Goal: Contribute content: Contribute content

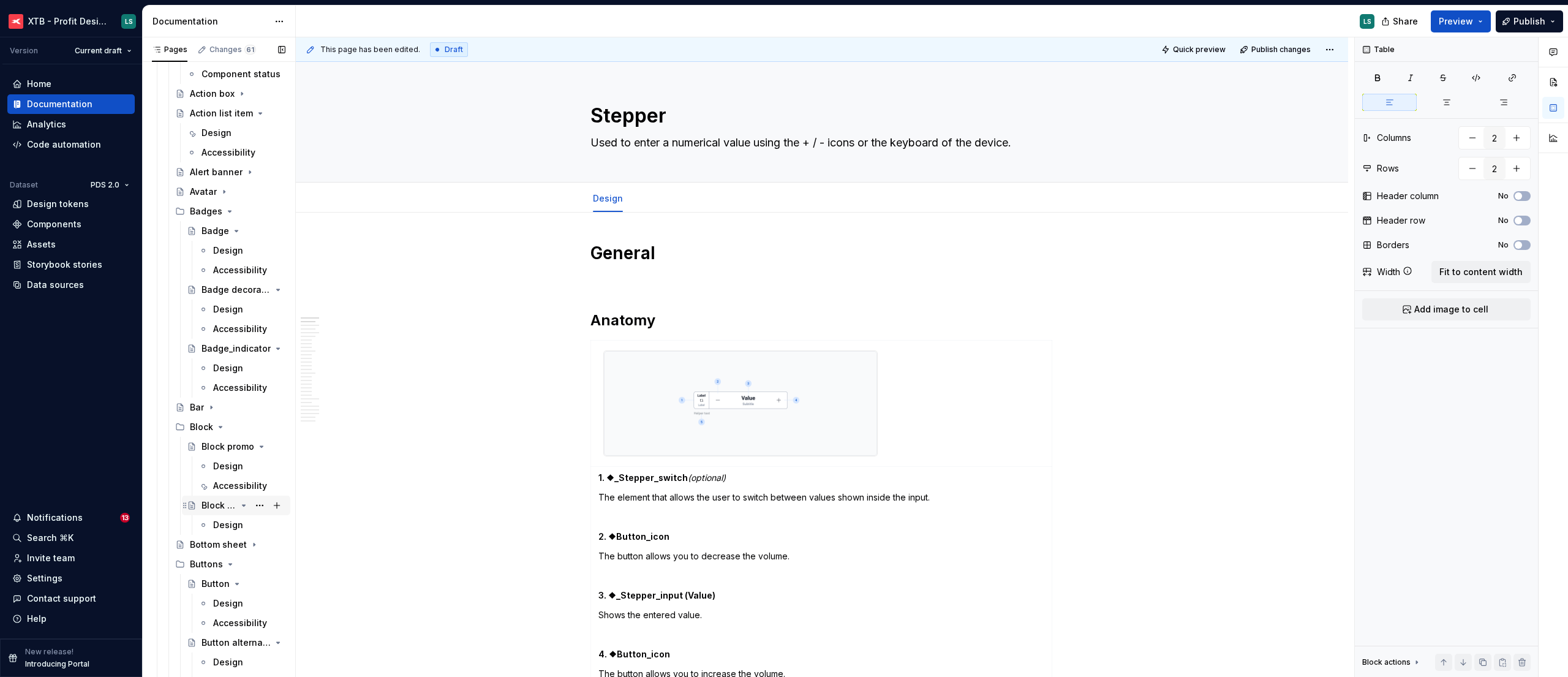
scroll to position [799, 0]
click at [223, 460] on div "Design" at bounding box center [228, 456] width 30 height 12
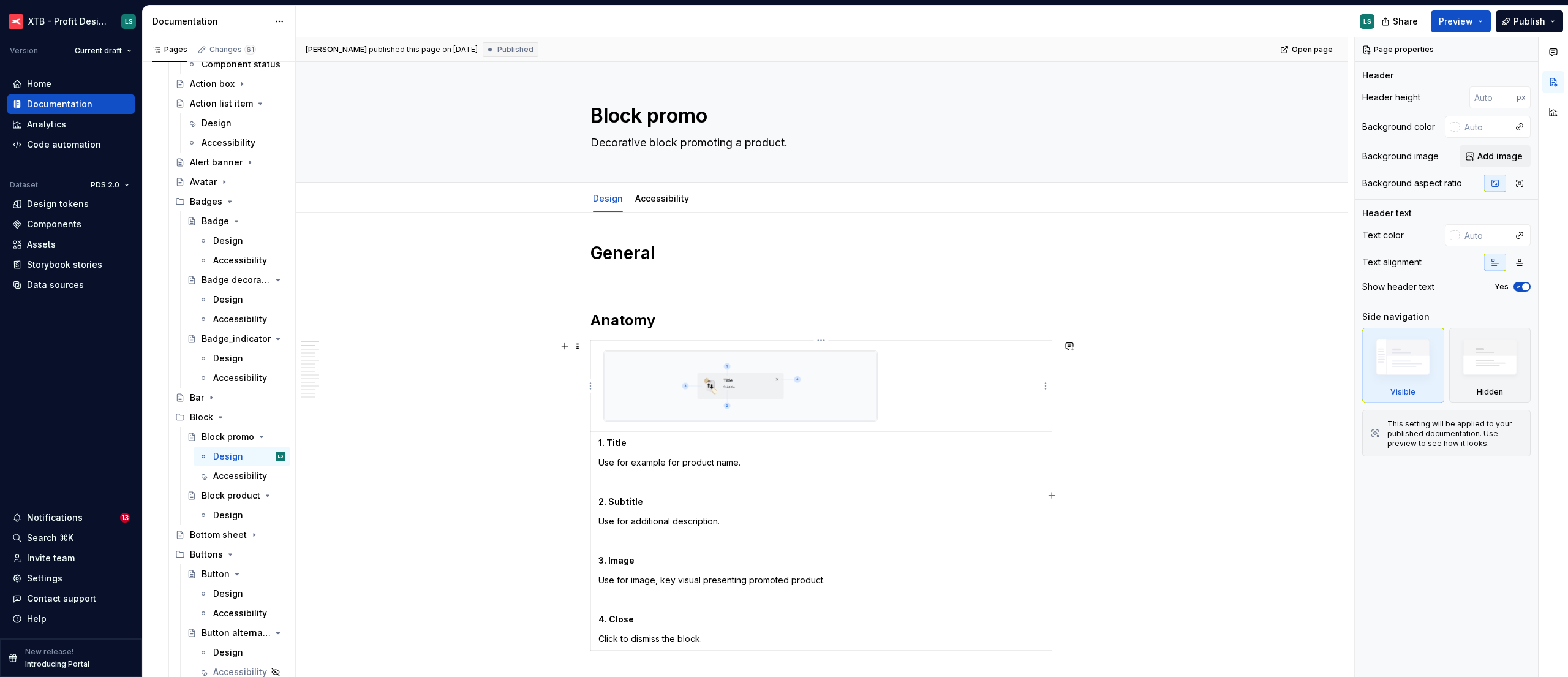
click at [770, 389] on img at bounding box center [740, 385] width 273 height 70
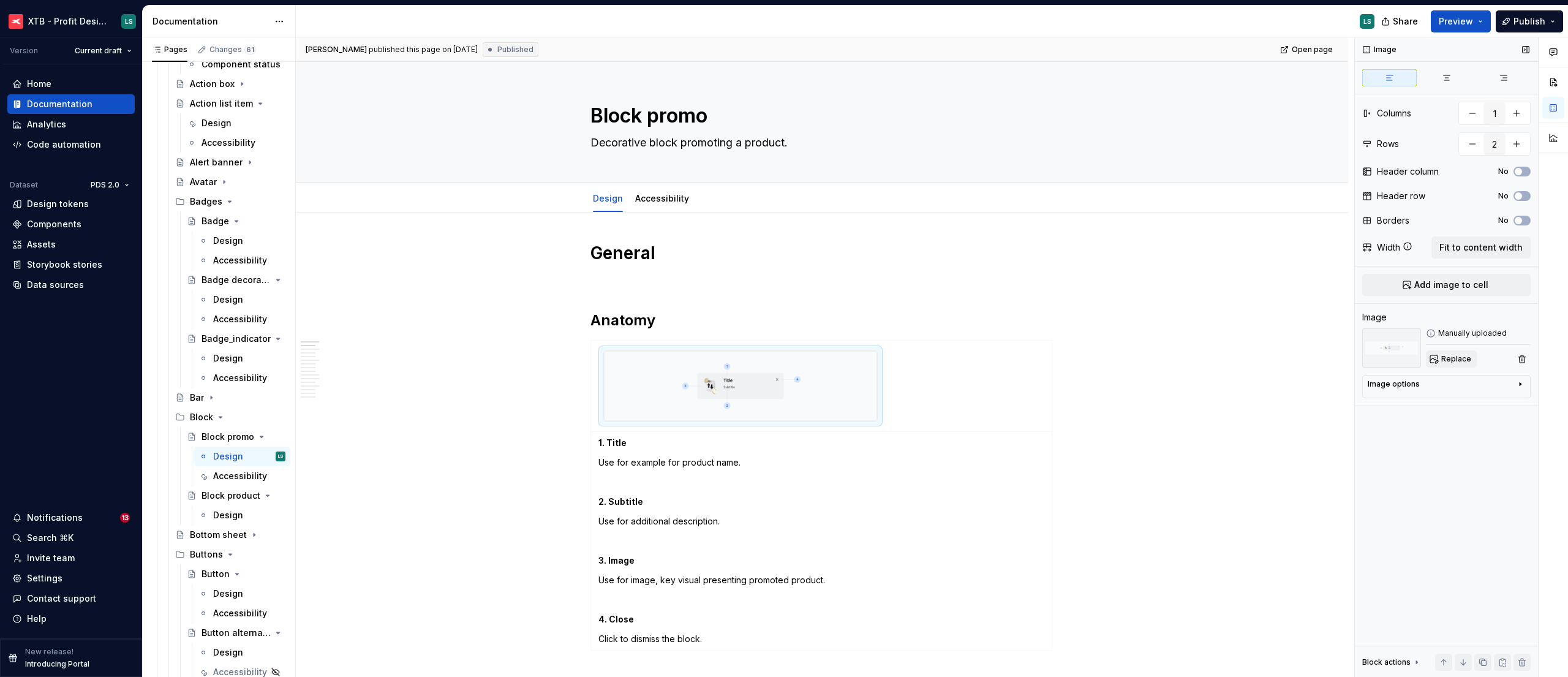
click at [1456, 353] on button "Replace" at bounding box center [1451, 359] width 51 height 17
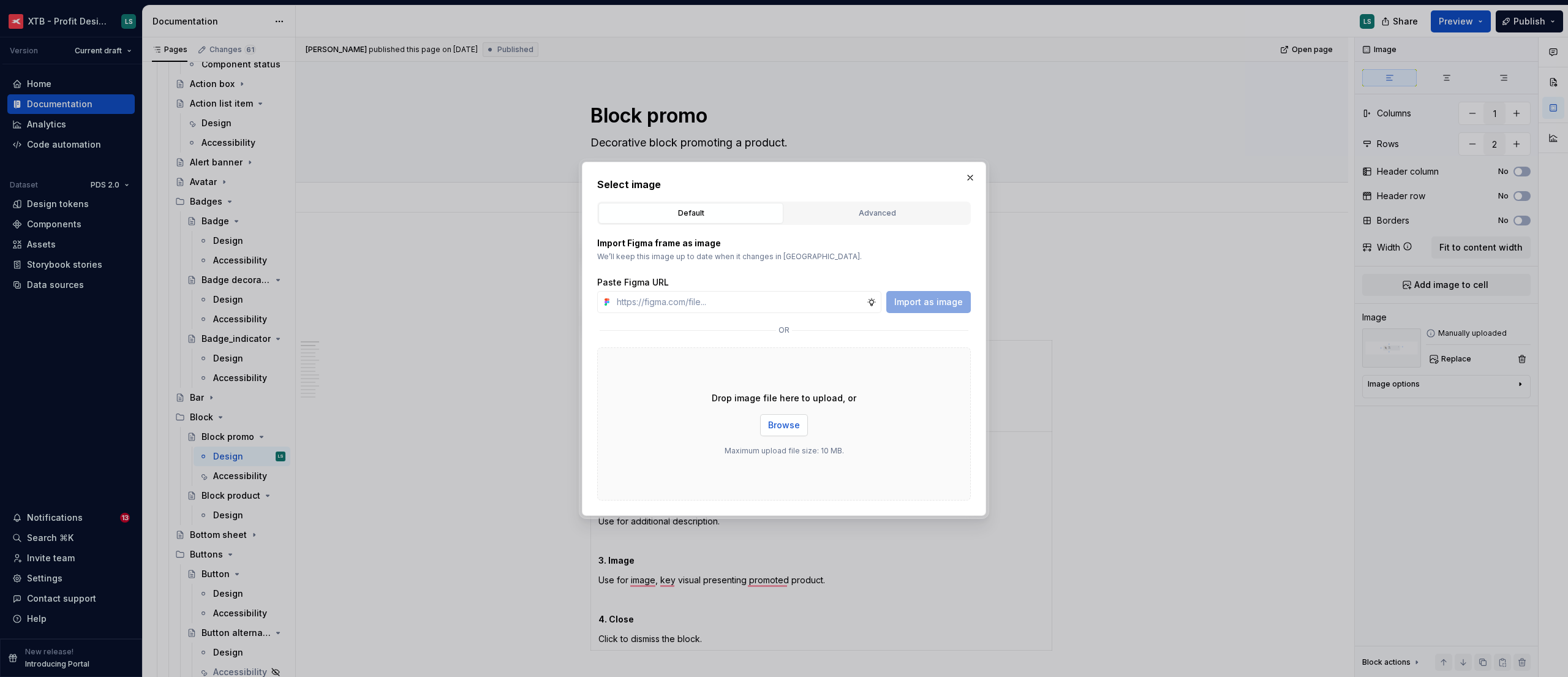
click at [800, 415] on button "Browse" at bounding box center [784, 425] width 48 height 22
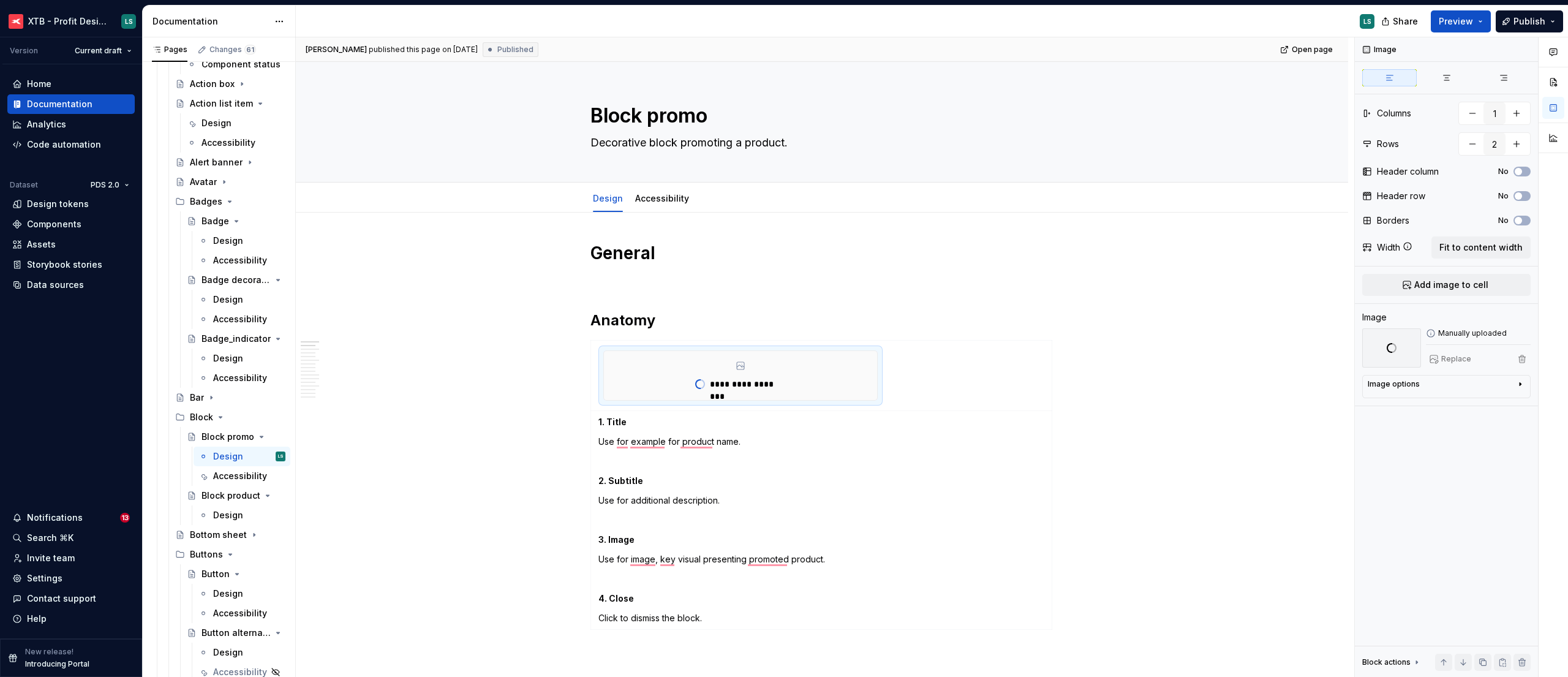
type textarea "*"
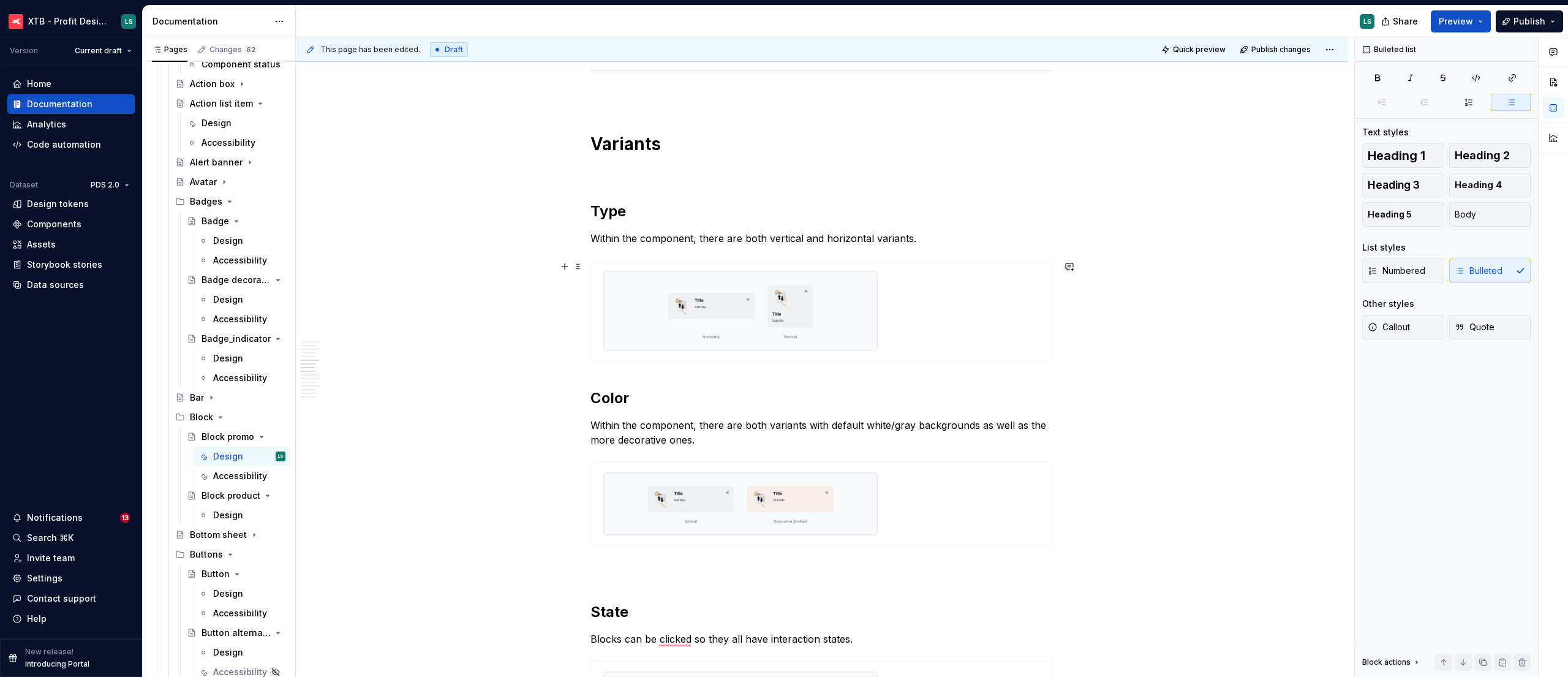
scroll to position [1014, 0]
click at [777, 292] on img "To enrich screen reader interactions, please activate Accessibility in Grammarl…" at bounding box center [740, 309] width 273 height 78
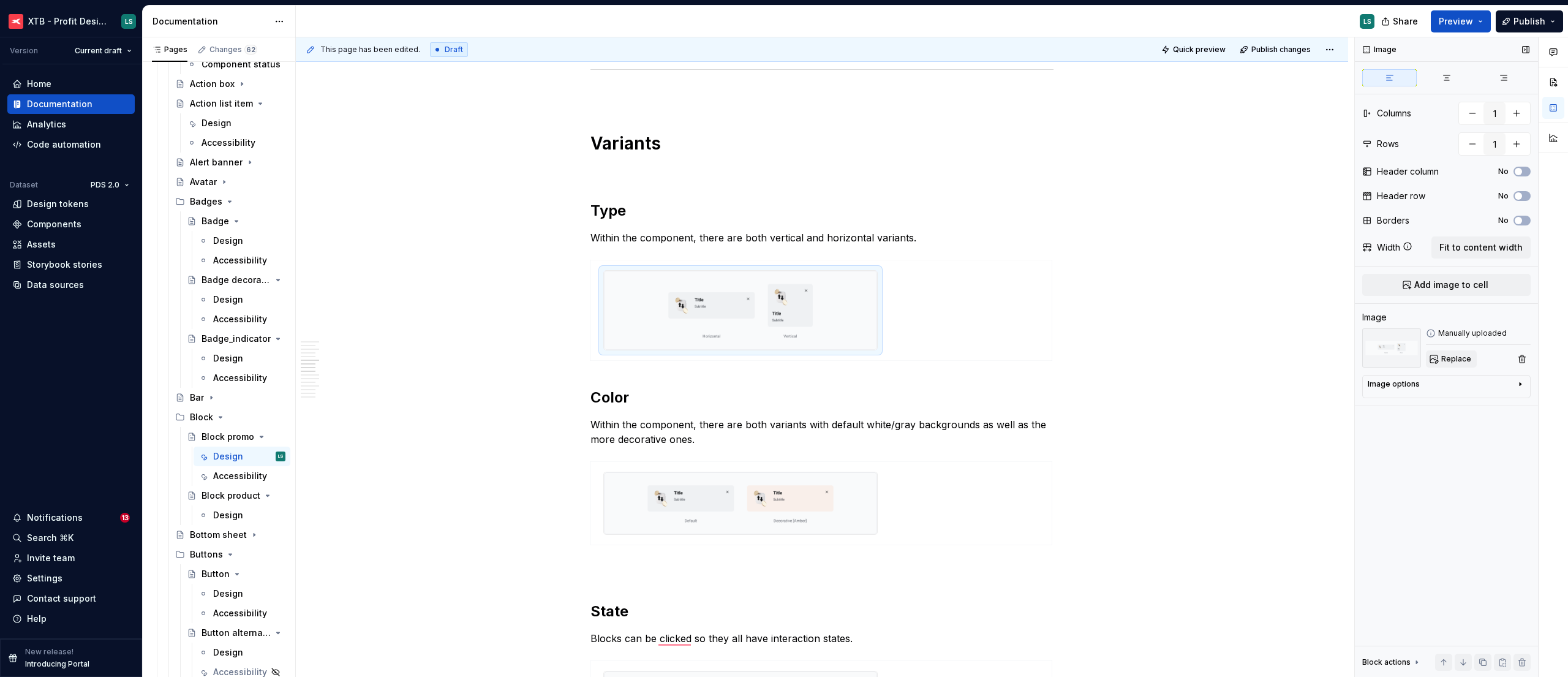
click at [1451, 352] on button "Replace" at bounding box center [1451, 359] width 51 height 17
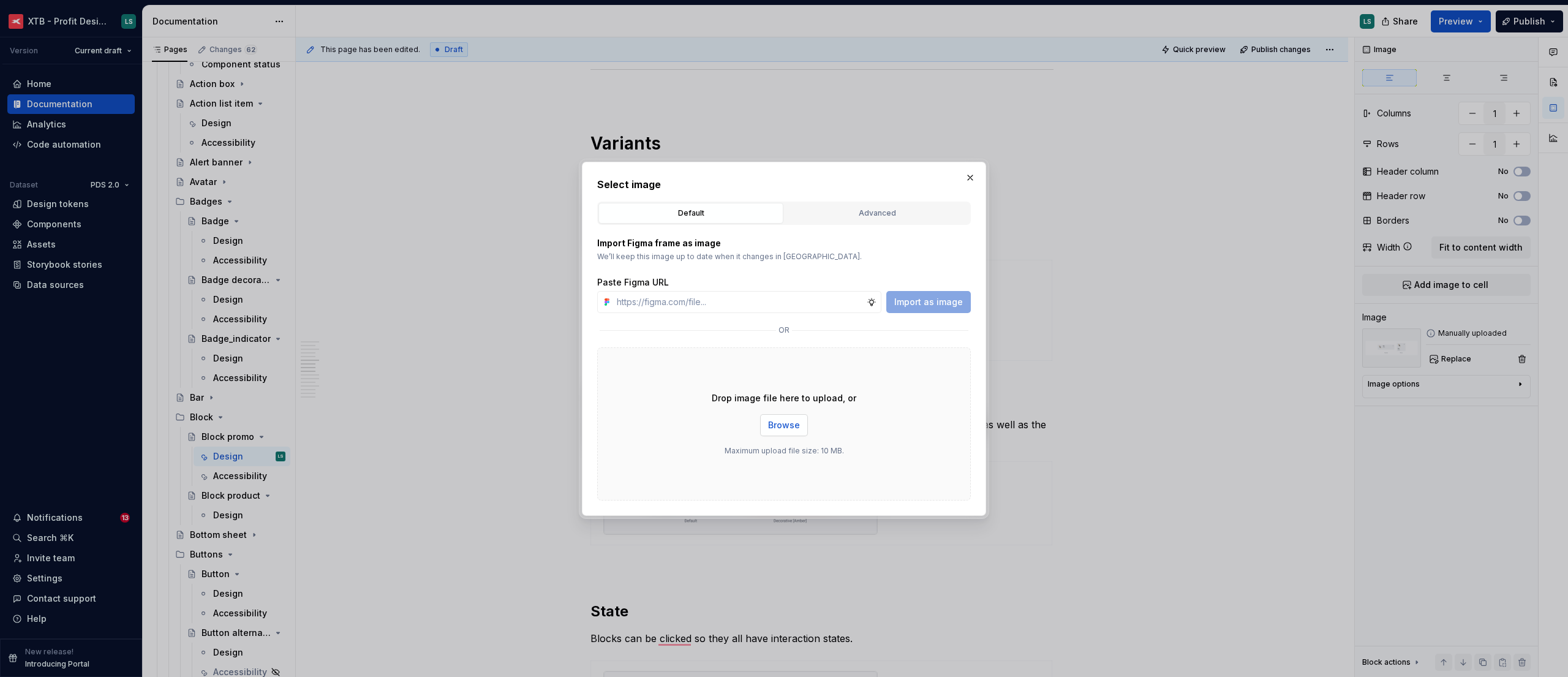
click at [775, 431] on button "Browse" at bounding box center [784, 425] width 48 height 22
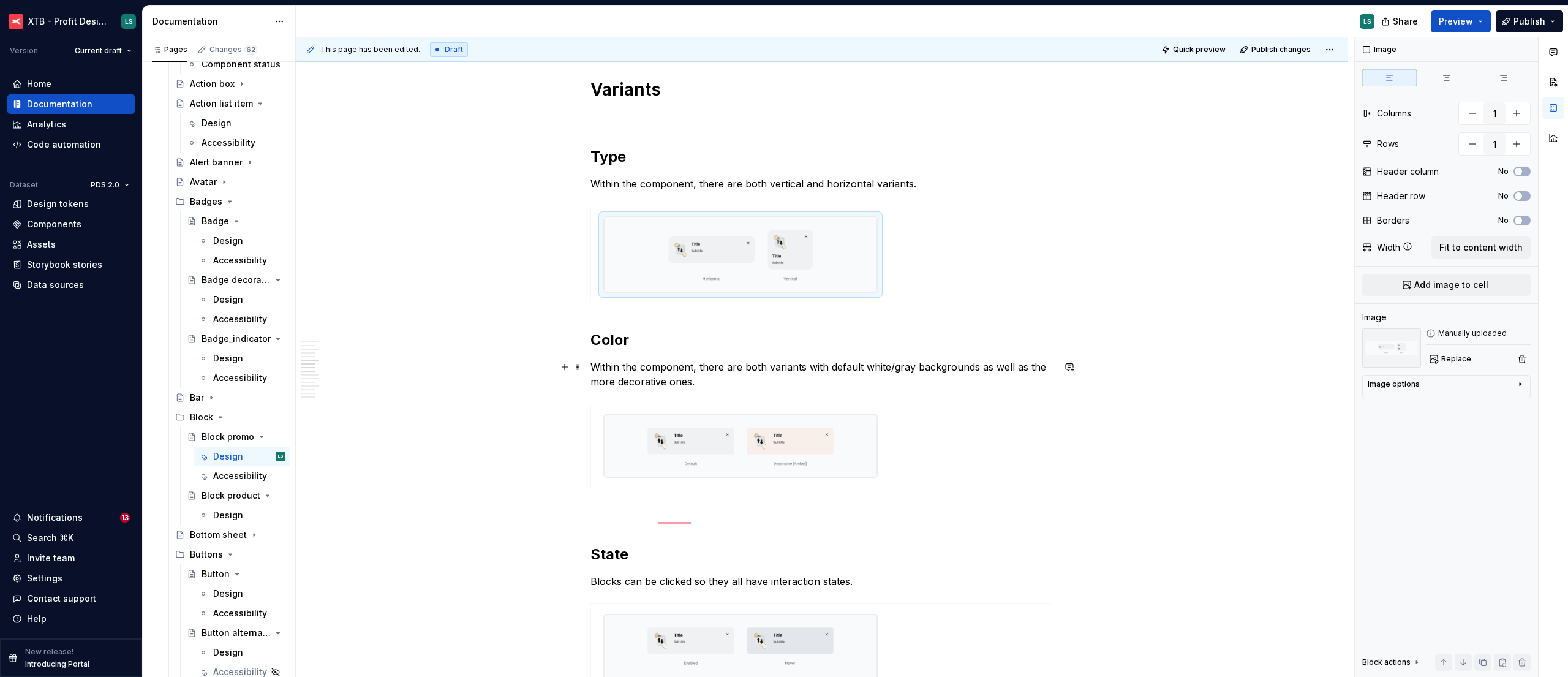
scroll to position [1122, 0]
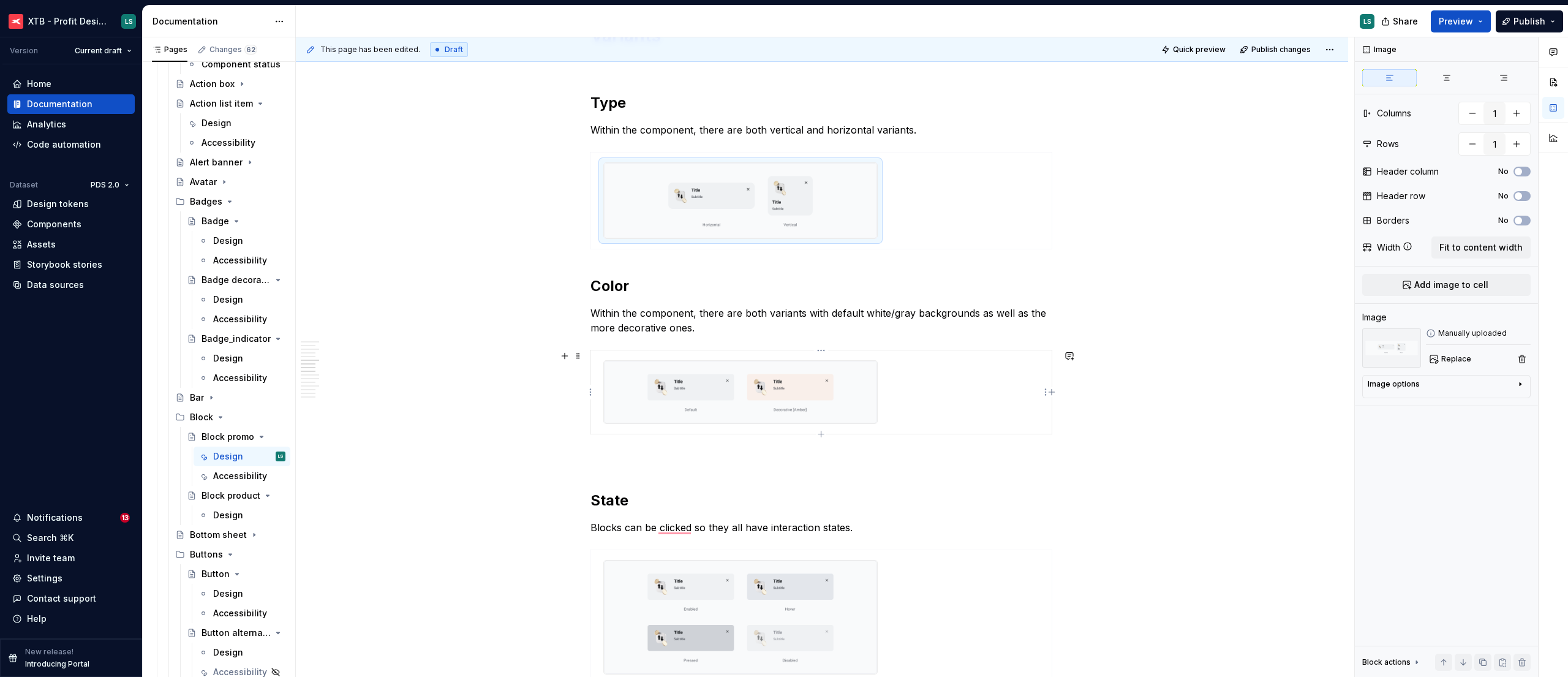
click at [831, 393] on img "To enrich screen reader interactions, please activate Accessibility in Grammarl…" at bounding box center [740, 392] width 273 height 63
click at [1447, 357] on span "Replace" at bounding box center [1456, 359] width 30 height 10
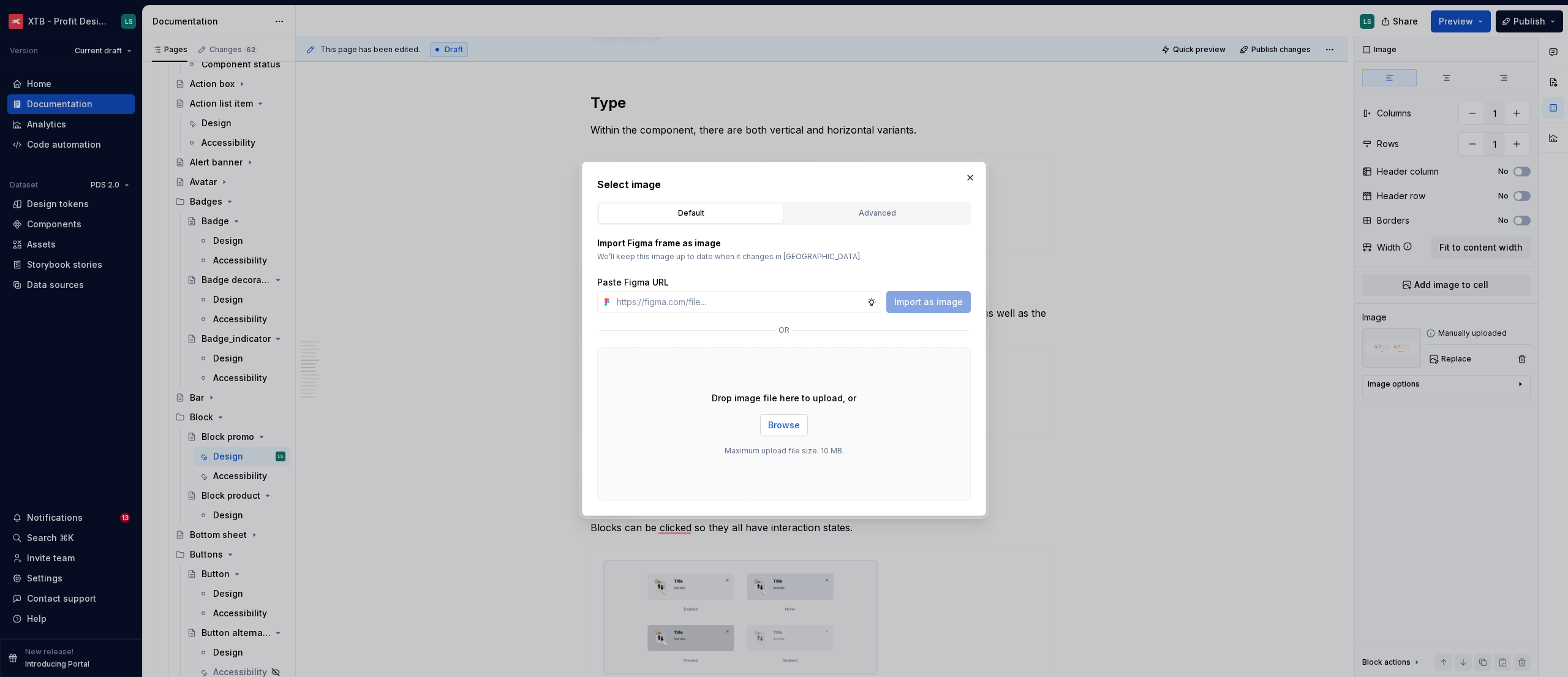
click at [787, 428] on span "Browse" at bounding box center [784, 424] width 32 height 12
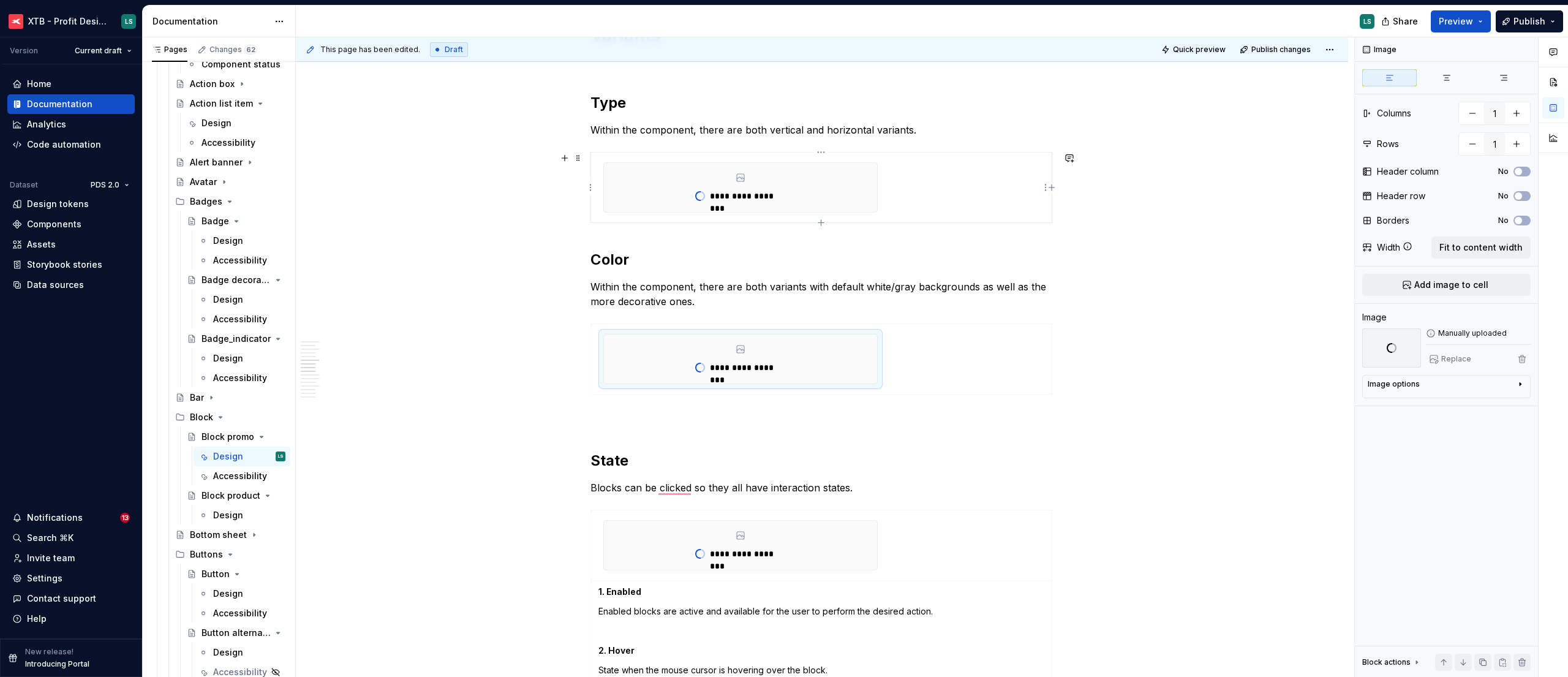
scroll to position [0, 0]
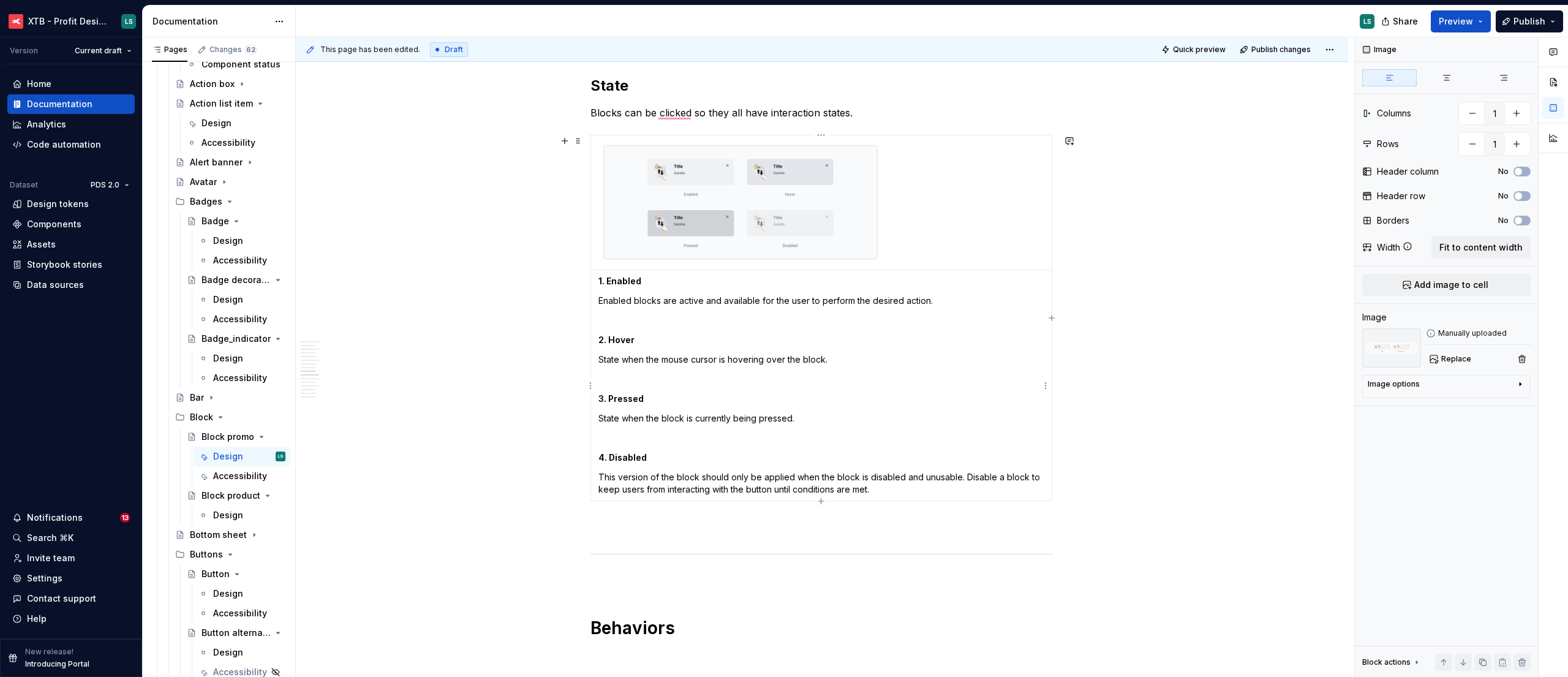
type textarea "*"
type input "2"
click at [836, 234] on img "To enrich screen reader interactions, please activate Accessibility in Grammarl…" at bounding box center [740, 202] width 273 height 114
click at [1456, 358] on span "Replace" at bounding box center [1456, 359] width 30 height 10
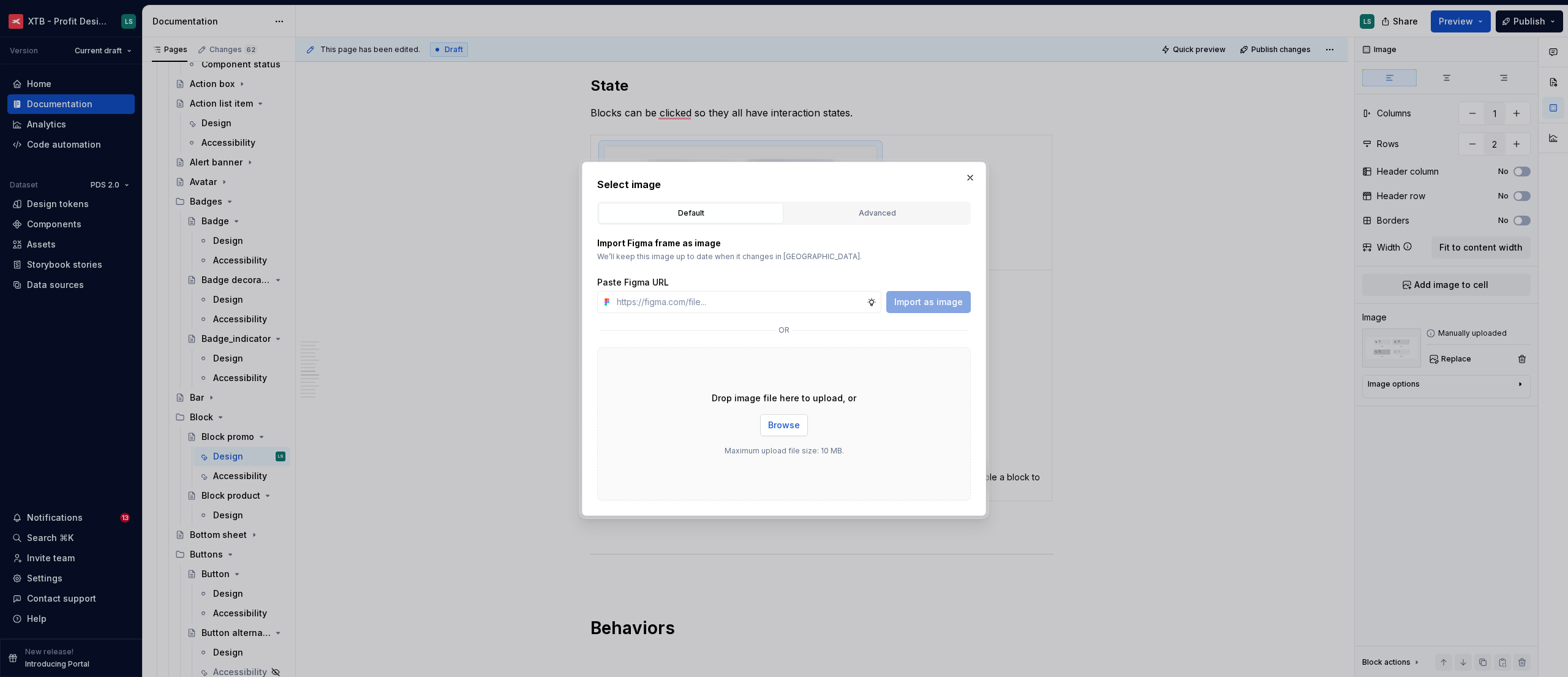
click at [777, 422] on span "Browse" at bounding box center [784, 424] width 32 height 12
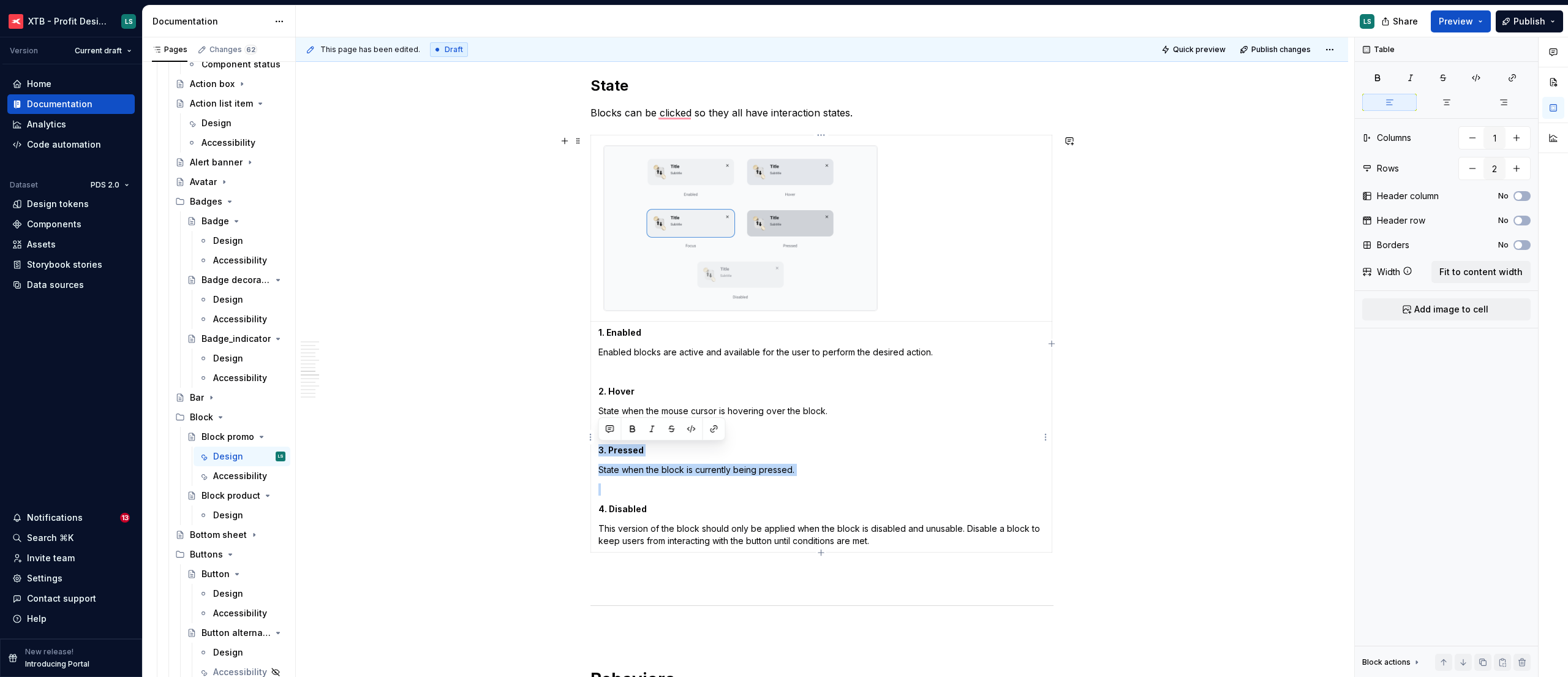
drag, startPoint x: 768, startPoint y: 479, endPoint x: 598, endPoint y: 445, distance: 173.4
click at [598, 445] on td "1. Enabled Enabled blocks are active and available for the user to perform the …" at bounding box center [821, 437] width 461 height 231
drag, startPoint x: 871, startPoint y: 404, endPoint x: 859, endPoint y: 410, distance: 13.4
click at [859, 410] on td "1. Enabled Enabled blocks are active and available for the user to perform the …" at bounding box center [821, 437] width 461 height 231
drag, startPoint x: 846, startPoint y: 450, endPoint x: 805, endPoint y: 450, distance: 41.0
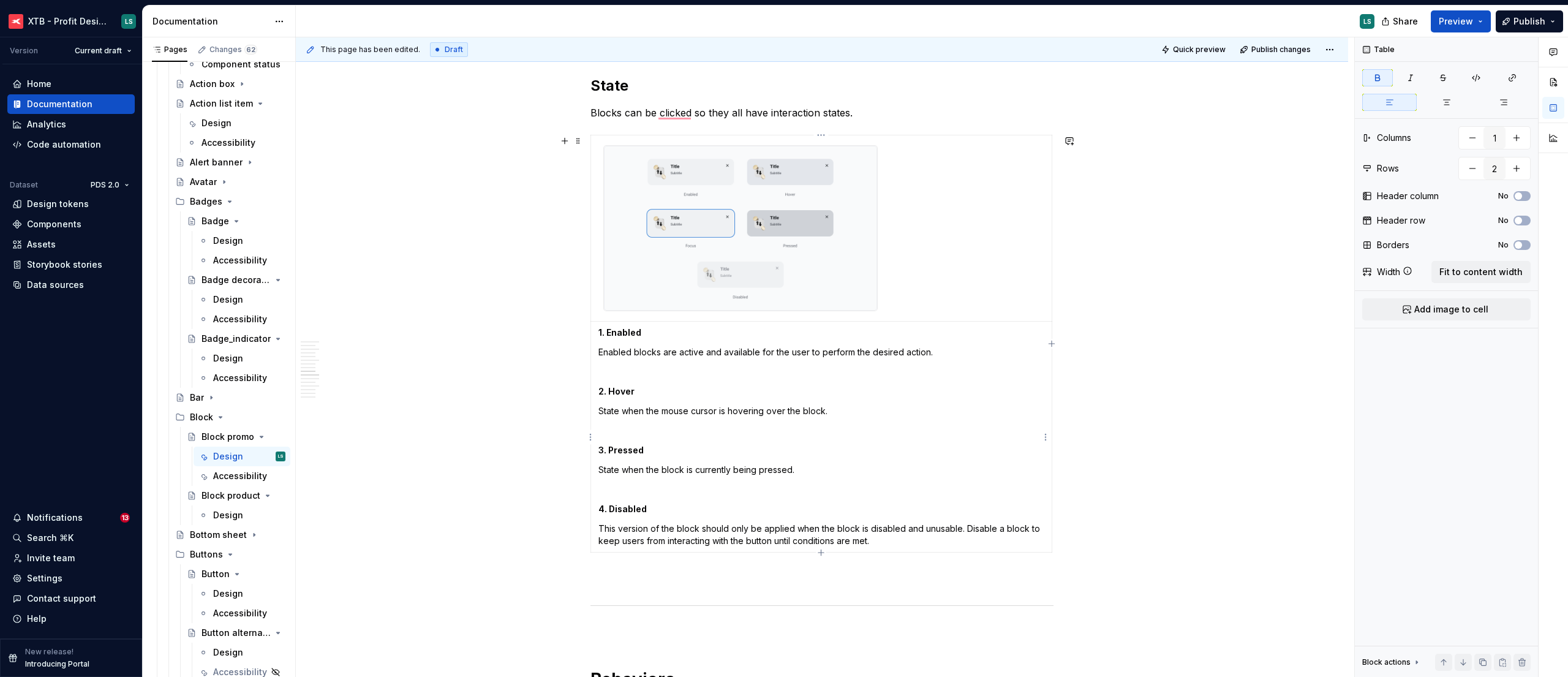
click at [805, 450] on p "3. Pressed" at bounding box center [821, 450] width 446 height 12
drag, startPoint x: 855, startPoint y: 466, endPoint x: 601, endPoint y: 438, distance: 255.5
click at [601, 438] on td "1. Enabled Enabled blocks are active and available for the user to perform the …" at bounding box center [821, 437] width 461 height 231
copy td "3. Pressed State when the block is currently being pressed."
click at [820, 462] on td "1. Enabled Enabled blocks are active and available for the user to perform the …" at bounding box center [821, 437] width 461 height 231
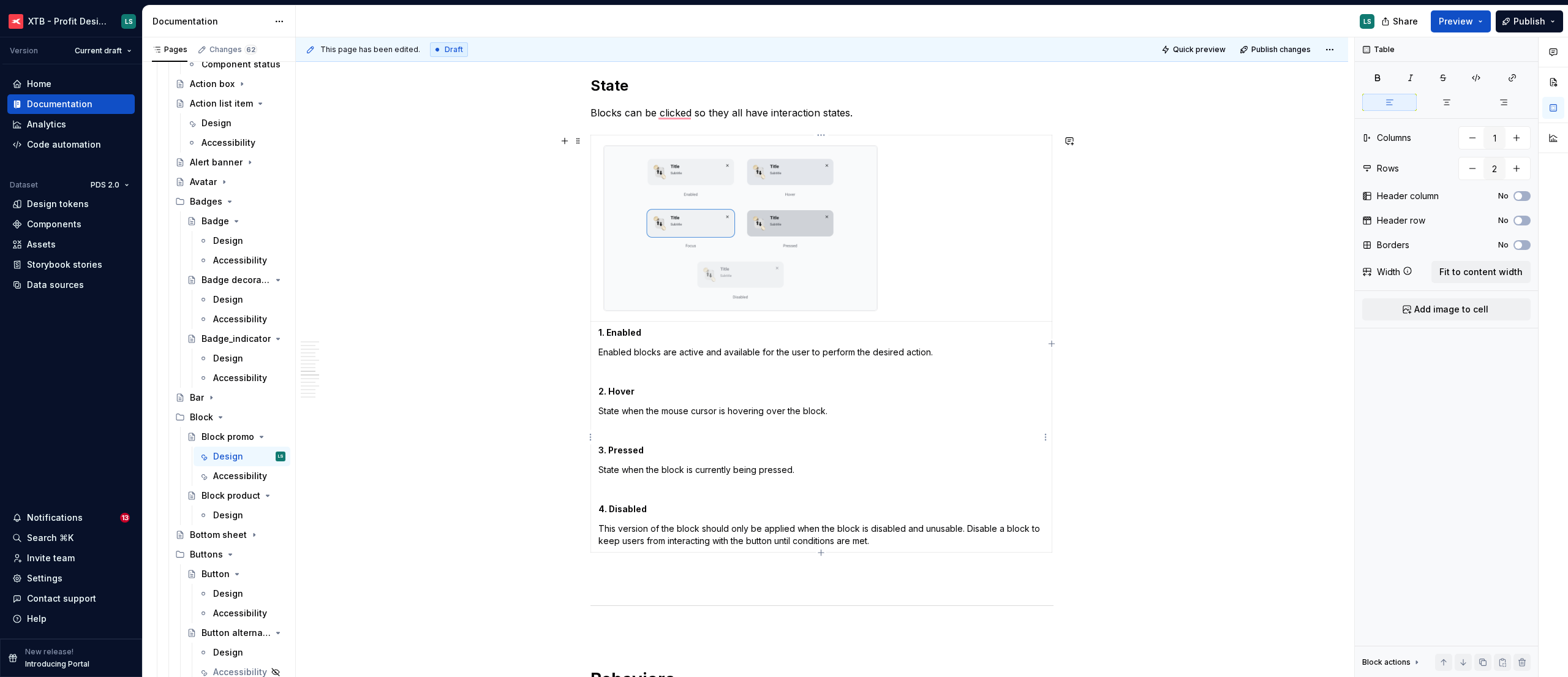
click at [856, 399] on td "1. Enabled Enabled blocks are active and available for the user to perform the …" at bounding box center [821, 437] width 461 height 231
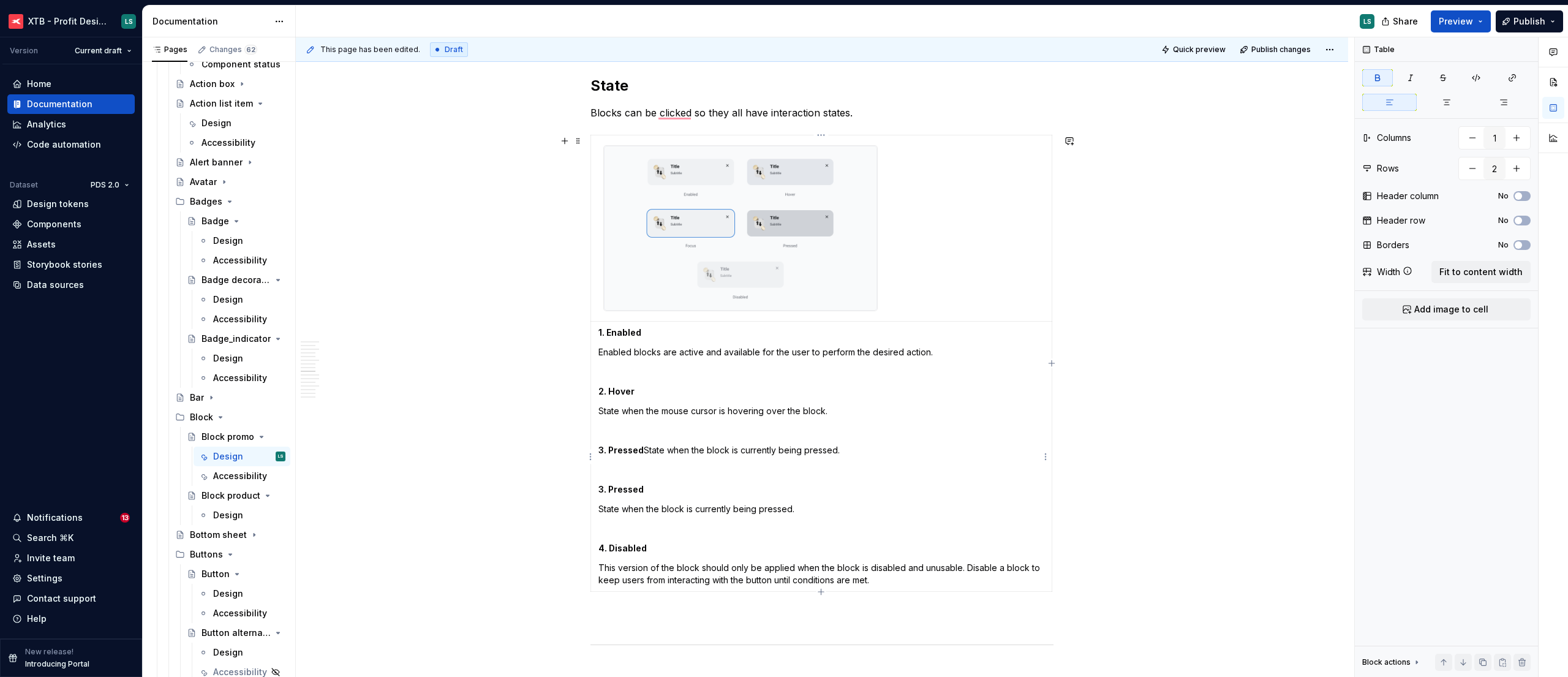
click at [642, 451] on p "3. Pressed State when the block is currently being pressed." at bounding box center [821, 450] width 446 height 12
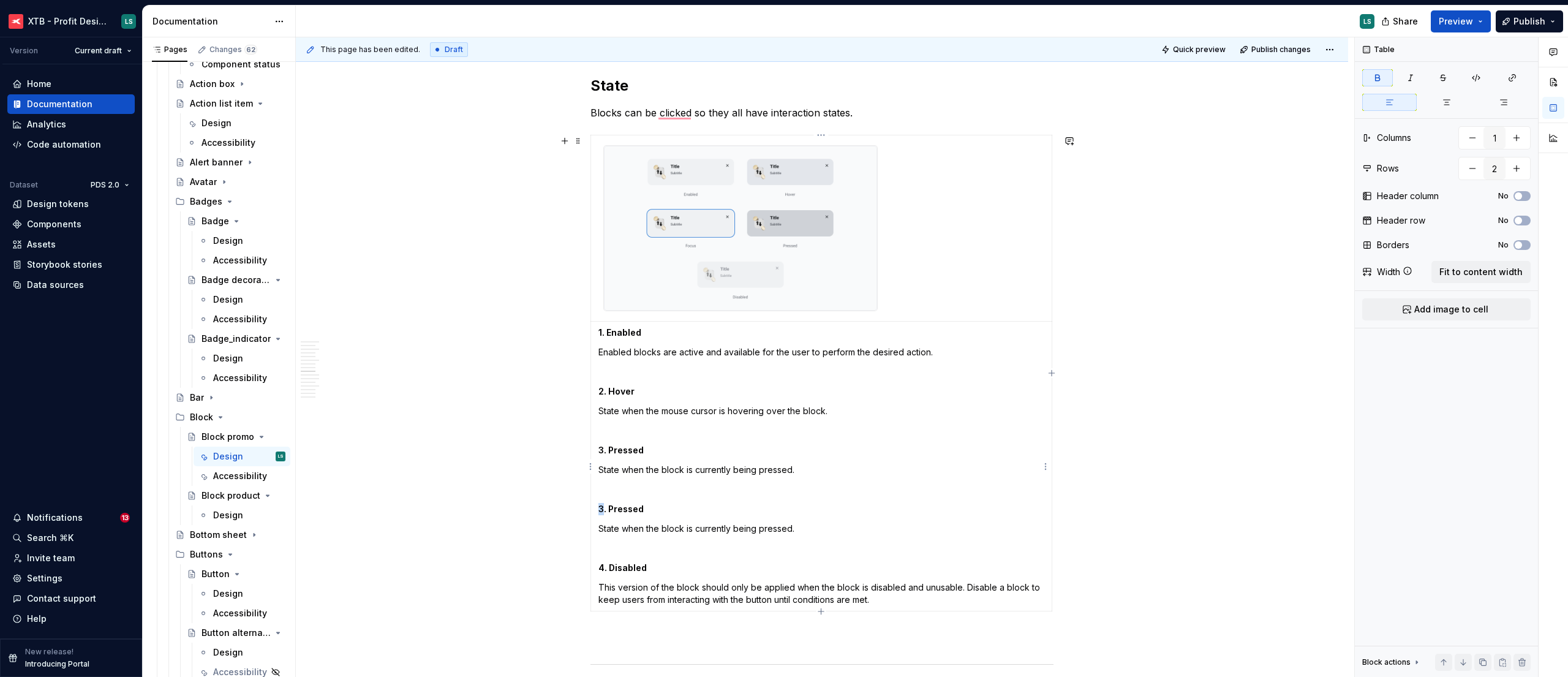
drag, startPoint x: 602, startPoint y: 510, endPoint x: 601, endPoint y: 570, distance: 60.0
click at [592, 510] on td "1. Enabled Enabled blocks are active and available for the user to perform the …" at bounding box center [821, 466] width 461 height 290
drag, startPoint x: 604, startPoint y: 565, endPoint x: 592, endPoint y: 566, distance: 12.0
click at [594, 566] on td "1. Enabled Enabled blocks are active and available for the user to perform the …" at bounding box center [821, 466] width 461 height 290
drag, startPoint x: 608, startPoint y: 446, endPoint x: 661, endPoint y: 447, distance: 53.0
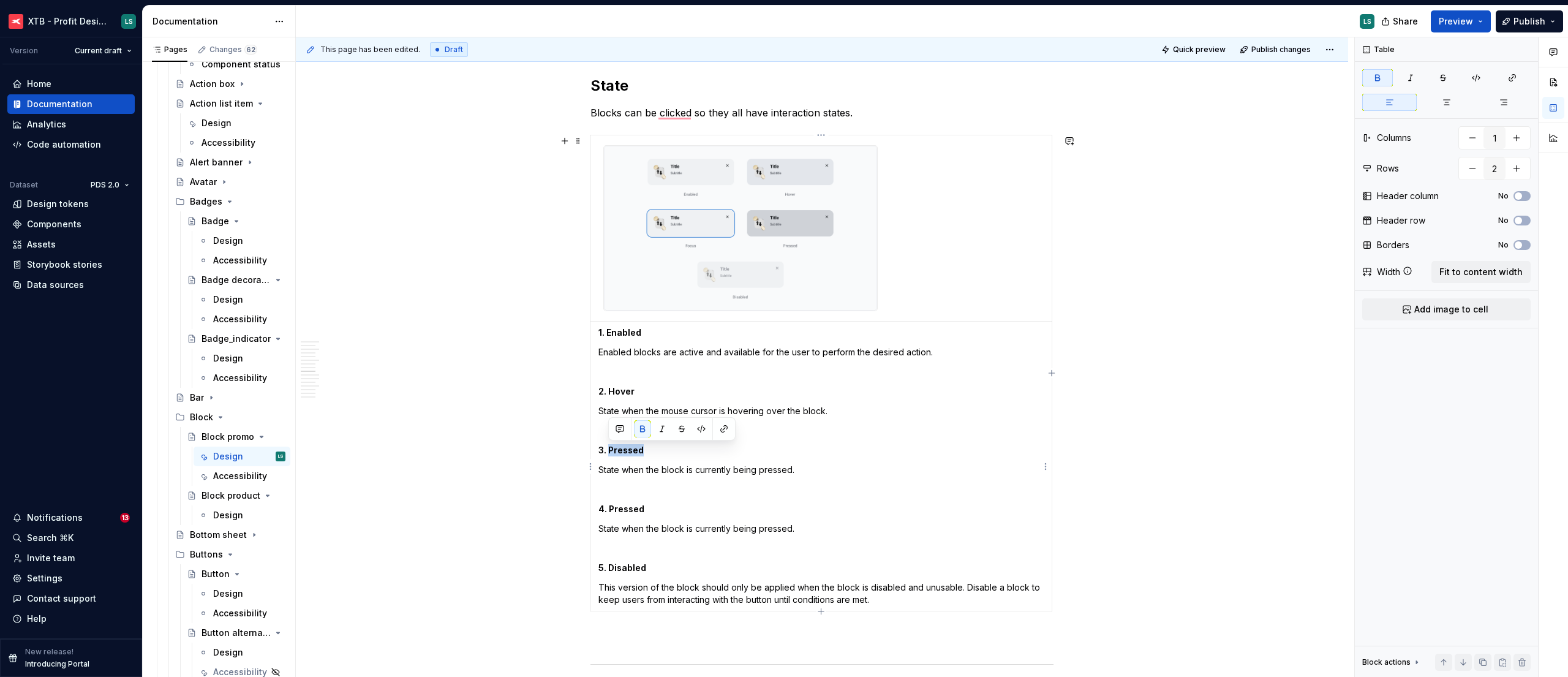
click at [661, 447] on p "3. Pressed" at bounding box center [821, 450] width 446 height 12
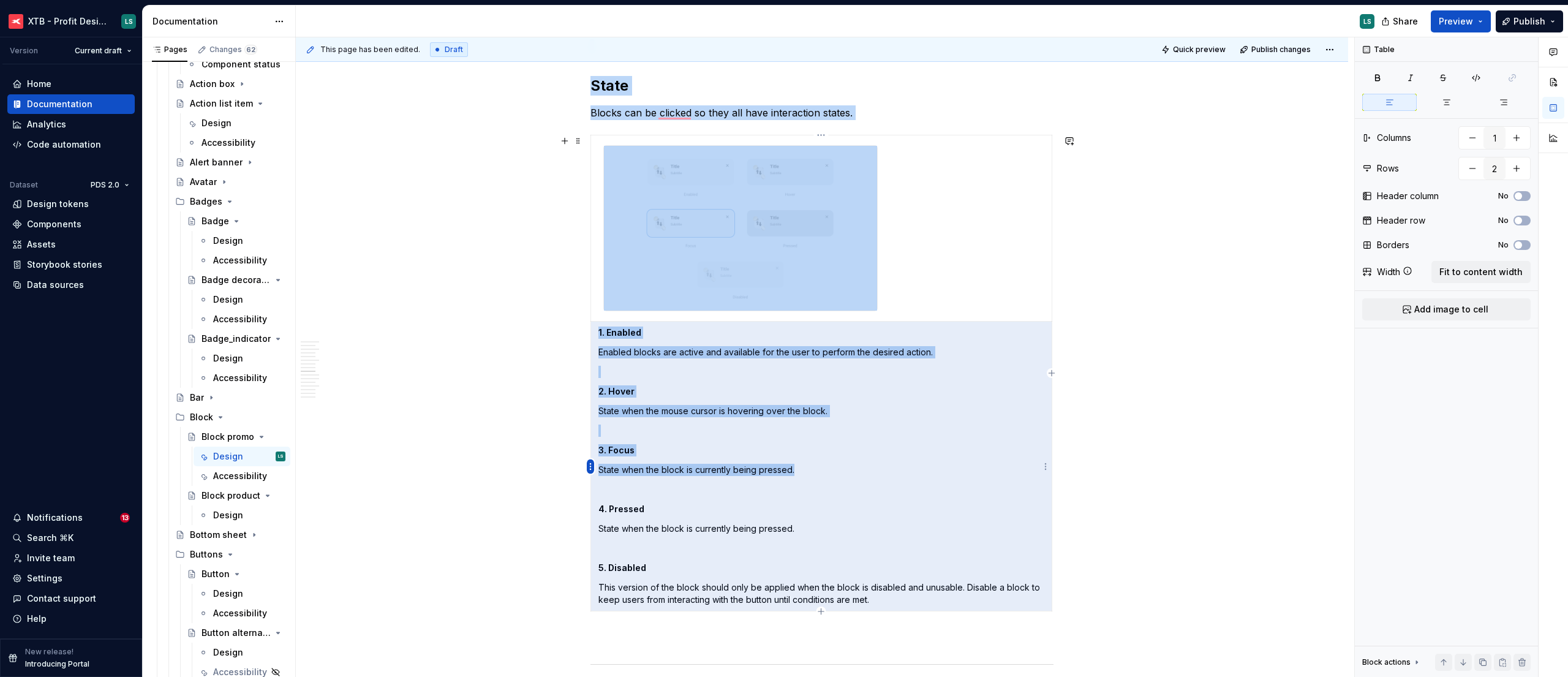
drag, startPoint x: 756, startPoint y: 472, endPoint x: 594, endPoint y: 468, distance: 162.0
click at [594, 468] on body "XTB - Profit Design System LS Version Current draft Home Documentation Analytic…" at bounding box center [784, 338] width 1568 height 677
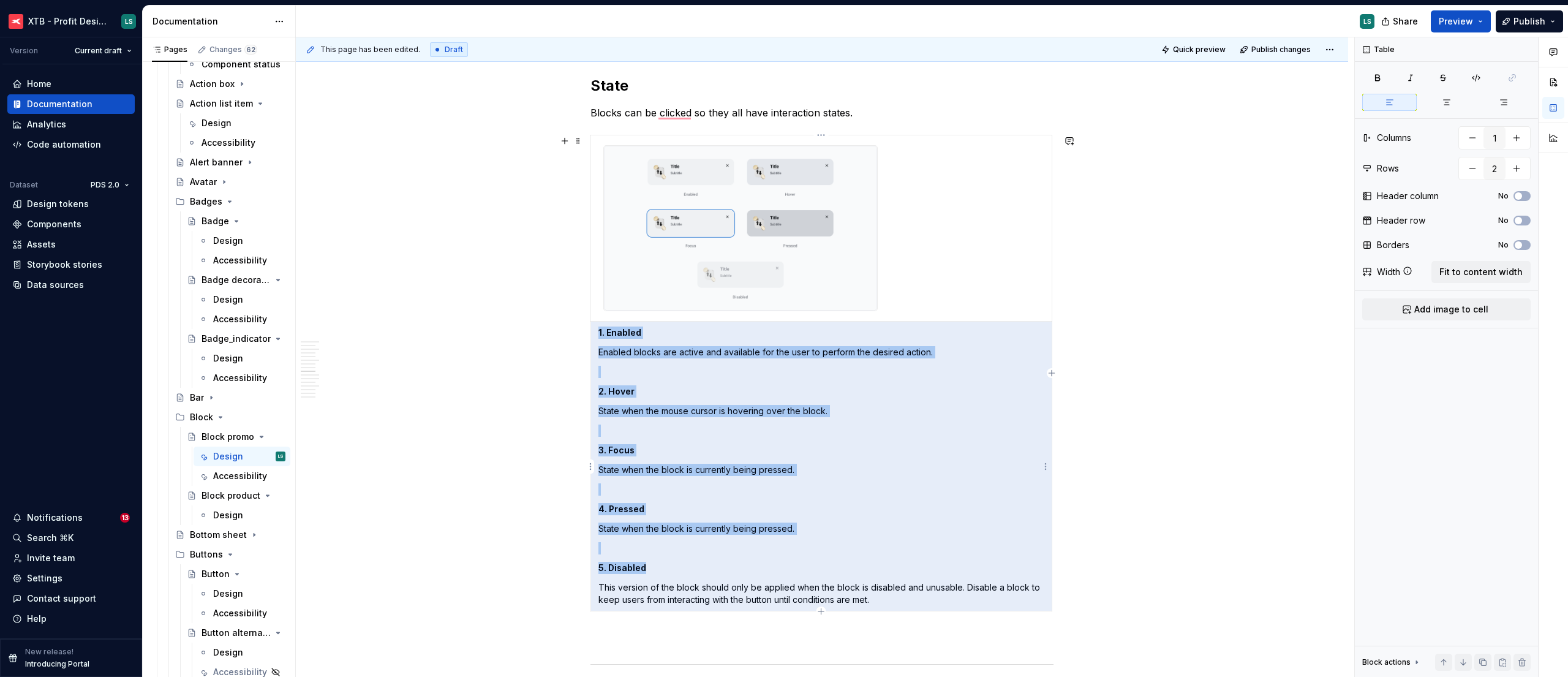
click at [619, 470] on p "State when the block is currently being pressed." at bounding box center [821, 470] width 446 height 12
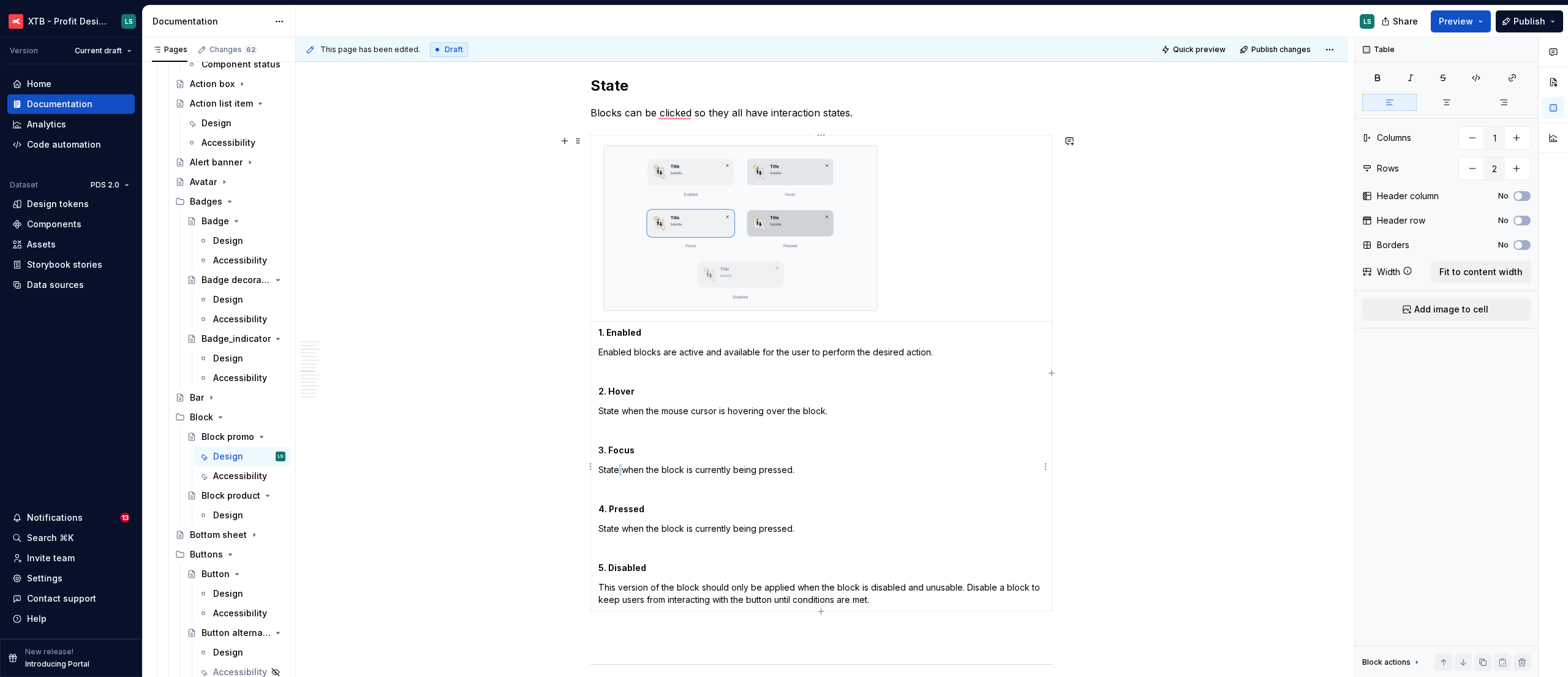
click at [618, 470] on p "State when the block is currently being pressed." at bounding box center [821, 470] width 446 height 12
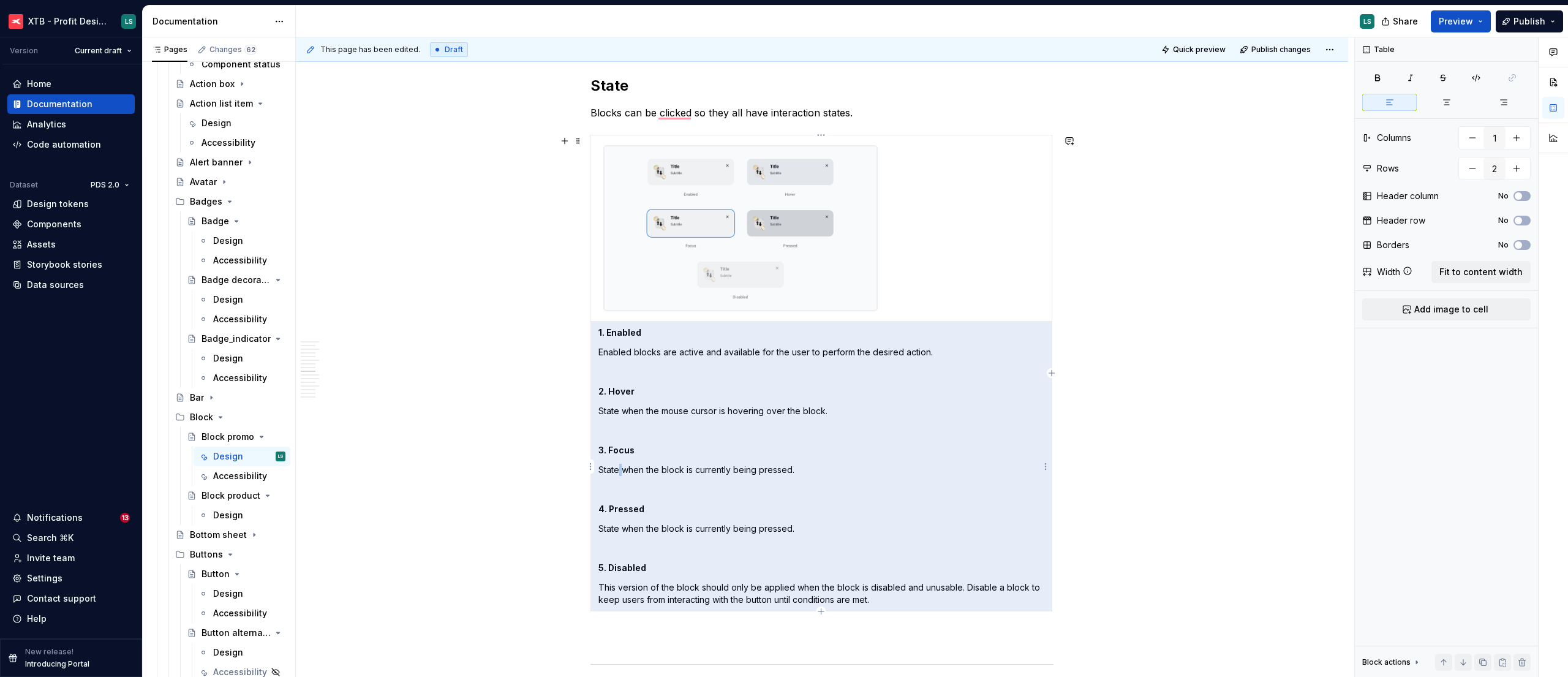
click at [618, 470] on p "State when the block is currently being pressed." at bounding box center [821, 470] width 446 height 12
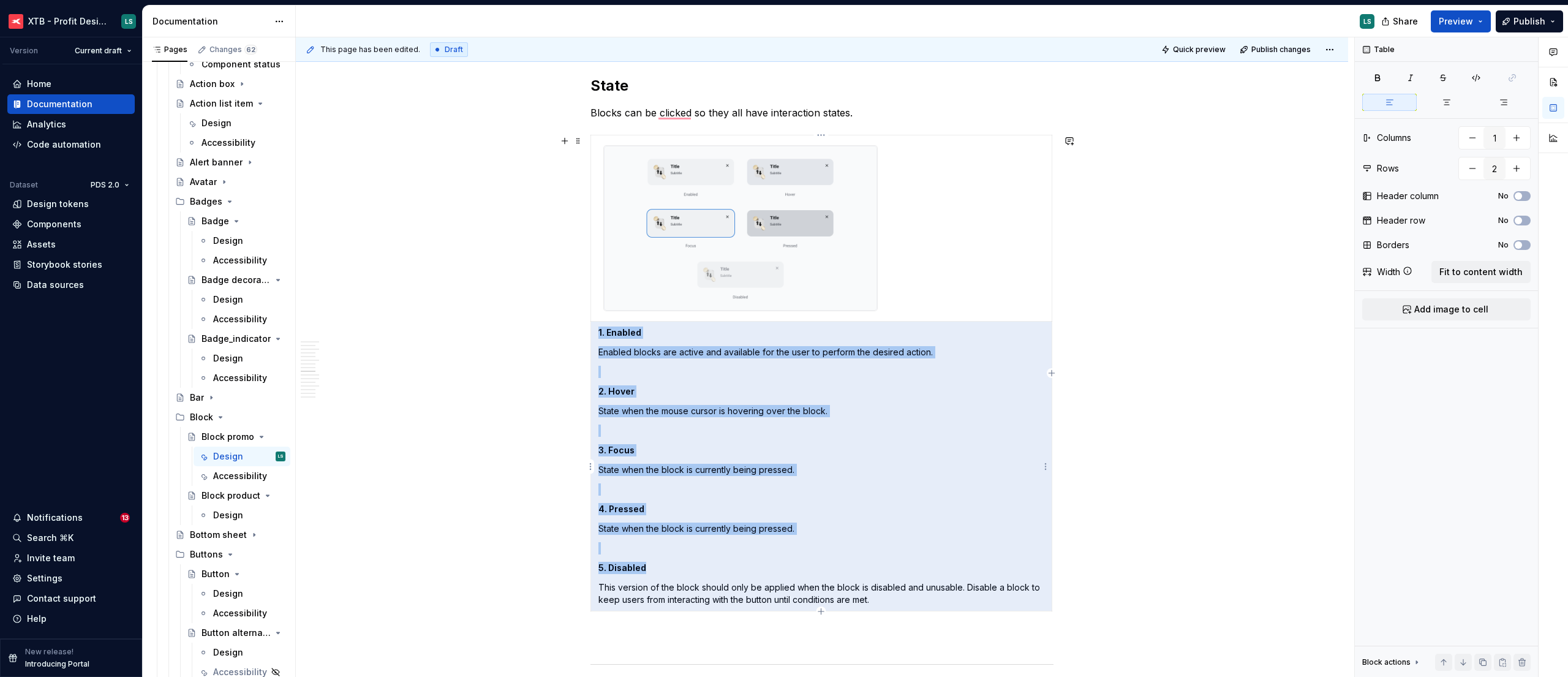
click at [682, 472] on p "State when the block is currently being pressed." at bounding box center [821, 470] width 446 height 12
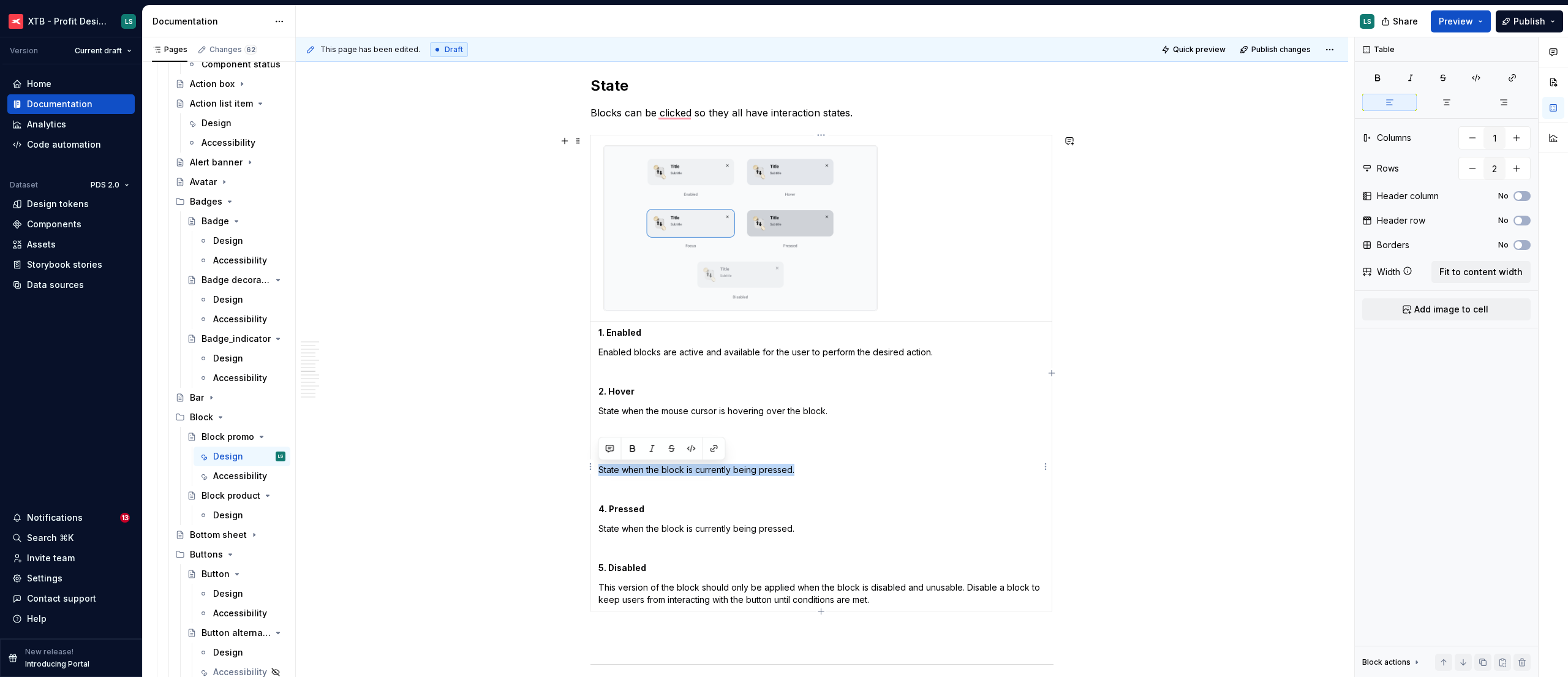
drag, startPoint x: 786, startPoint y: 472, endPoint x: 596, endPoint y: 473, distance: 190.0
click at [596, 473] on td "1. Enabled Enabled blocks are active and available for the user to perform the …" at bounding box center [821, 466] width 461 height 290
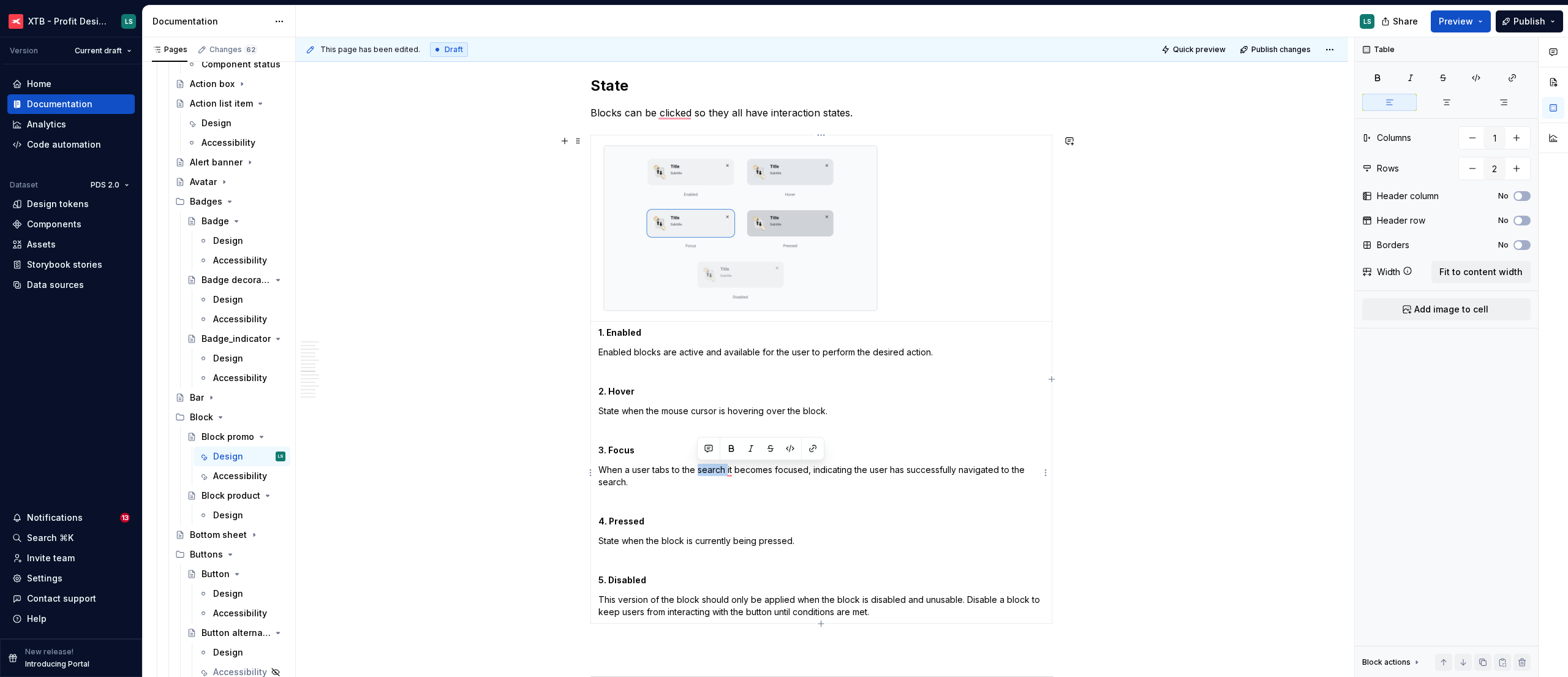
drag, startPoint x: 726, startPoint y: 470, endPoint x: 696, endPoint y: 471, distance: 30.0
click at [696, 471] on p "When a user tabs to the search it becomes focused, indicating the user has succ…" at bounding box center [821, 476] width 446 height 24
drag, startPoint x: 698, startPoint y: 484, endPoint x: 613, endPoint y: 487, distance: 85.1
click at [613, 487] on p "When a user tabs to the block_promo it becomes focused, indicating the user has…" at bounding box center [821, 476] width 446 height 24
click at [676, 475] on p "When a user tabs to the block_promo it becomes focused, indicating the user has…" at bounding box center [821, 476] width 446 height 24
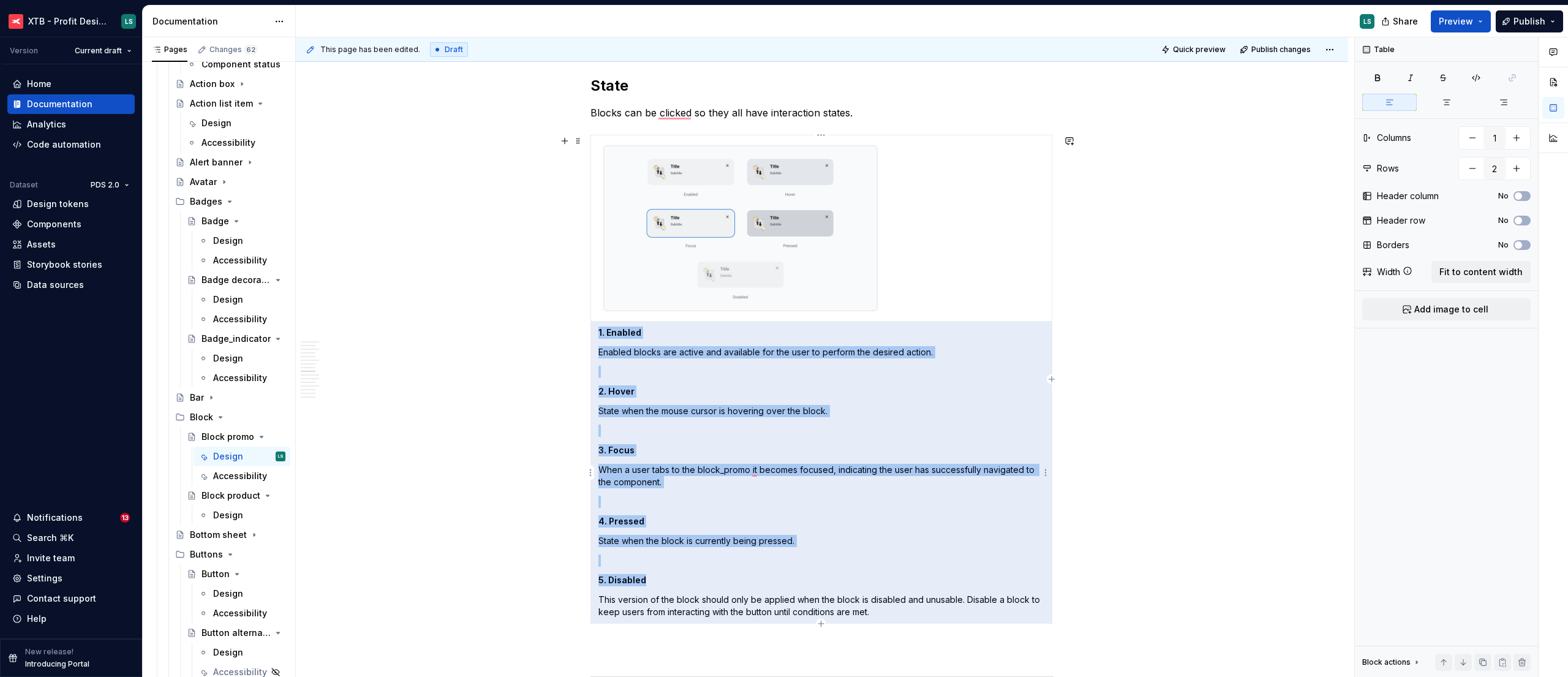
drag, startPoint x: 678, startPoint y: 479, endPoint x: 613, endPoint y: 472, distance: 65.4
click at [604, 470] on p "When a user tabs to the block_promo it becomes focused, indicating the user has…" at bounding box center [821, 476] width 446 height 24
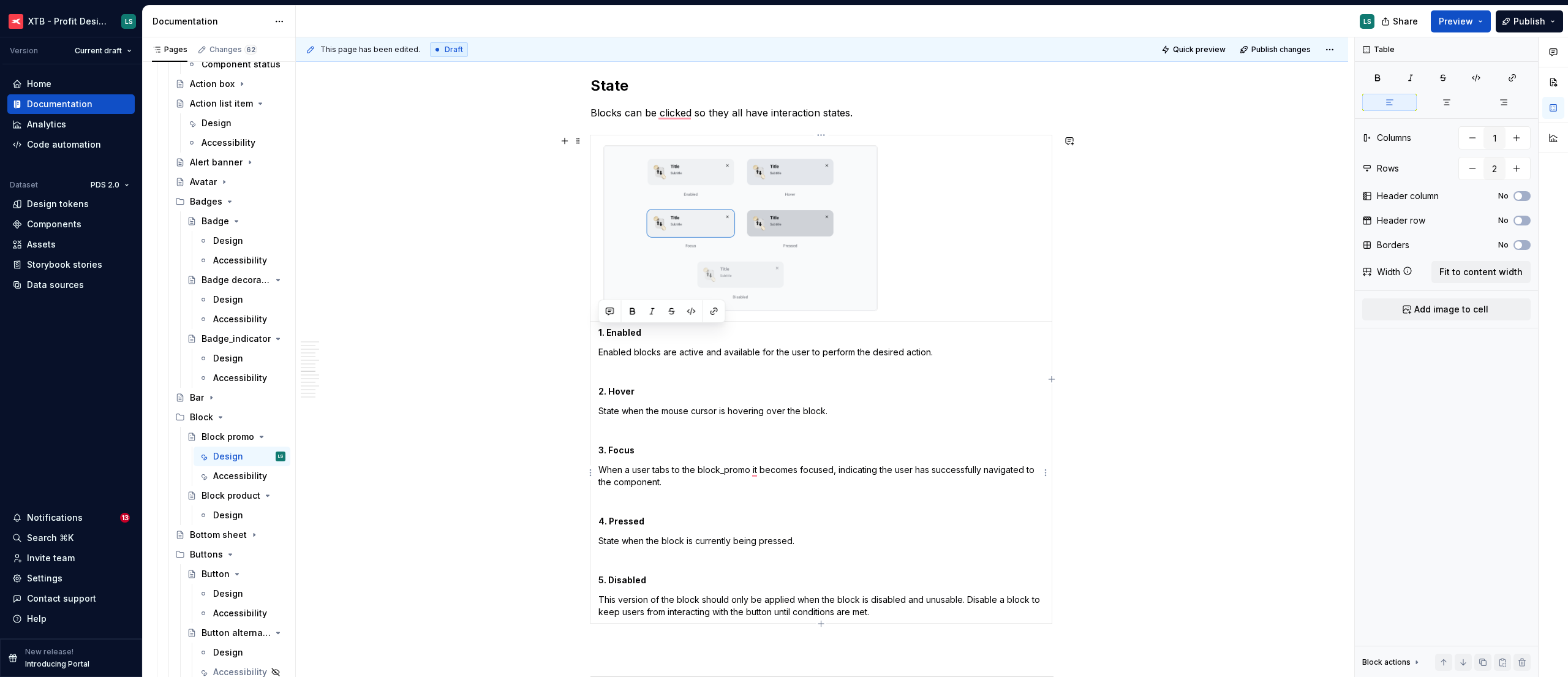
click at [693, 482] on p "When a user tabs to the block_promo it becomes focused, indicating the user has…" at bounding box center [821, 476] width 446 height 24
drag, startPoint x: 698, startPoint y: 484, endPoint x: 601, endPoint y: 471, distance: 97.9
click at [601, 471] on p "When a user tabs to the block_promo it becomes focused, indicating the user has…" at bounding box center [821, 476] width 446 height 24
copy p "When a user tabs to the block_promo it becomes focused, indicating the user has…"
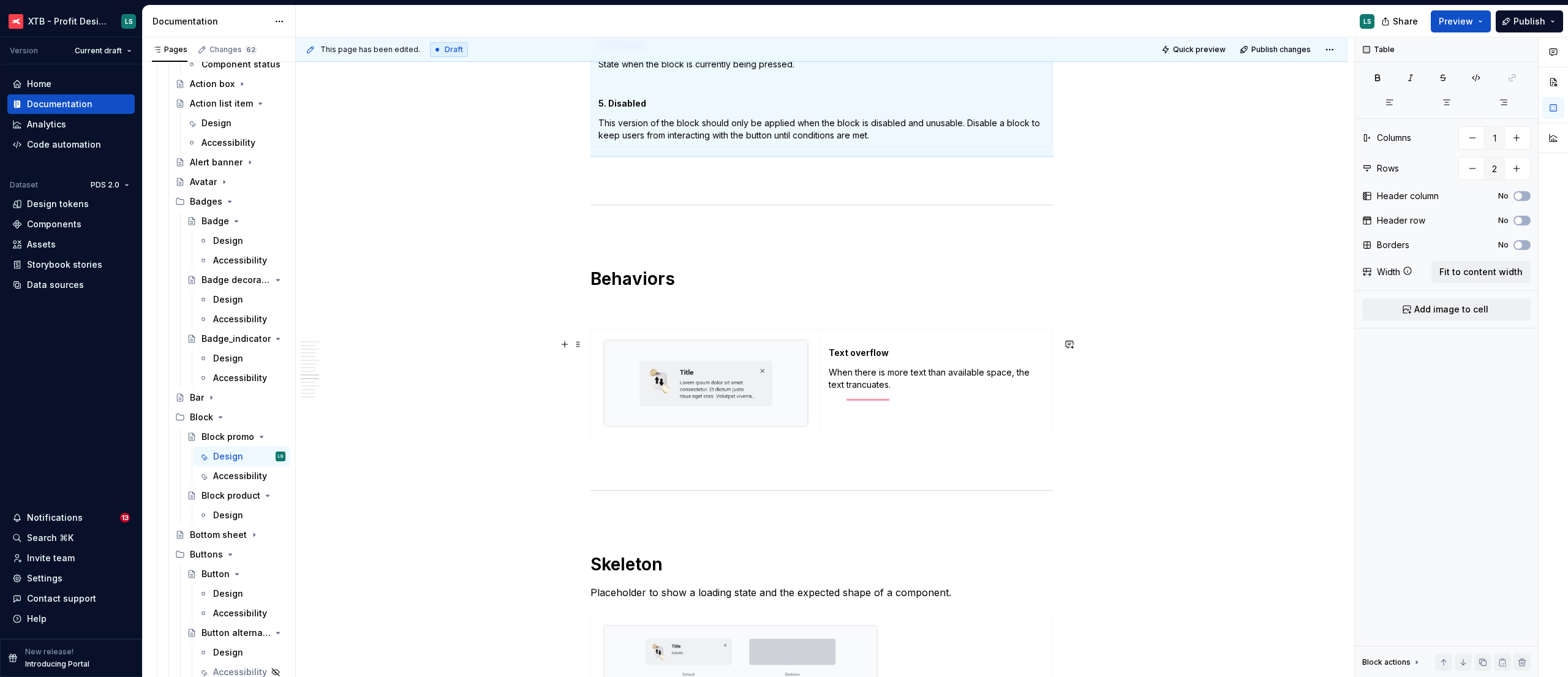
scroll to position [2096, 0]
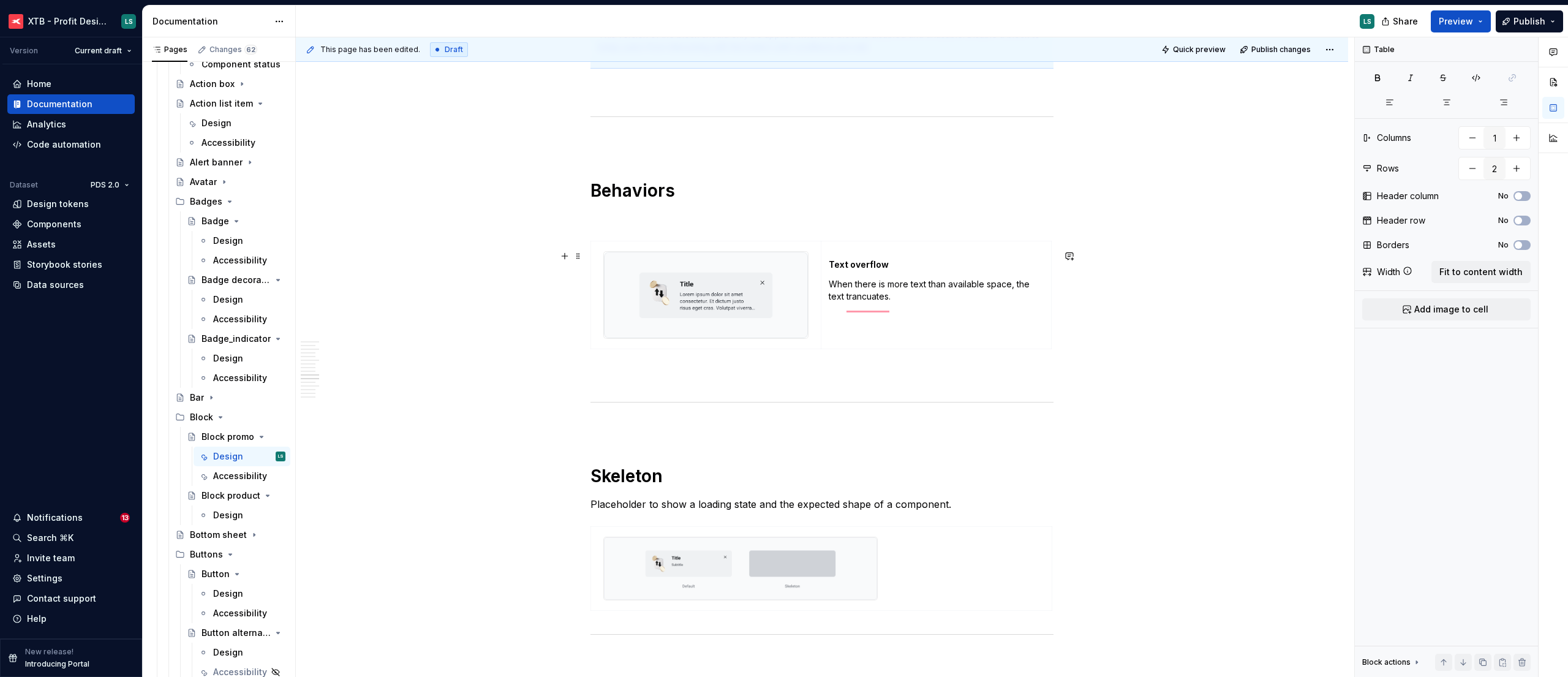
click at [696, 309] on img "To enrich screen reader interactions, please activate Accessibility in Grammarl…" at bounding box center [706, 294] width 204 height 86
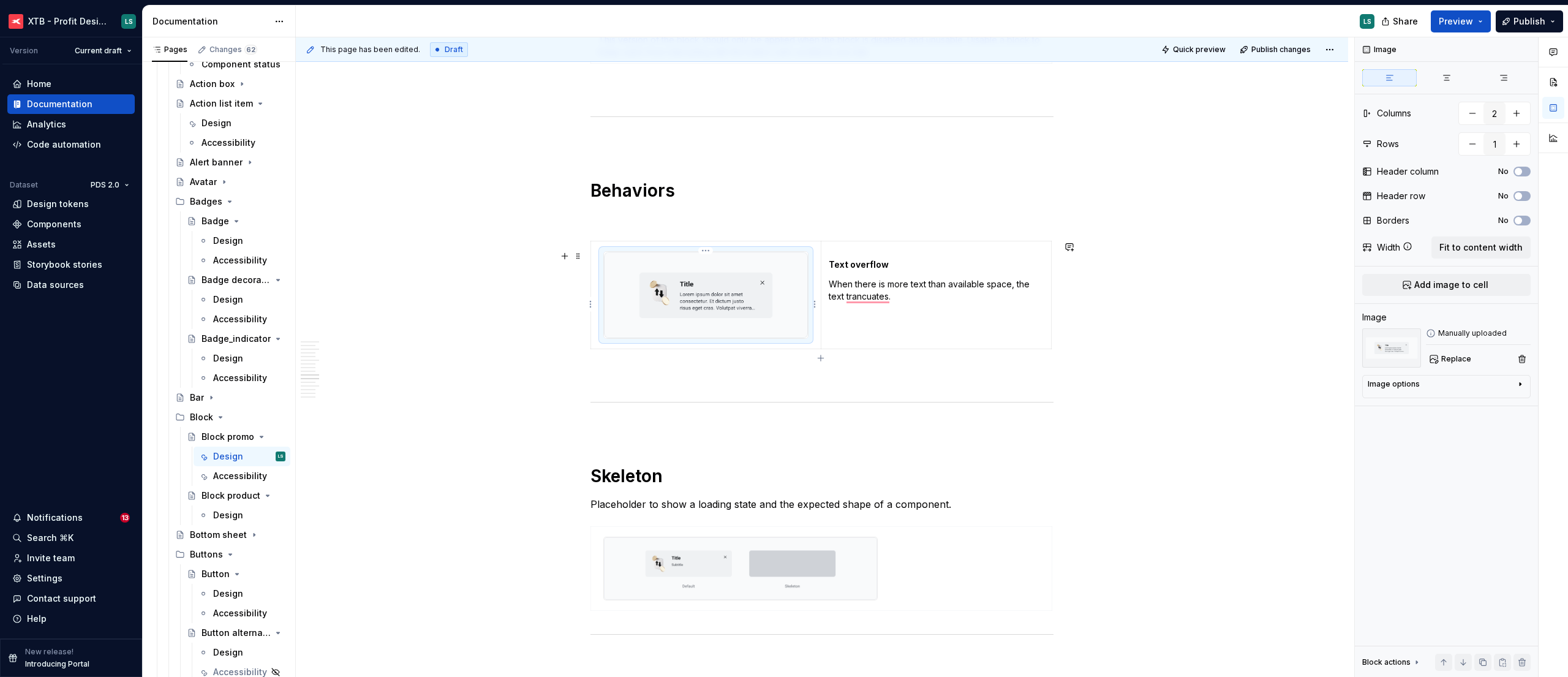
scroll to position [2087, 0]
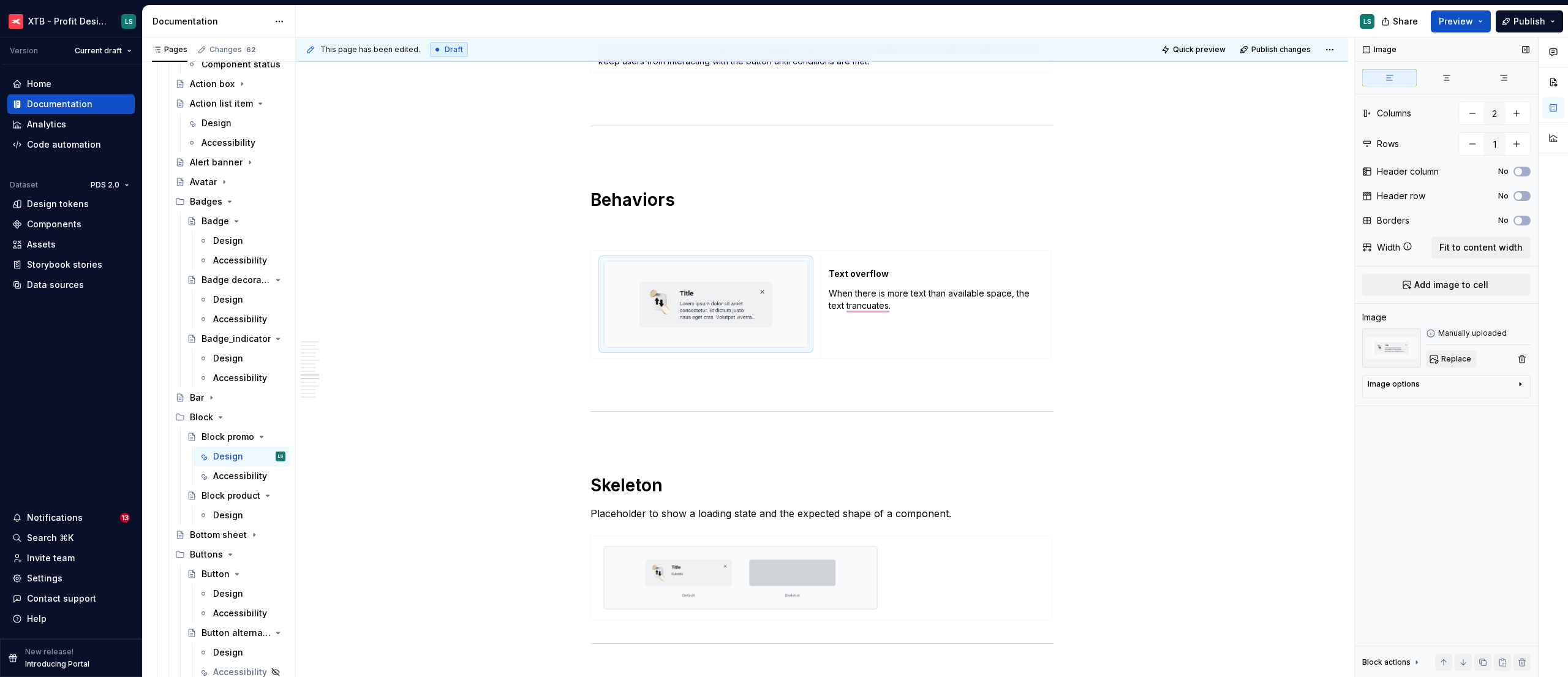
click at [1445, 361] on span "Replace" at bounding box center [1456, 359] width 30 height 10
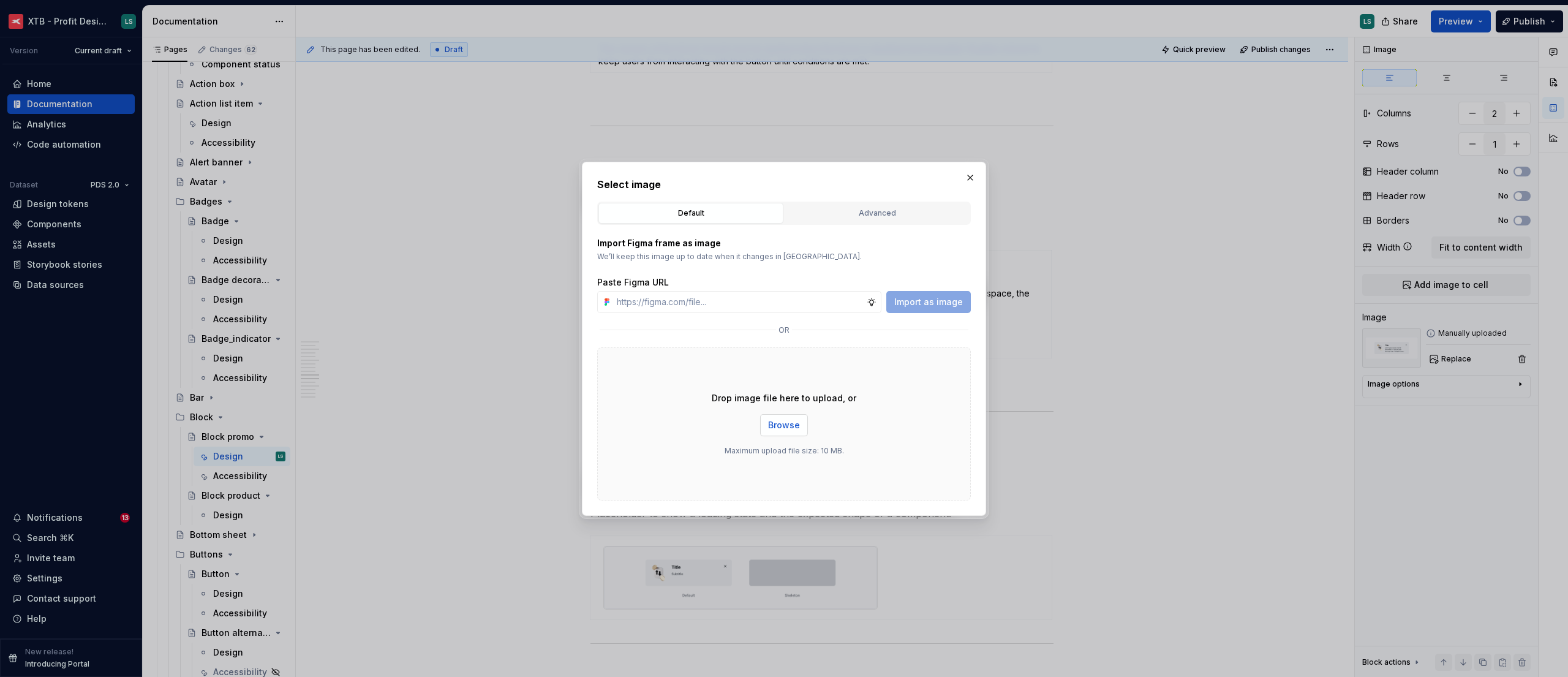
click at [781, 424] on span "Browse" at bounding box center [784, 424] width 32 height 12
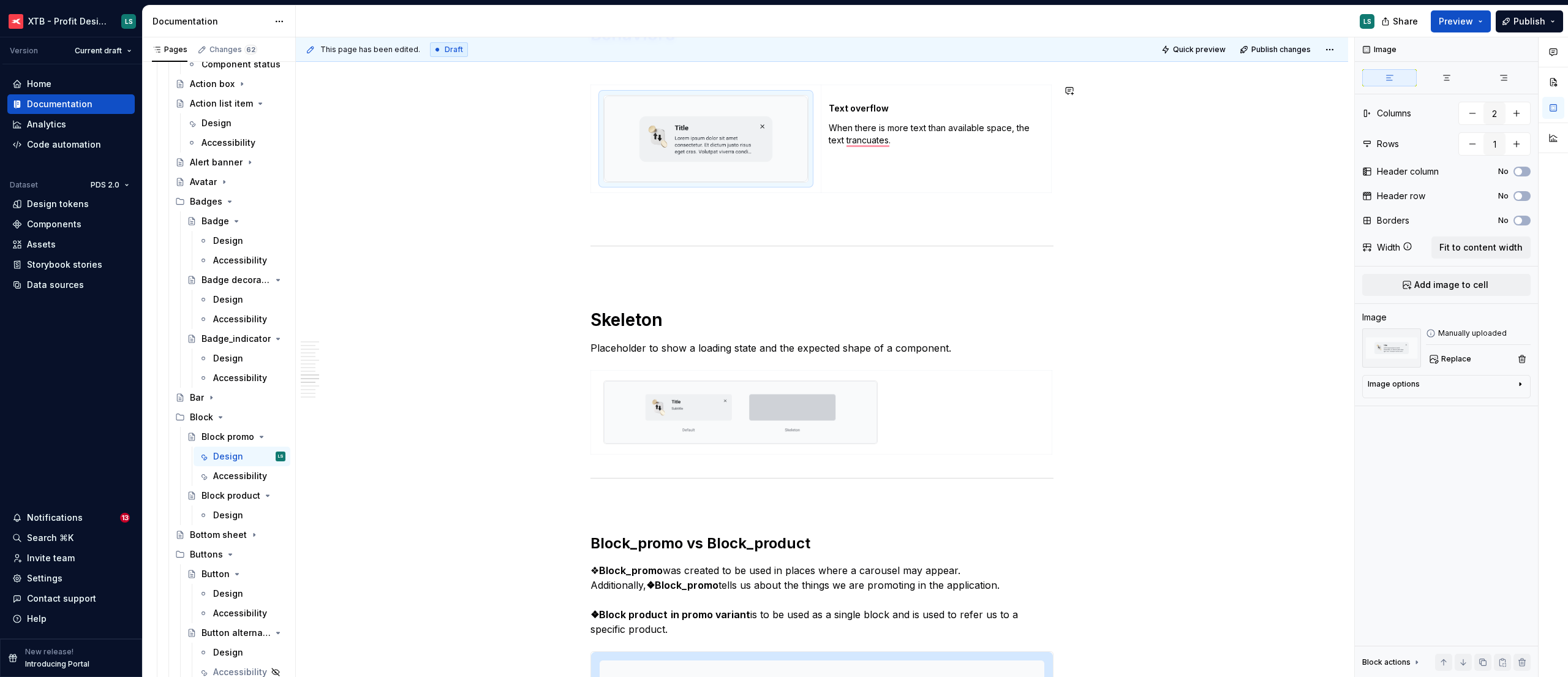
scroll to position [2495, 0]
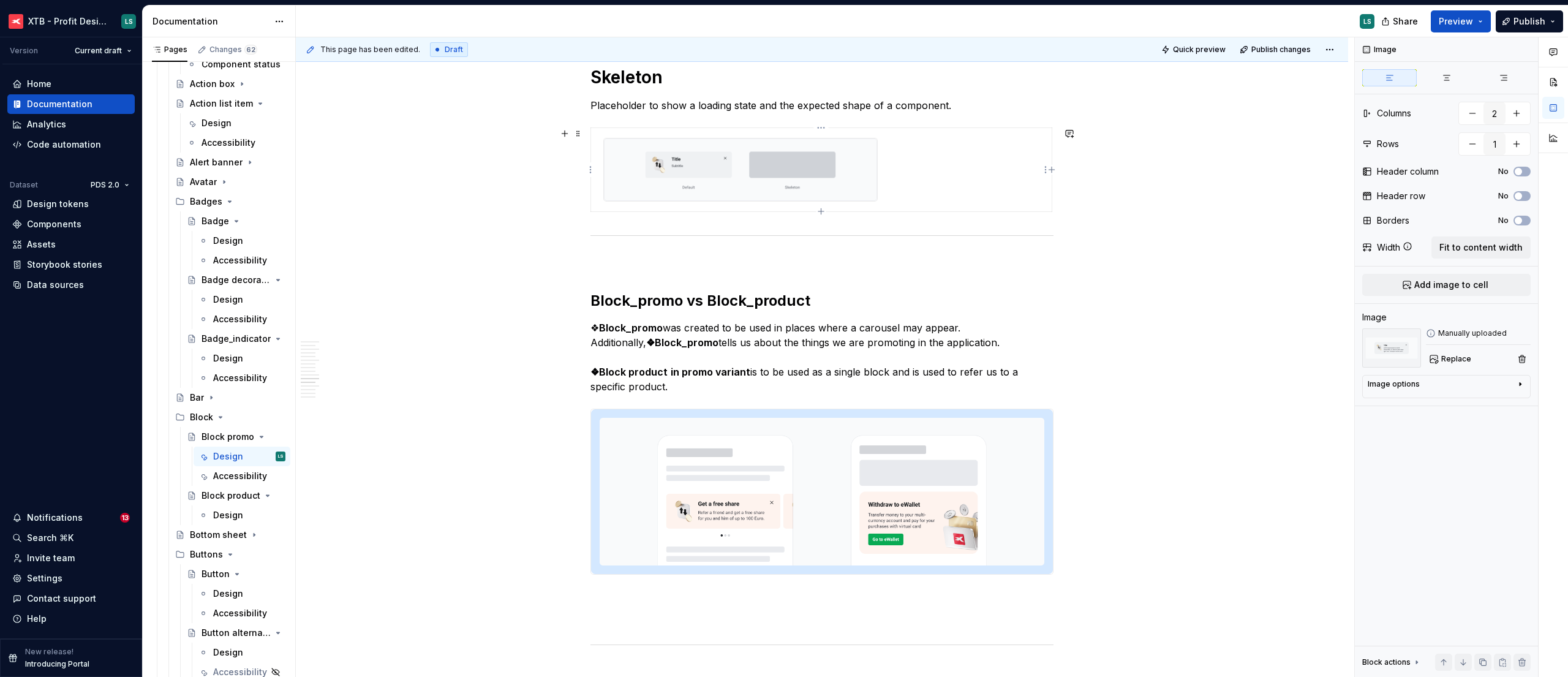
type textarea "*"
type input "1"
click at [772, 175] on img "To enrich screen reader interactions, please activate Accessibility in Grammarl…" at bounding box center [740, 170] width 273 height 63
click at [1444, 365] on button "Replace" at bounding box center [1451, 359] width 51 height 17
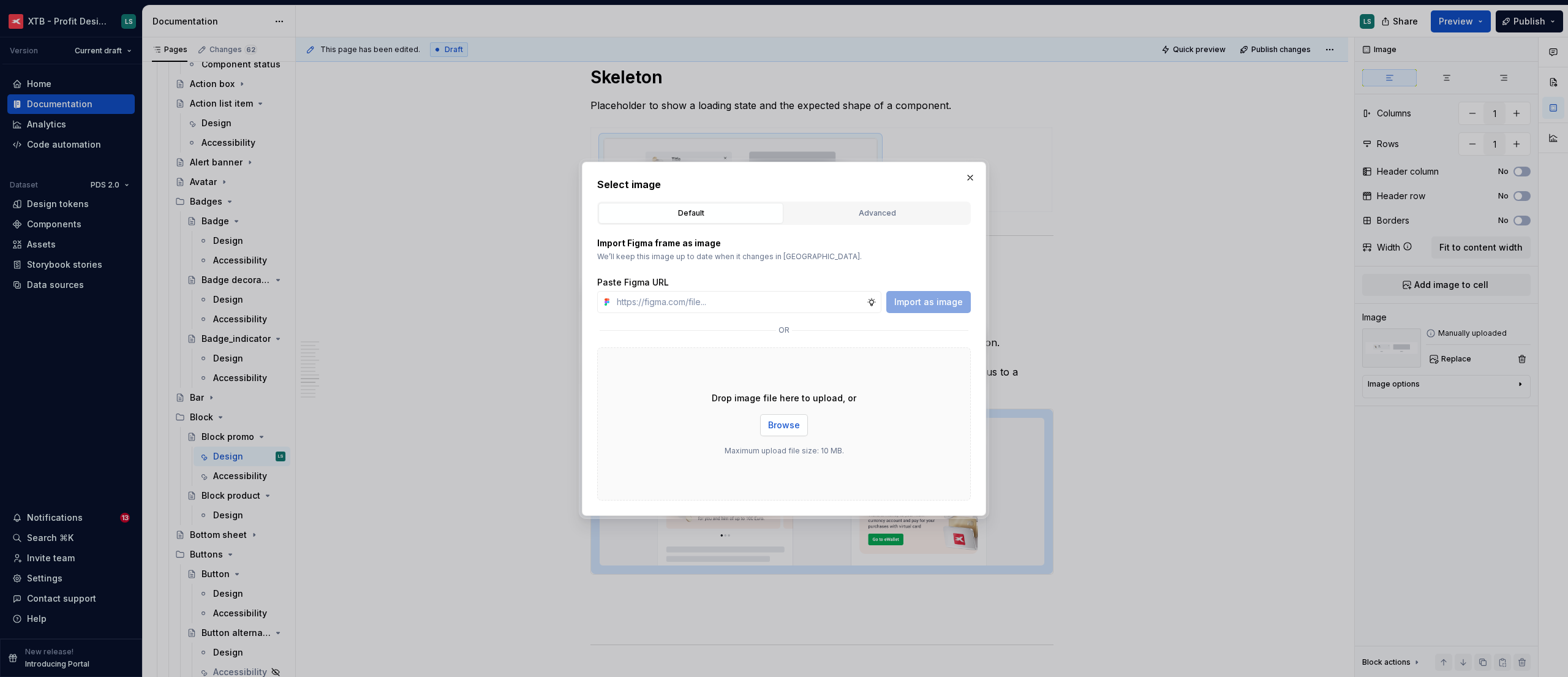
click at [768, 425] on span "Browse" at bounding box center [784, 424] width 32 height 12
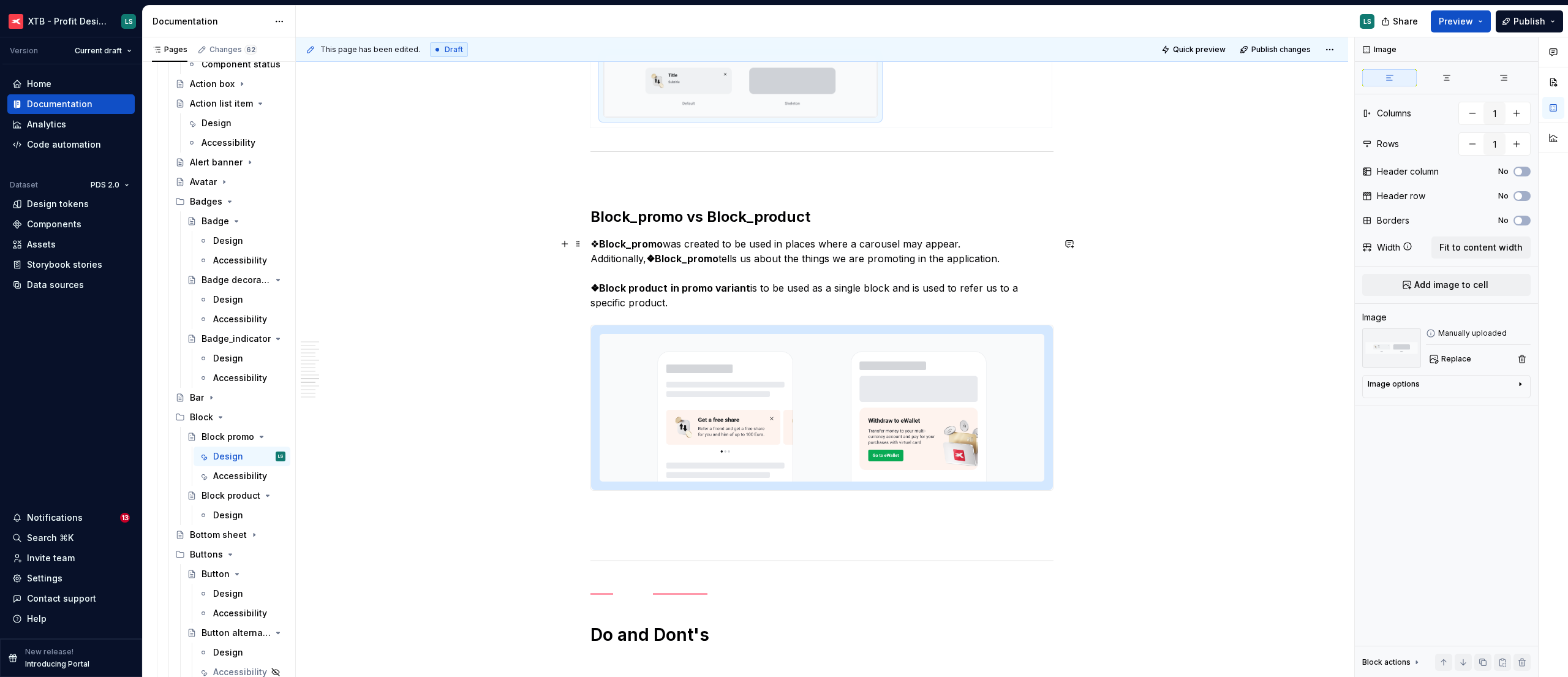
scroll to position [2609, 0]
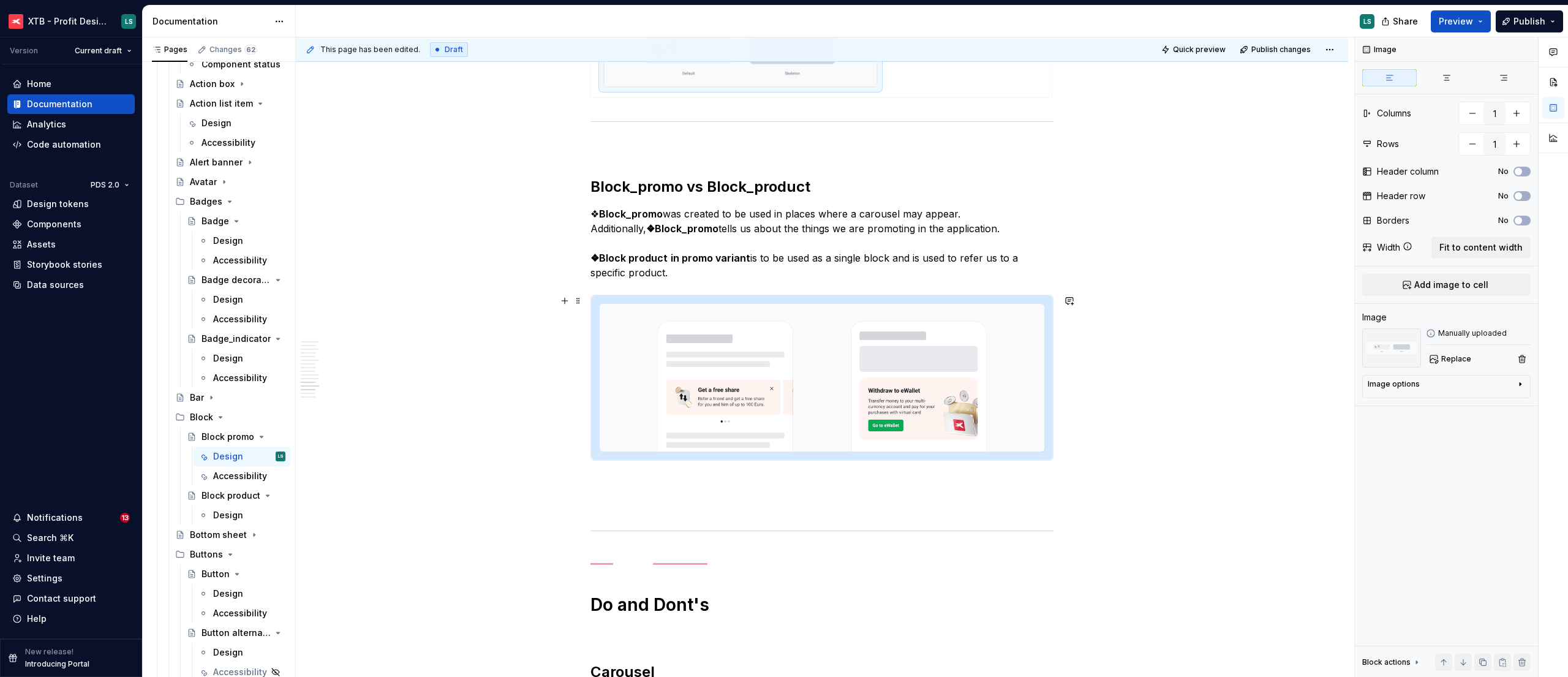
click at [889, 392] on img "To enrich screen reader interactions, please activate Accessibility in Grammarl…" at bounding box center [822, 378] width 462 height 165
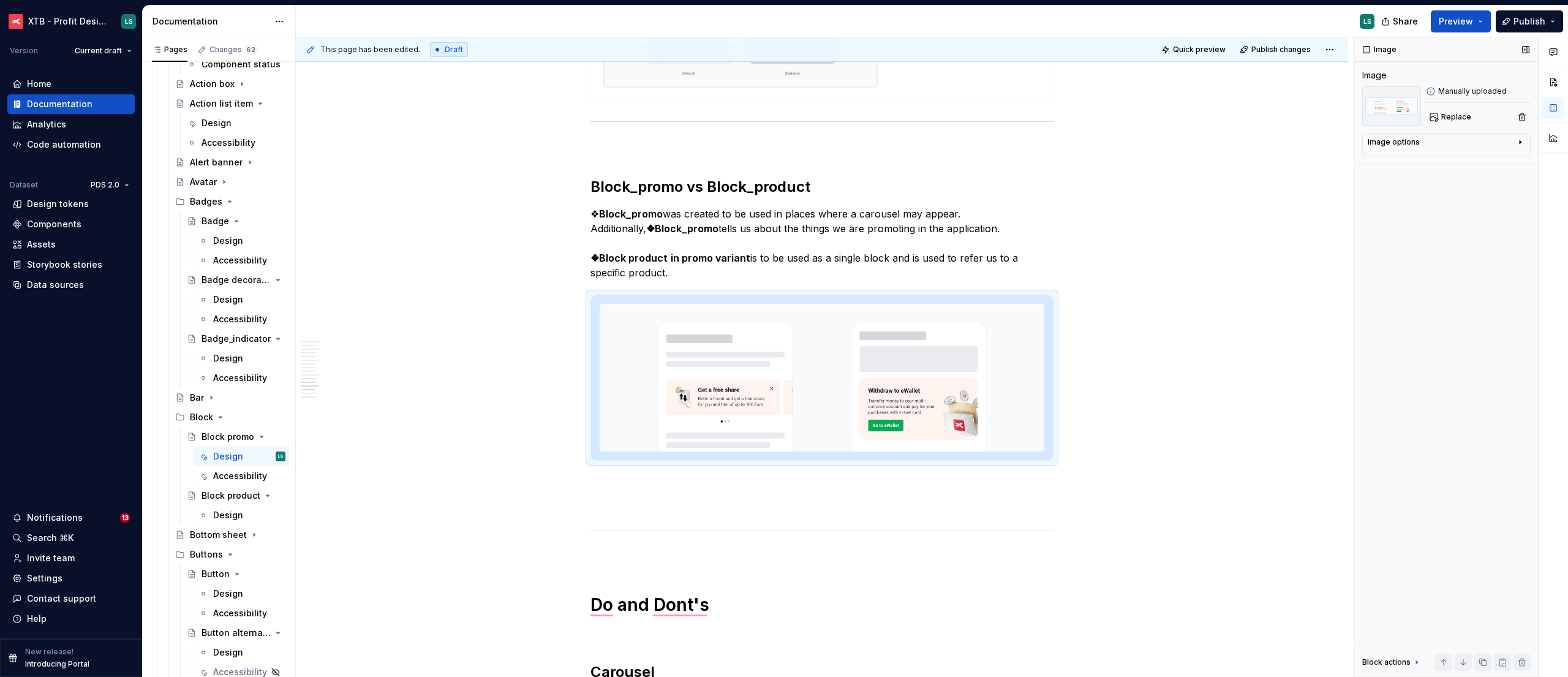
click at [1450, 126] on div "Image Image Manually uploaded Replace Image options Alignment Caption Block act…" at bounding box center [1446, 357] width 183 height 640
click at [1451, 121] on span "Replace" at bounding box center [1456, 117] width 30 height 10
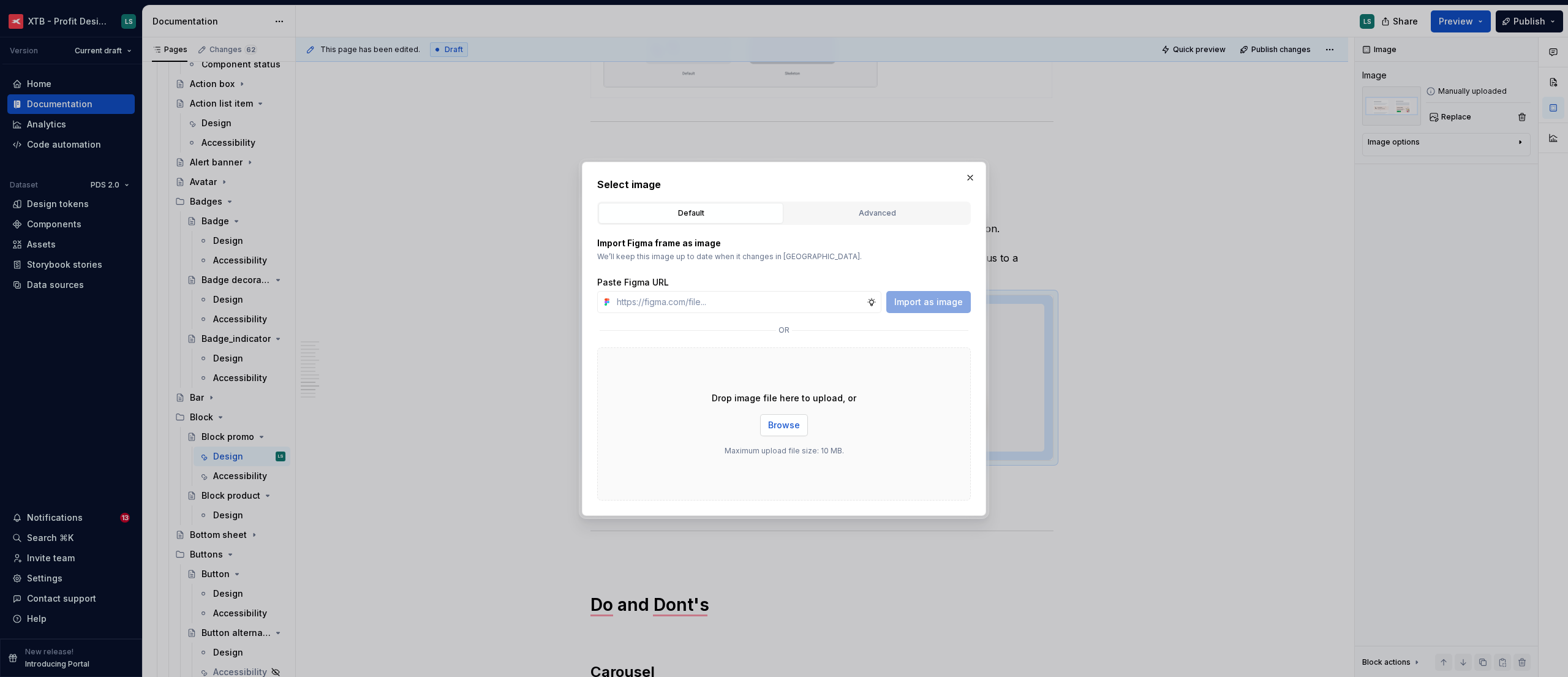
click at [798, 424] on span "Browse" at bounding box center [784, 424] width 32 height 12
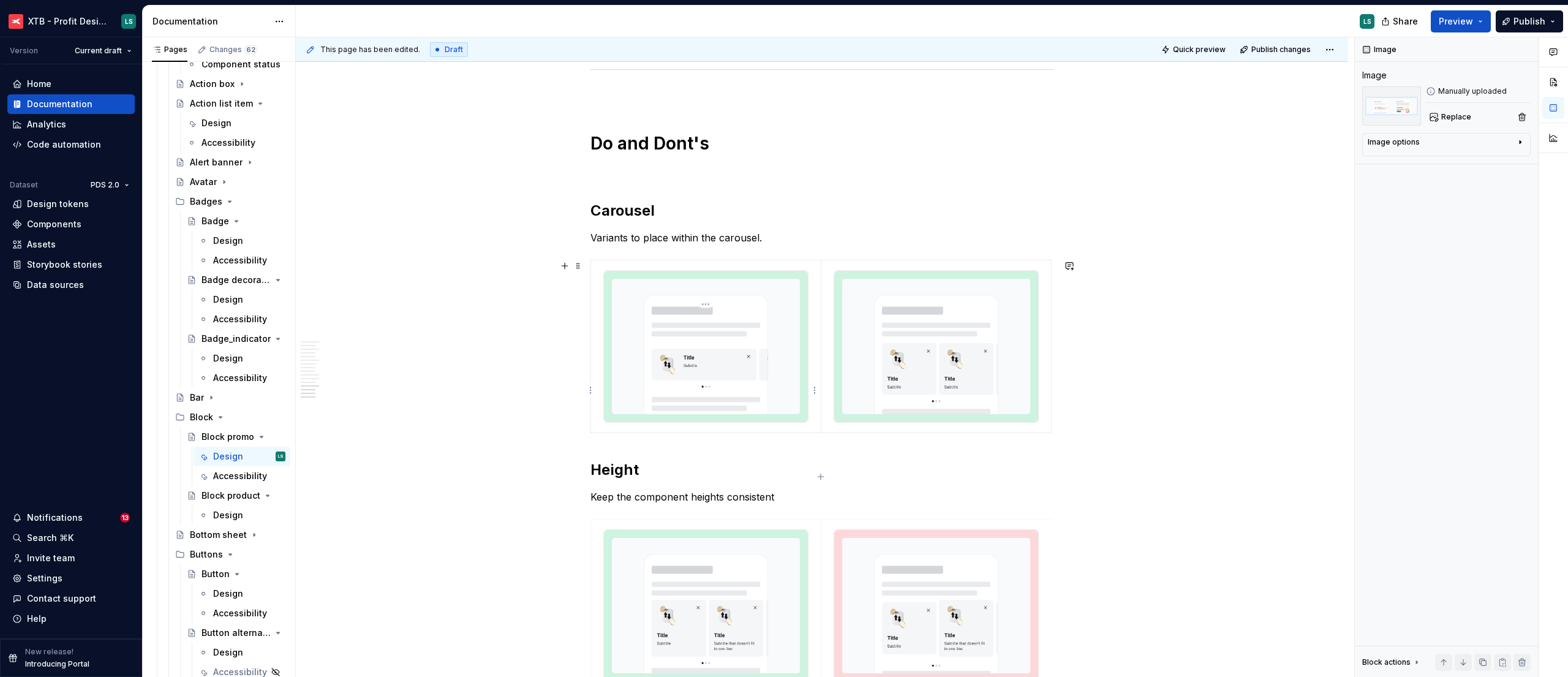
scroll to position [3176, 0]
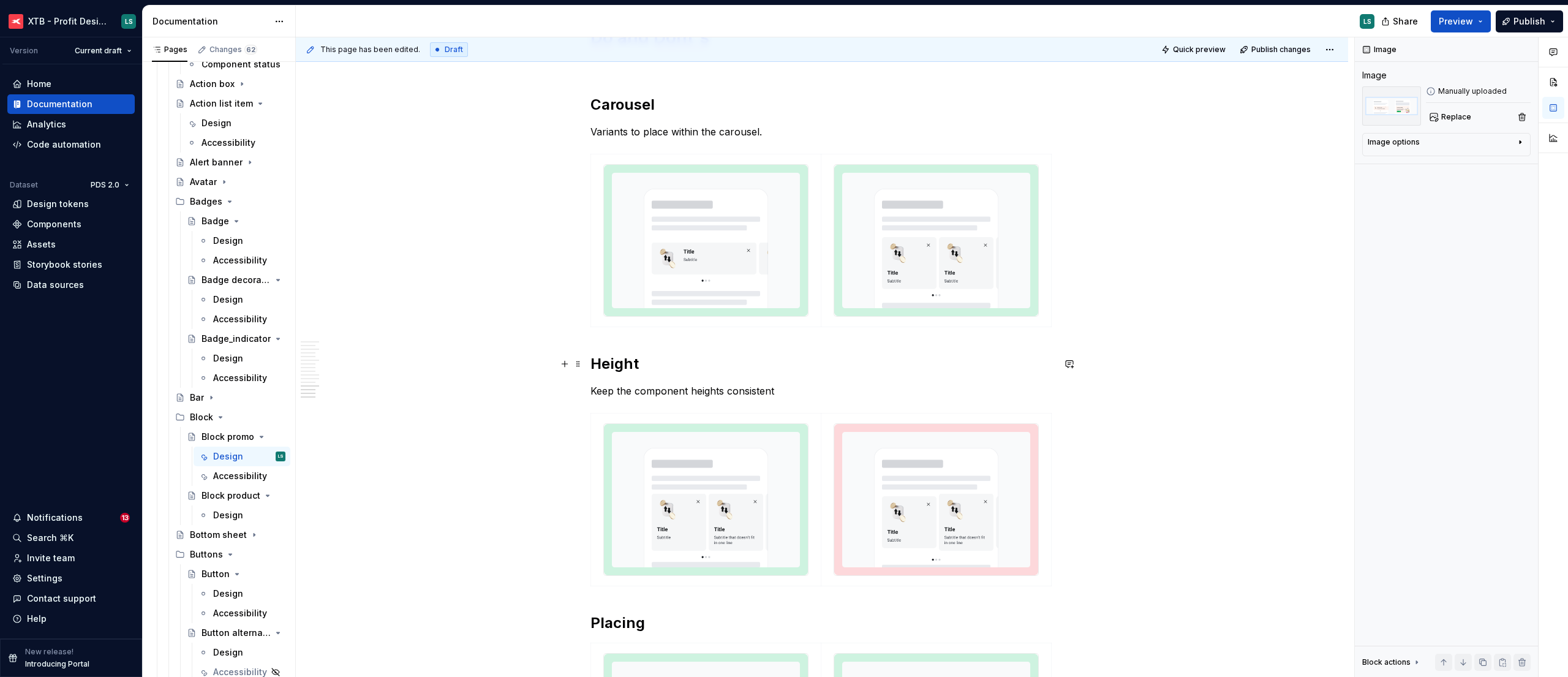
click at [767, 268] on img "To enrich screen reader interactions, please activate Accessibility in Grammarl…" at bounding box center [706, 240] width 204 height 151
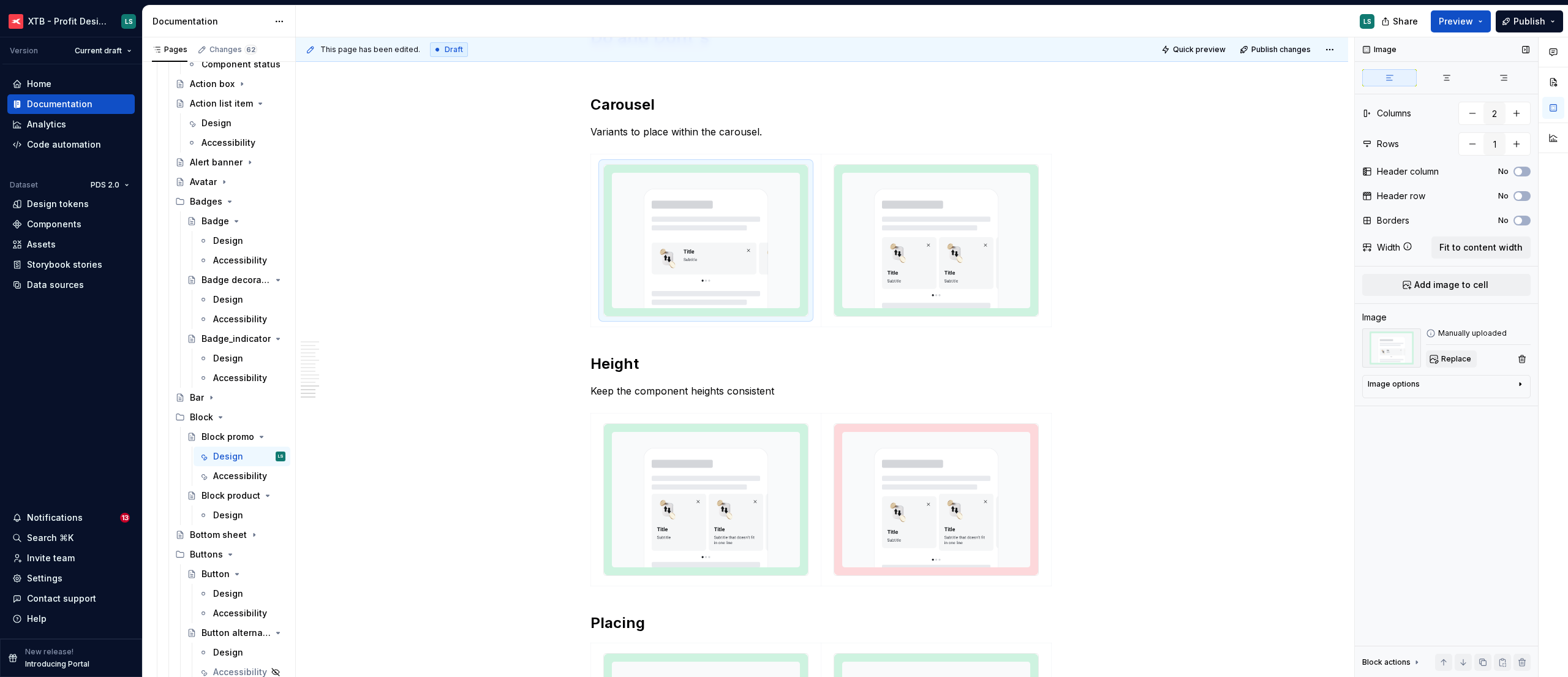
click at [1451, 362] on span "Replace" at bounding box center [1456, 359] width 30 height 10
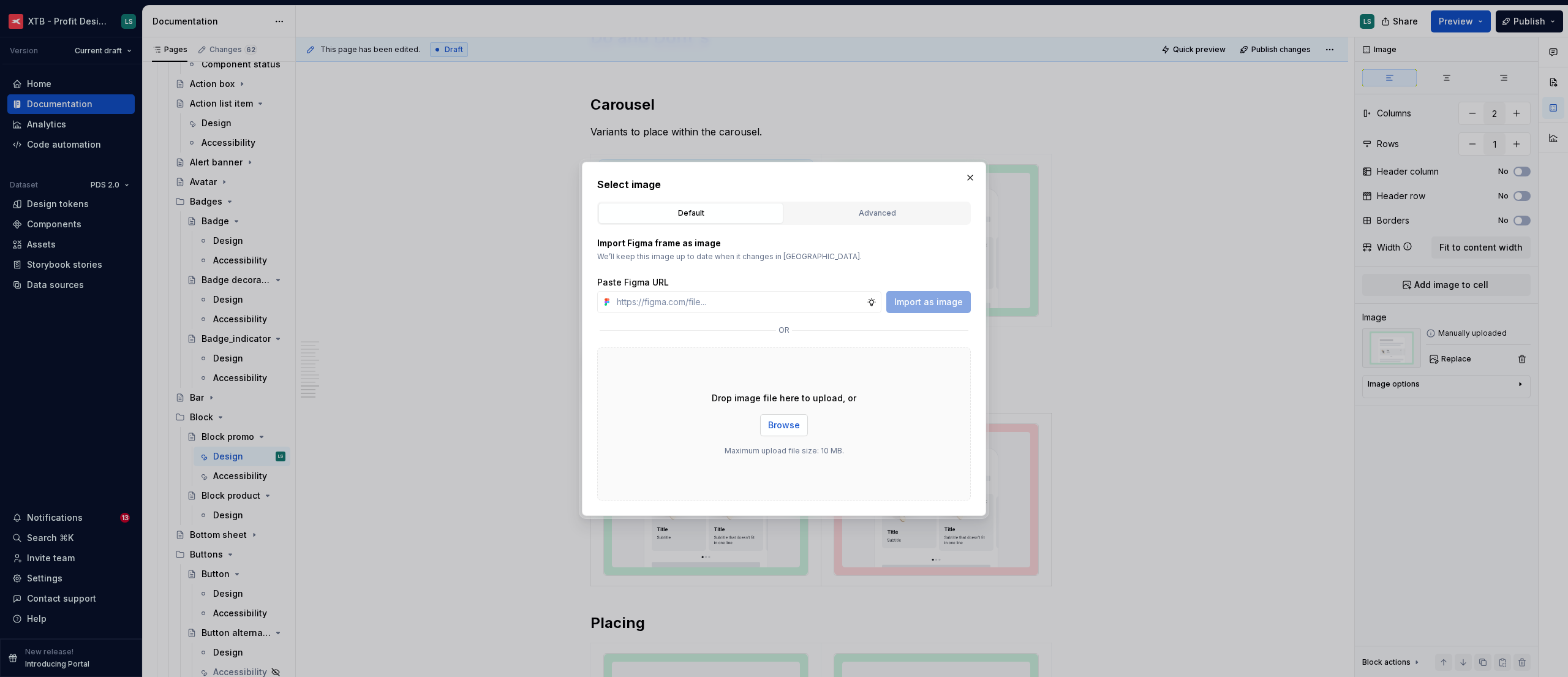
click at [768, 424] on button "Browse" at bounding box center [784, 425] width 48 height 22
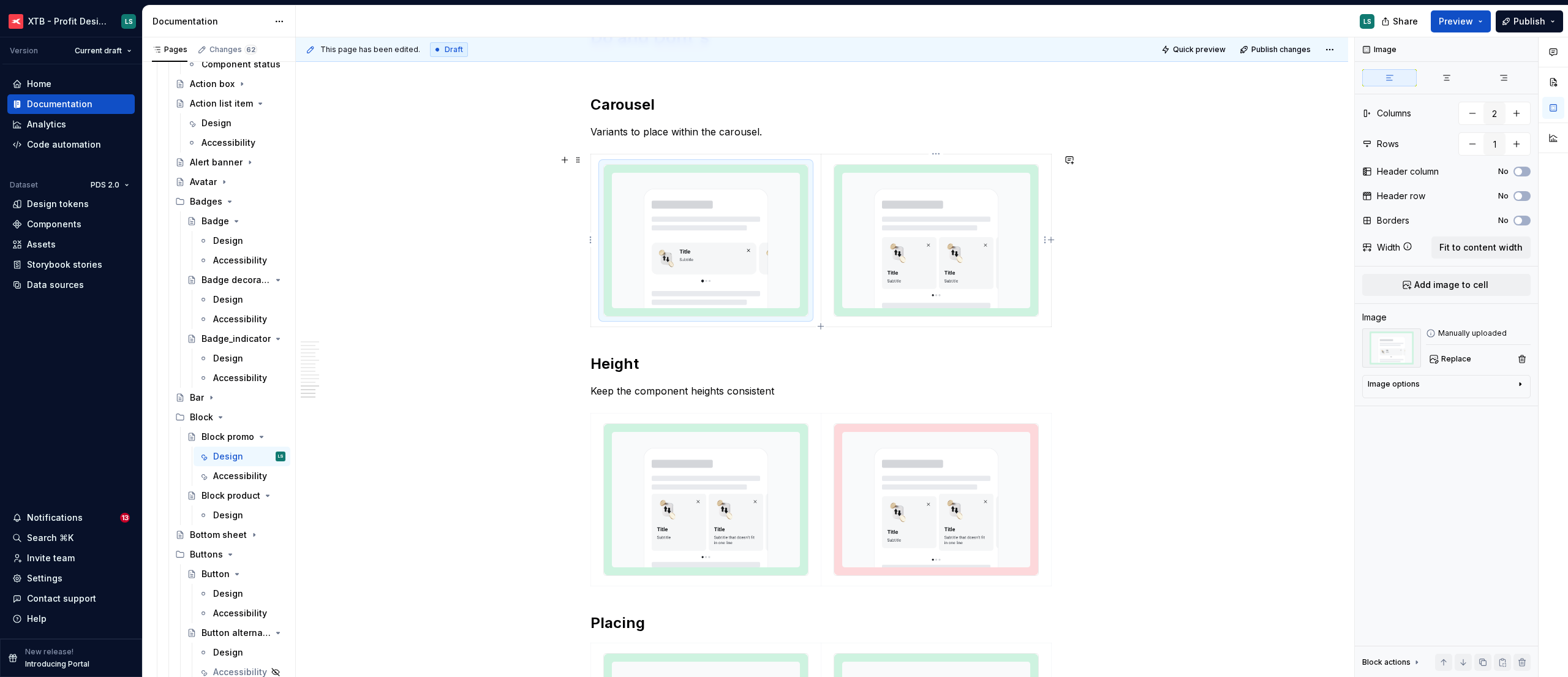
click at [937, 312] on img "To enrich screen reader interactions, please activate Accessibility in Grammarl…" at bounding box center [936, 240] width 204 height 151
click at [1451, 370] on div "Image Columns 2 Rows 1 Header column No Header row No Borders No Width Fit to c…" at bounding box center [1446, 357] width 183 height 640
click at [1438, 361] on button "Replace" at bounding box center [1451, 359] width 51 height 17
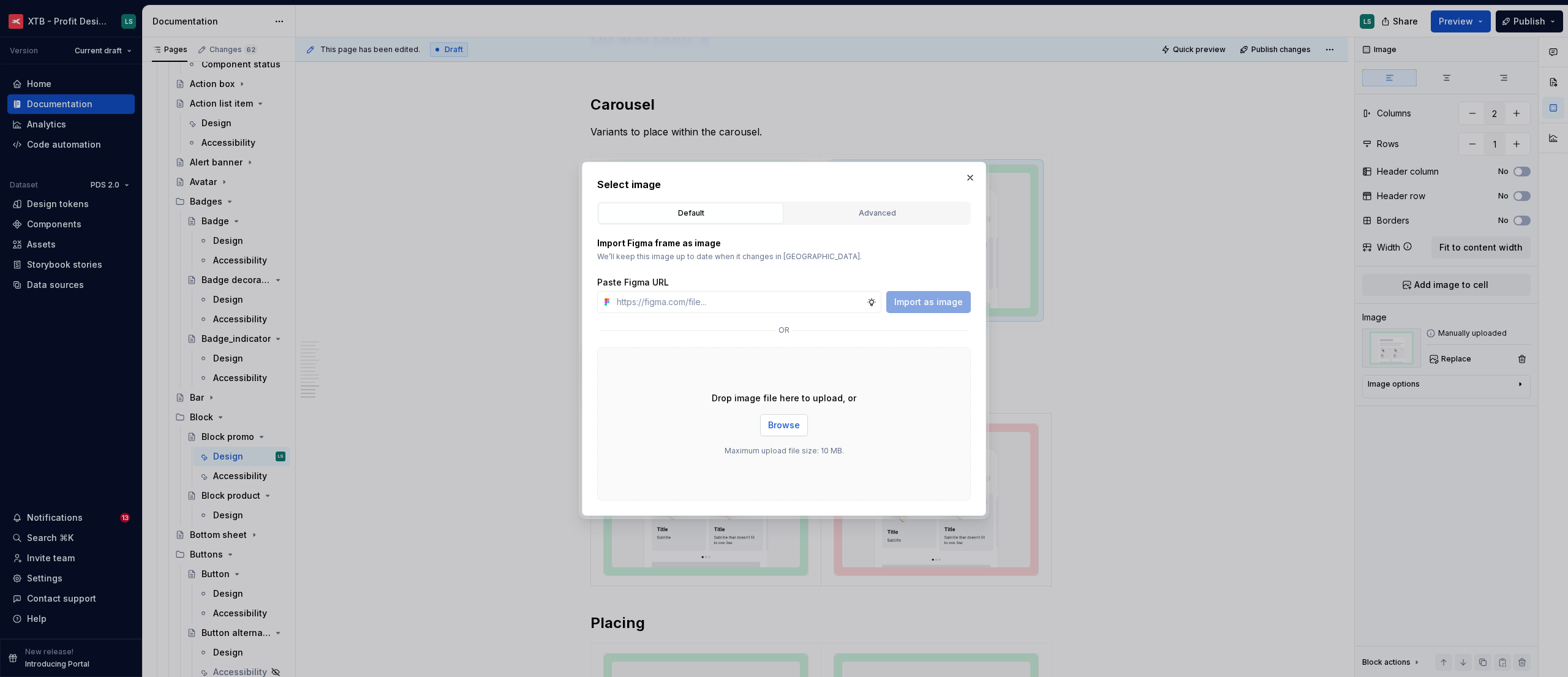
click at [786, 420] on span "Browse" at bounding box center [784, 424] width 32 height 12
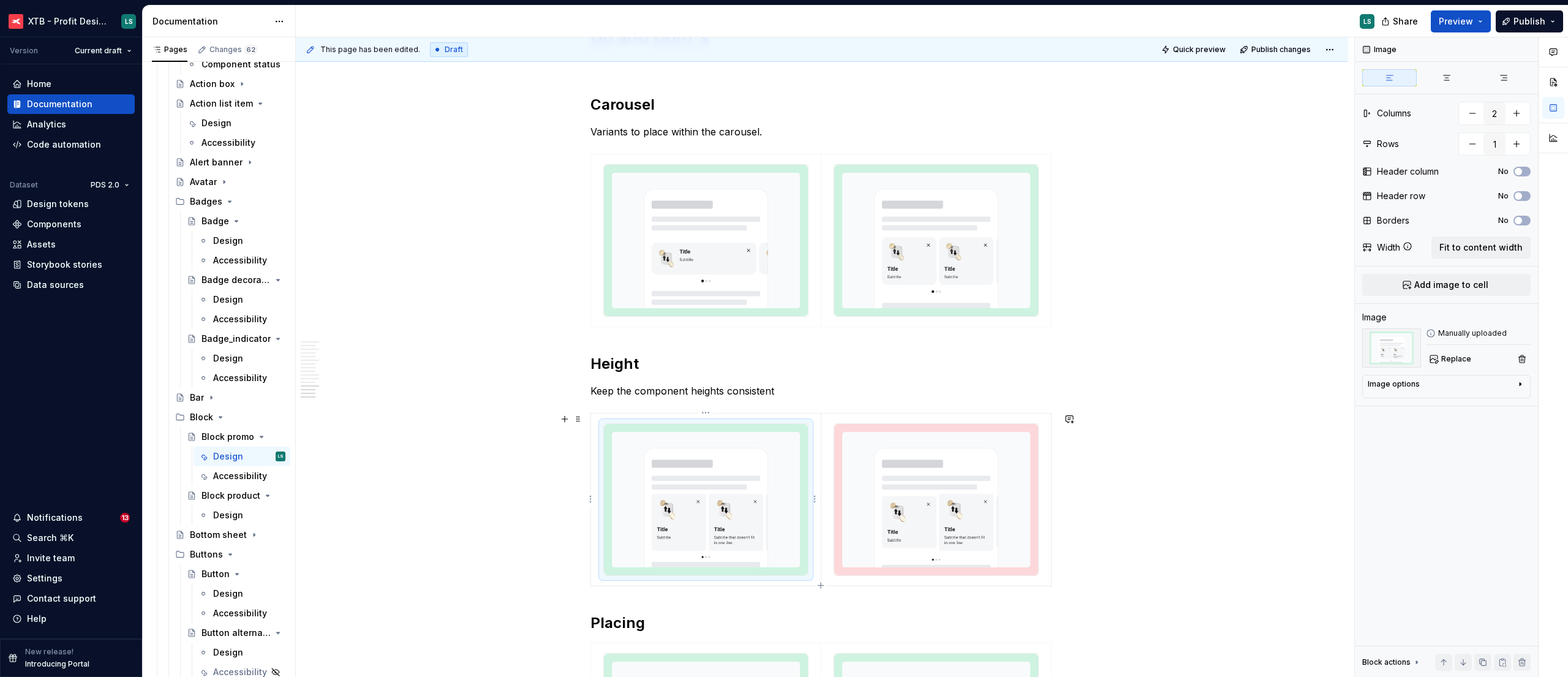
click at [720, 501] on img "To enrich screen reader interactions, please activate Accessibility in Grammarl…" at bounding box center [706, 499] width 204 height 151
click at [1449, 361] on span "Replace" at bounding box center [1456, 359] width 30 height 10
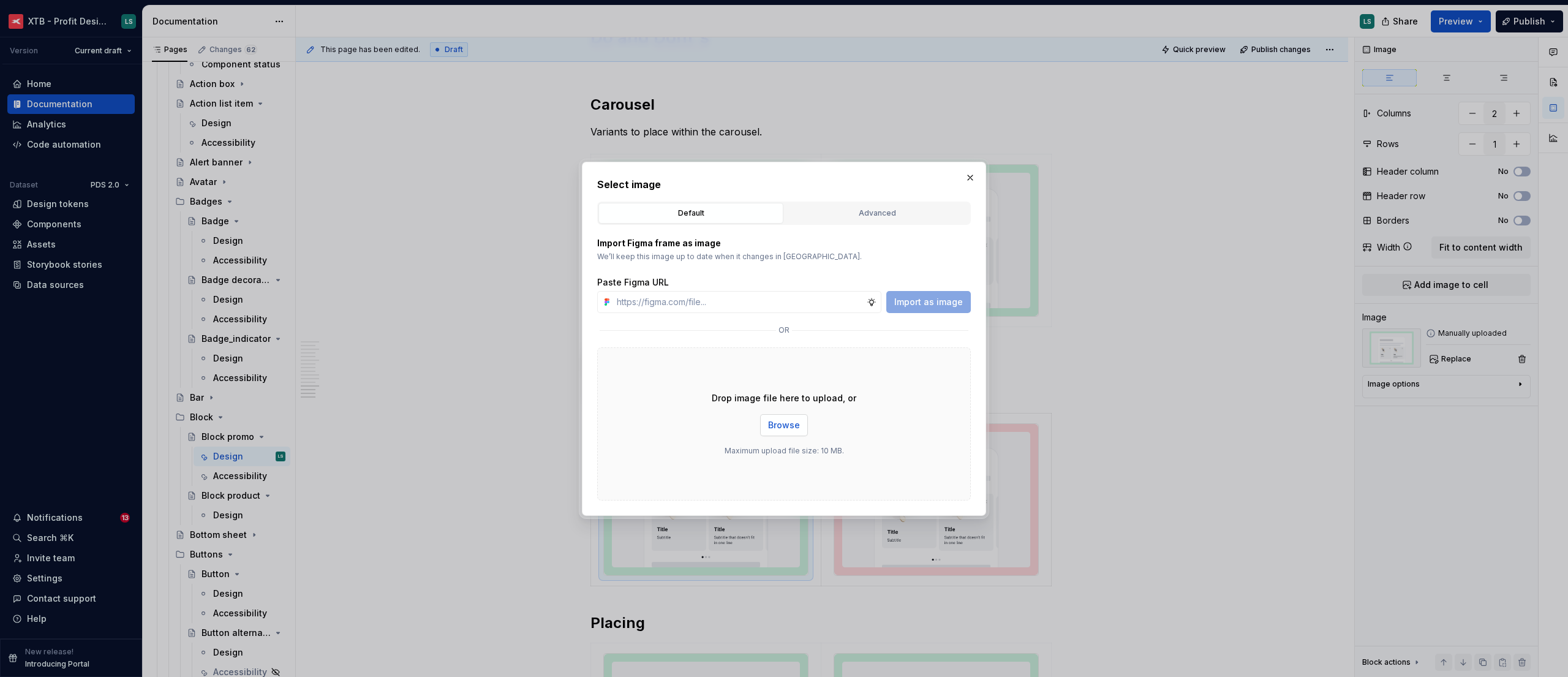
click at [777, 422] on span "Browse" at bounding box center [784, 424] width 32 height 12
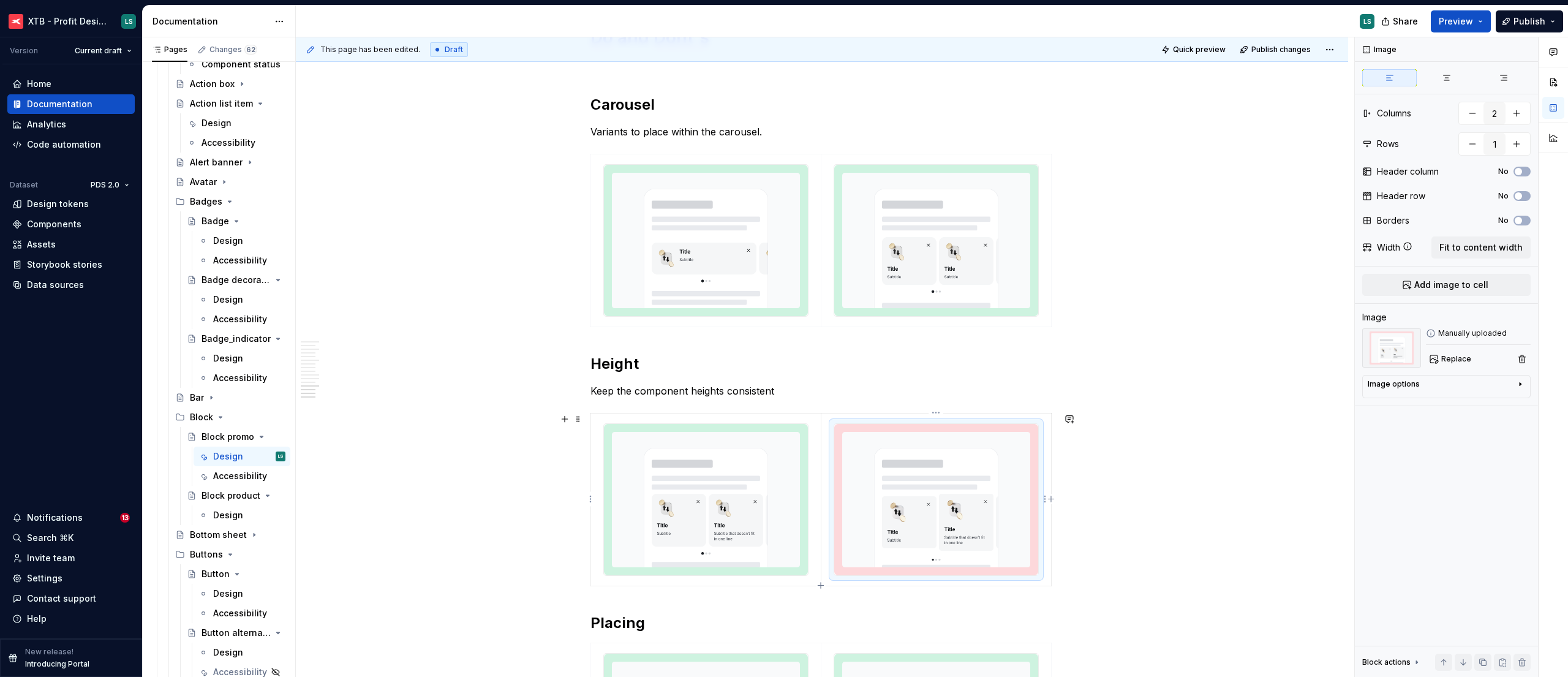
click at [923, 481] on img "To enrich screen reader interactions, please activate Accessibility in Grammarl…" at bounding box center [936, 499] width 204 height 151
click at [1438, 361] on button "Replace" at bounding box center [1451, 359] width 51 height 17
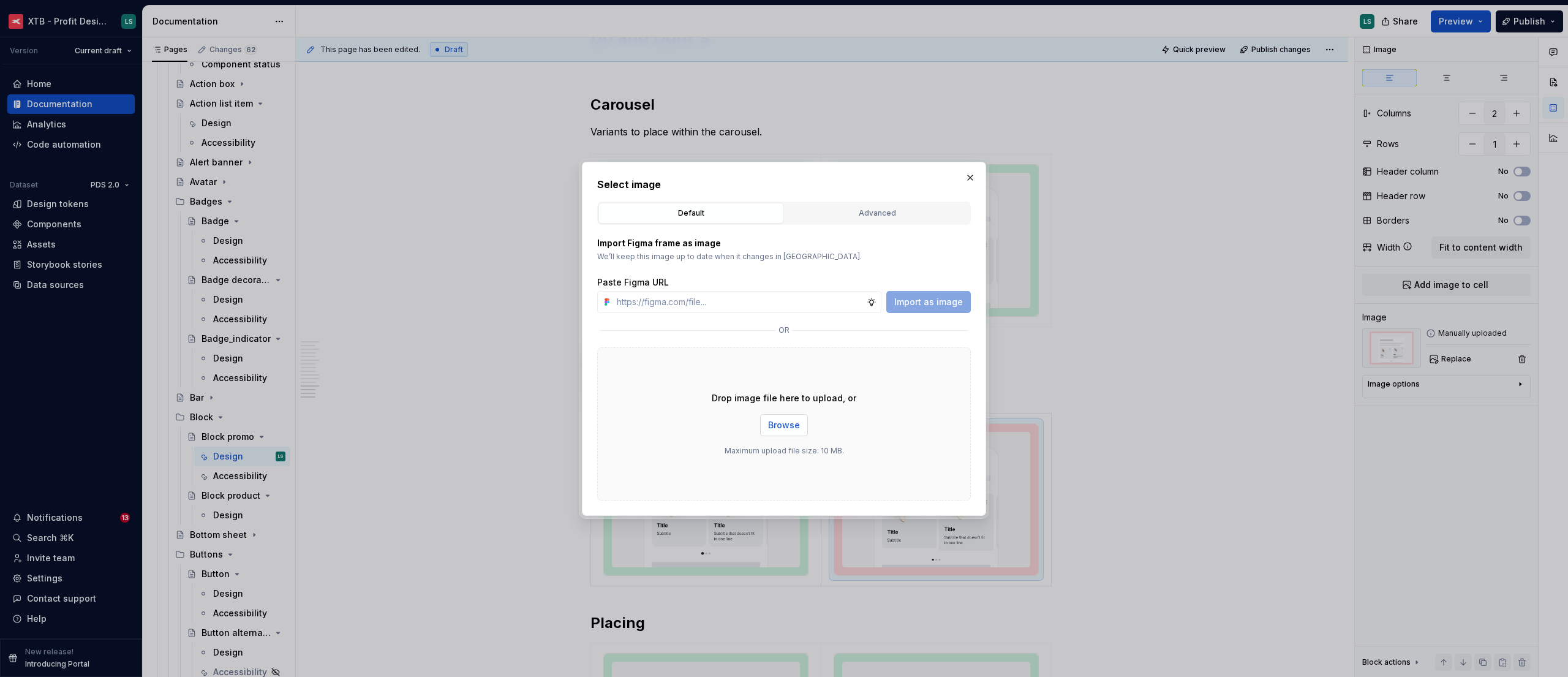
click at [780, 421] on span "Browse" at bounding box center [784, 424] width 32 height 12
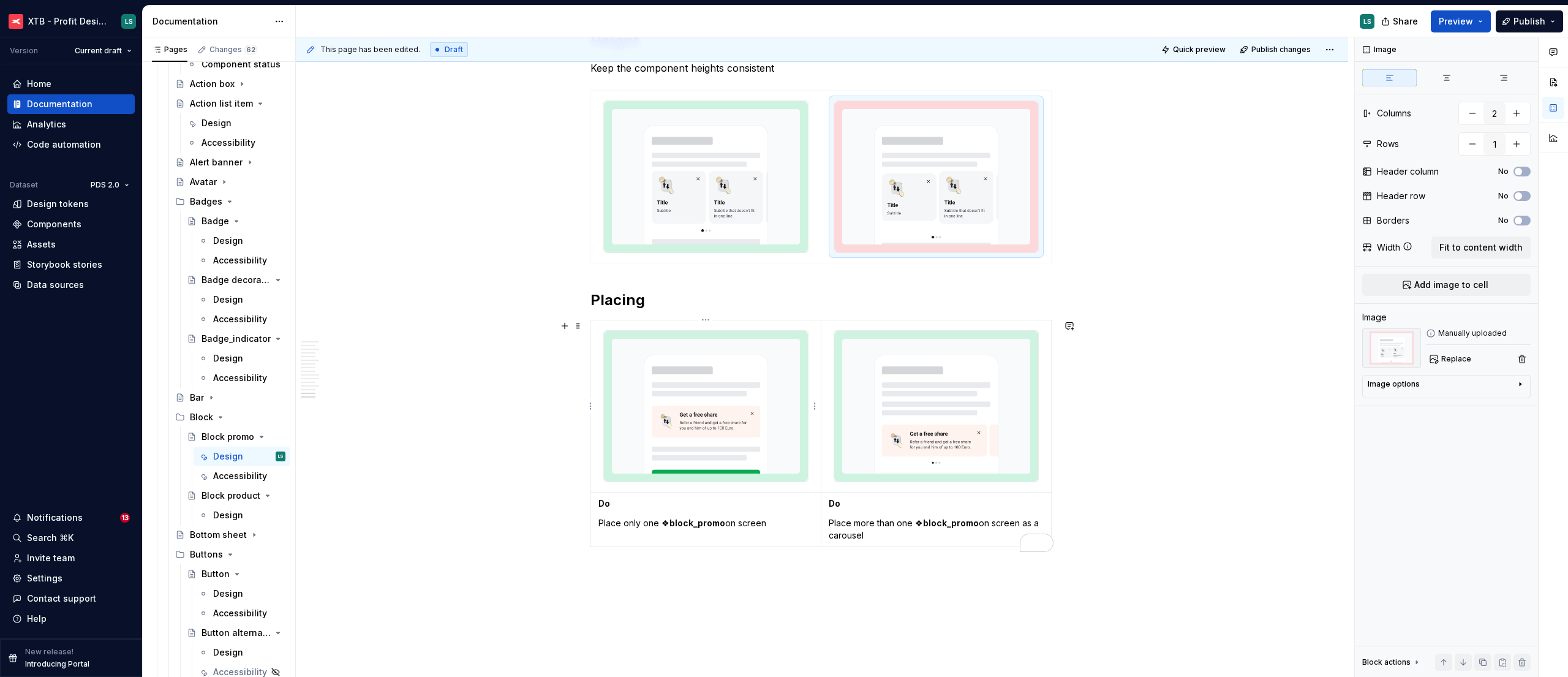
type textarea "*"
type input "2"
click at [742, 440] on img "To enrich screen reader interactions, please activate Accessibility in Grammarl…" at bounding box center [706, 406] width 204 height 151
click at [1444, 359] on span "Replace" at bounding box center [1456, 359] width 30 height 10
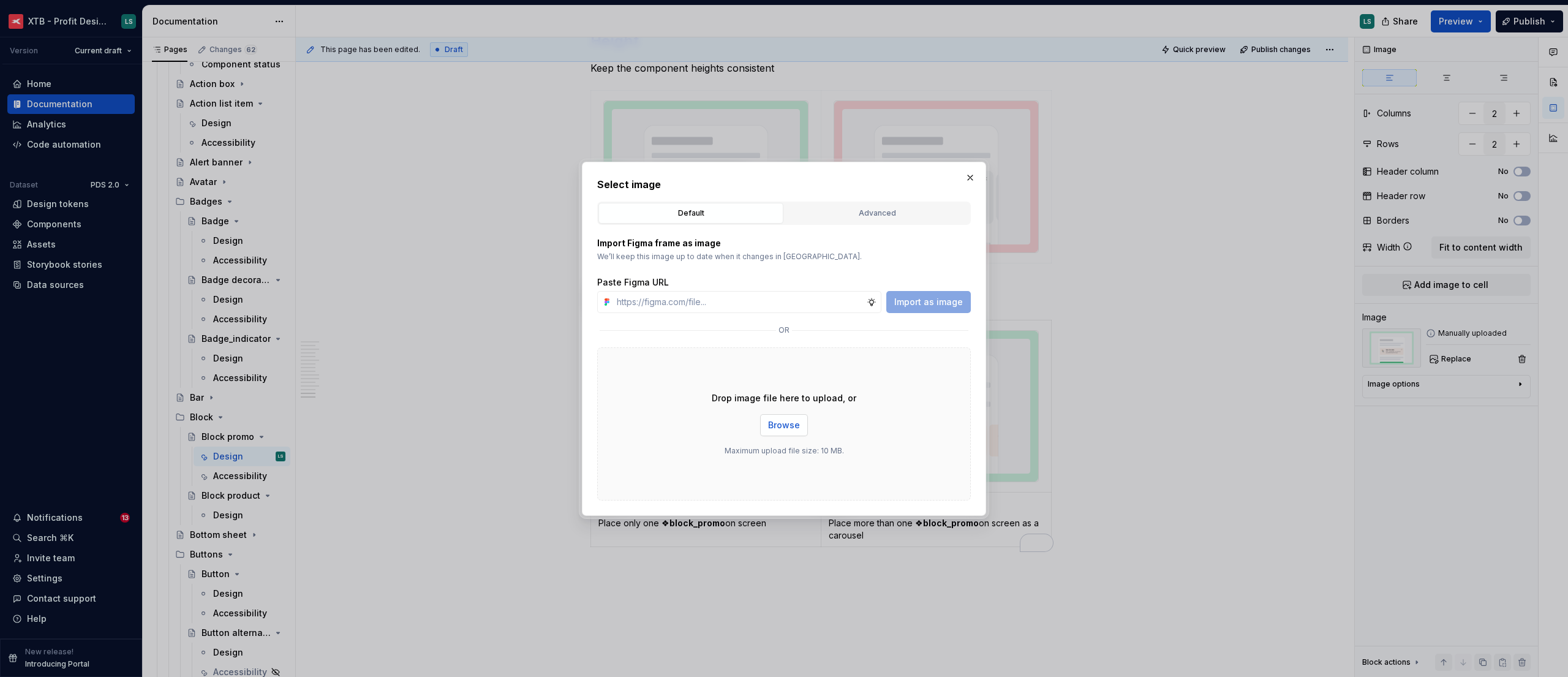
click at [779, 419] on span "Browse" at bounding box center [784, 424] width 32 height 12
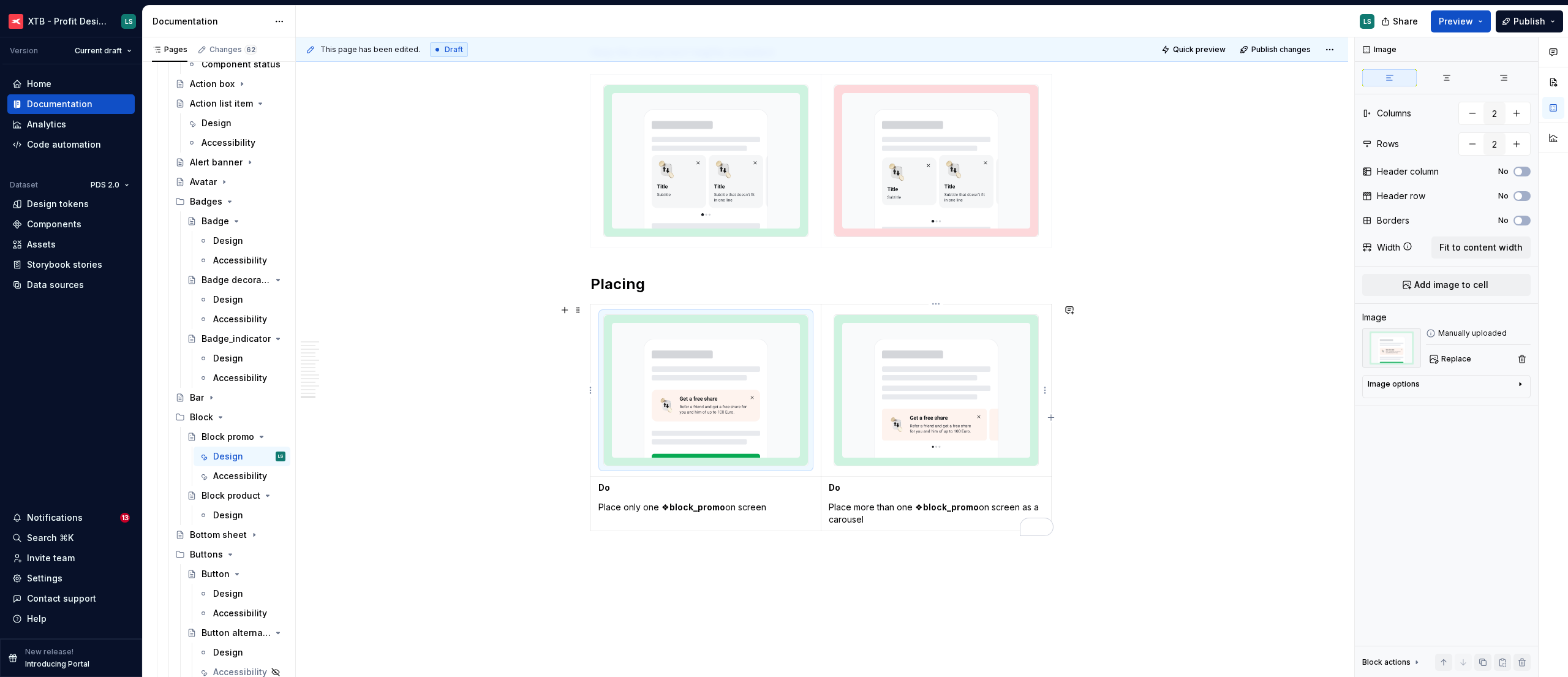
click at [949, 403] on img "To enrich screen reader interactions, please activate Accessibility in Grammarl…" at bounding box center [936, 390] width 204 height 151
type textarea "*"
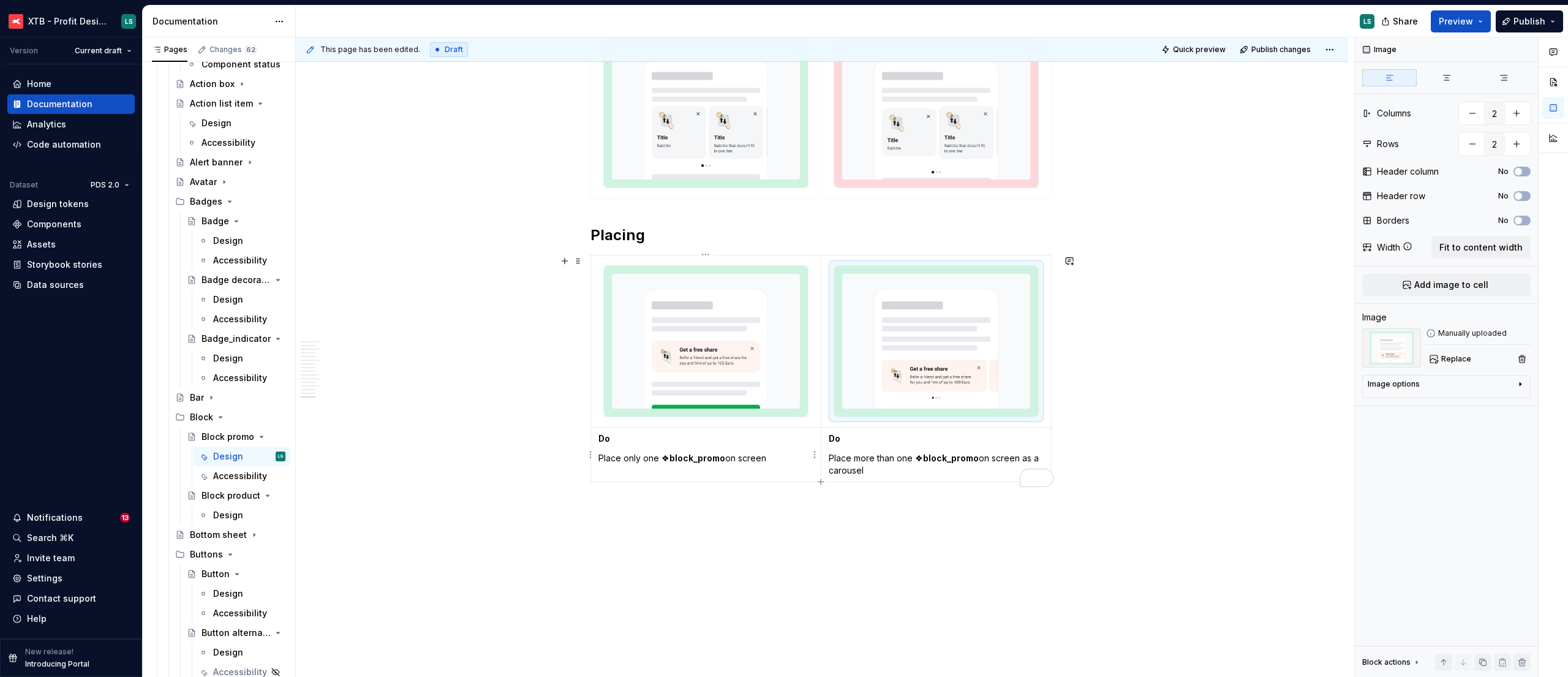
click at [764, 432] on td "Do Place only one ❖ block_promo on screen" at bounding box center [706, 454] width 230 height 54
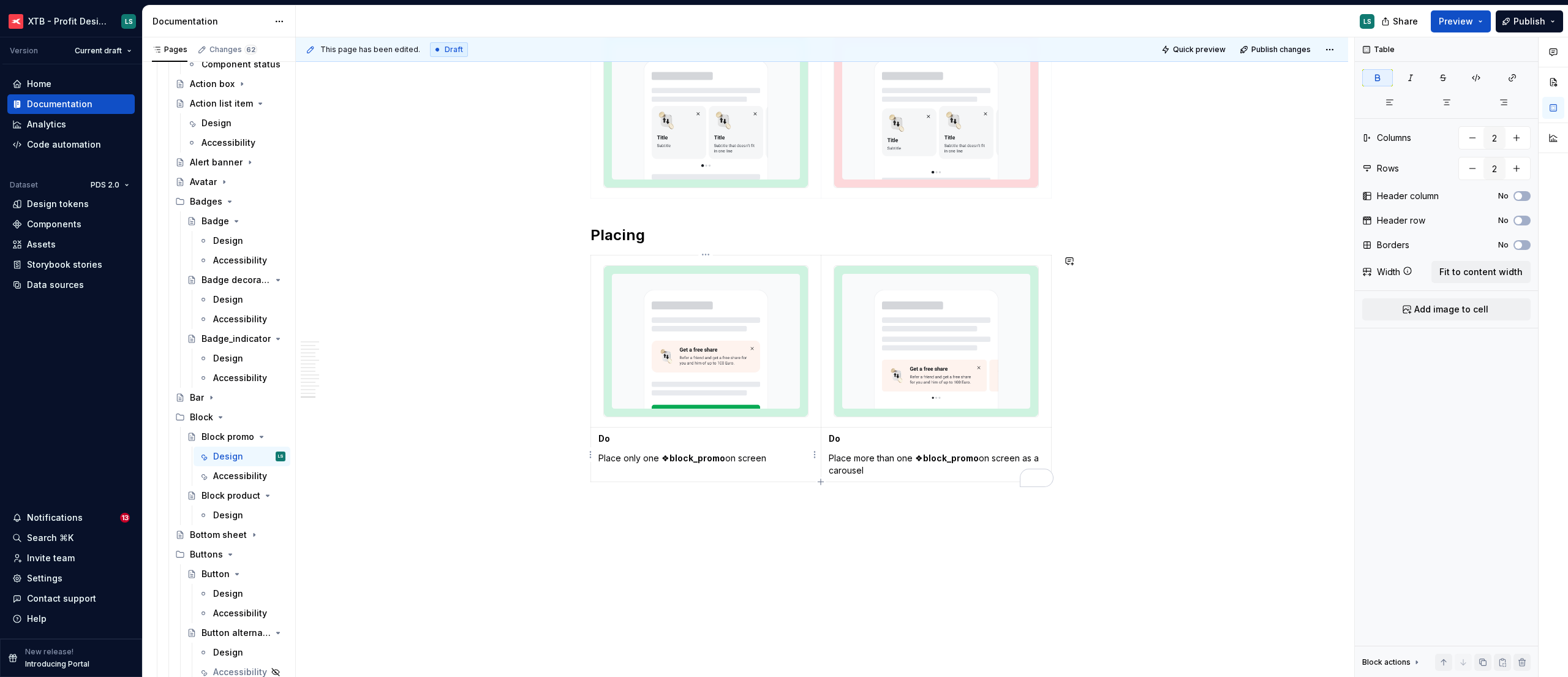
click at [821, 479] on icon "button" at bounding box center [820, 482] width 10 height 10
click at [823, 503] on icon "button" at bounding box center [820, 504] width 10 height 10
type input "4"
click at [739, 495] on p "To enrich screen reader interactions, please activate Accessibility in Grammarl…" at bounding box center [706, 493] width 215 height 12
click at [1461, 318] on button "Add image to cell" at bounding box center [1446, 309] width 168 height 22
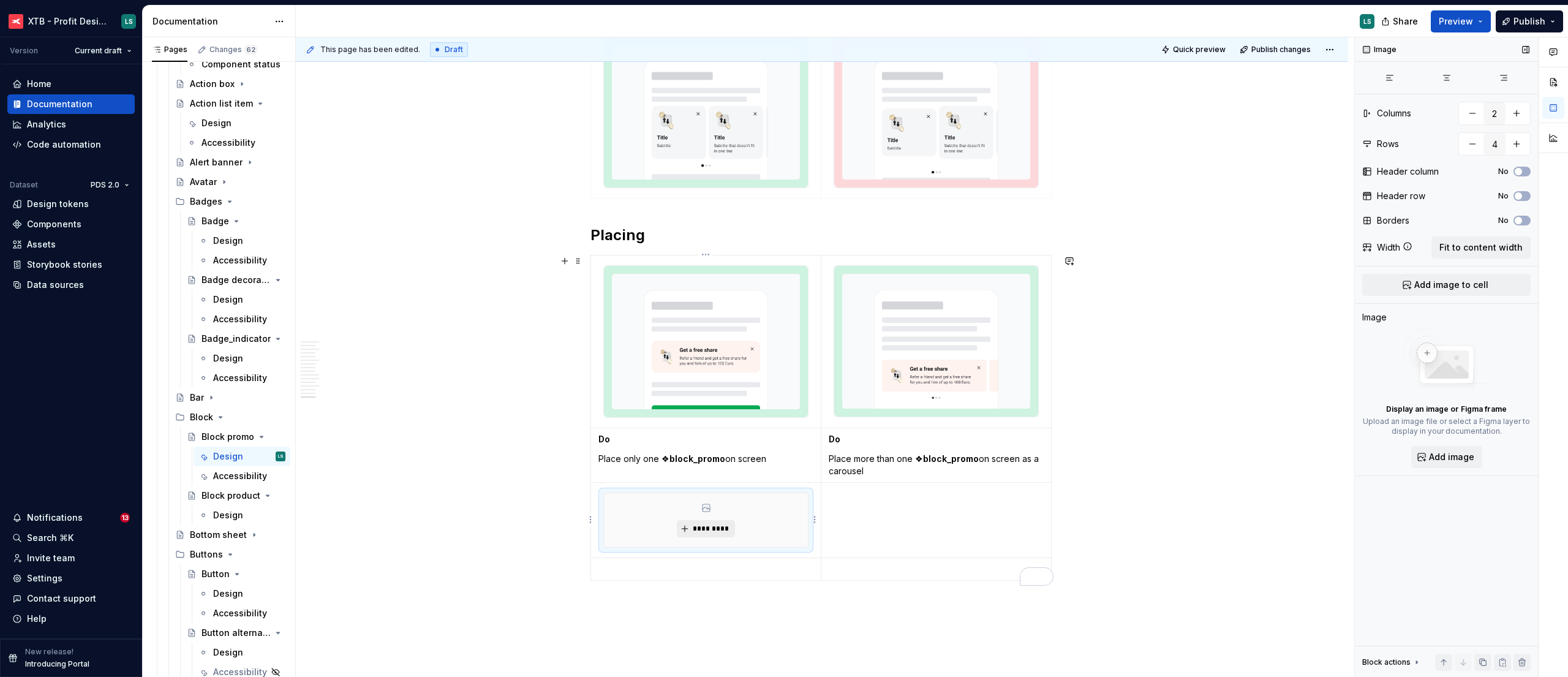
click at [699, 529] on span "*********" at bounding box center [711, 528] width 38 height 10
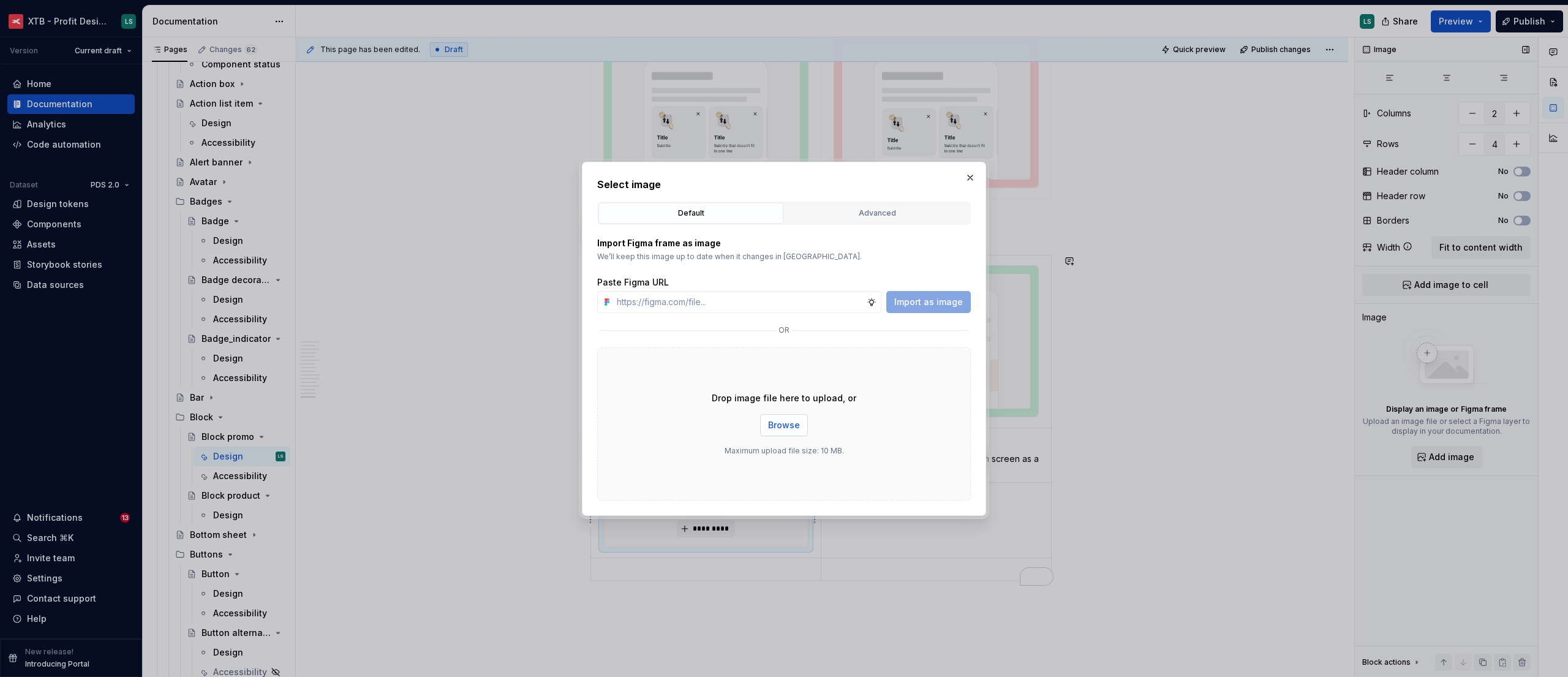
click at [789, 431] on button "Browse" at bounding box center [784, 425] width 48 height 22
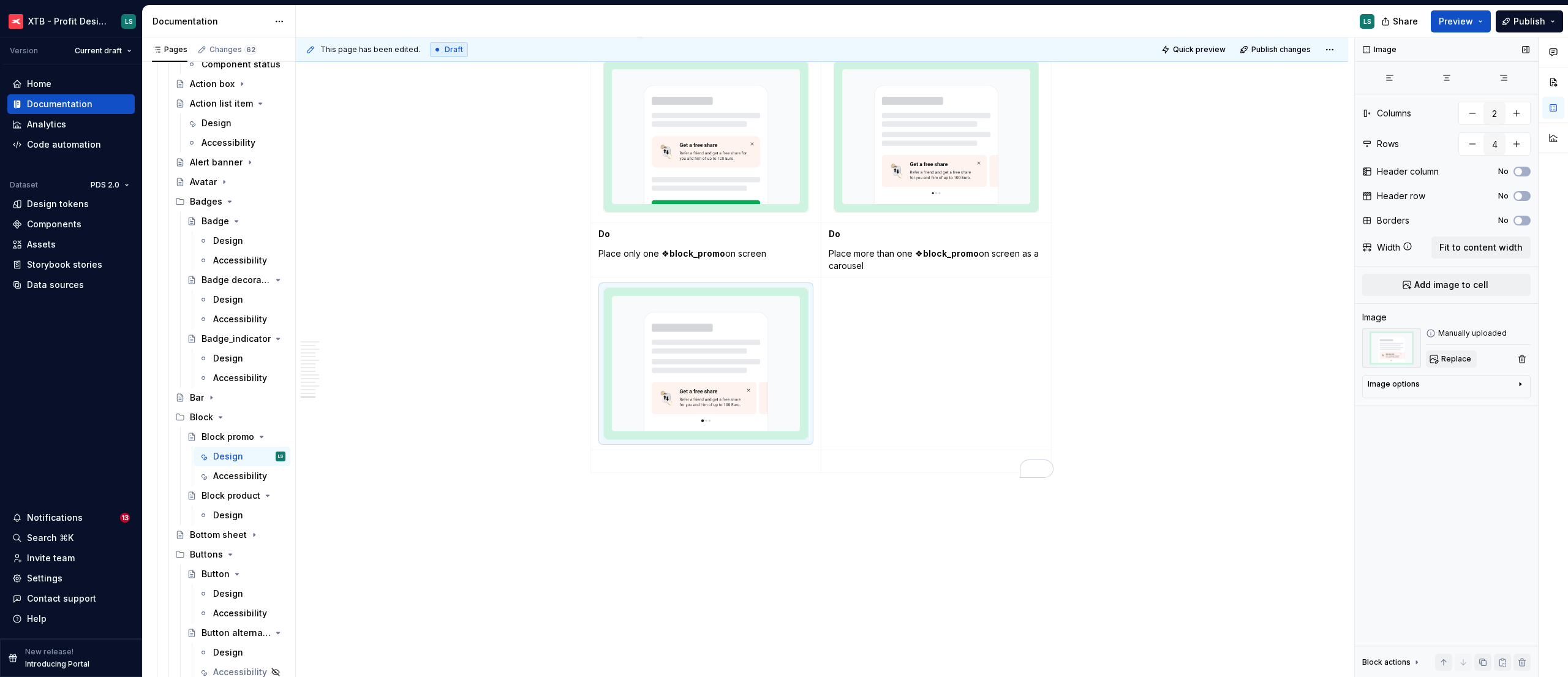
click at [1451, 357] on span "Replace" at bounding box center [1456, 359] width 30 height 10
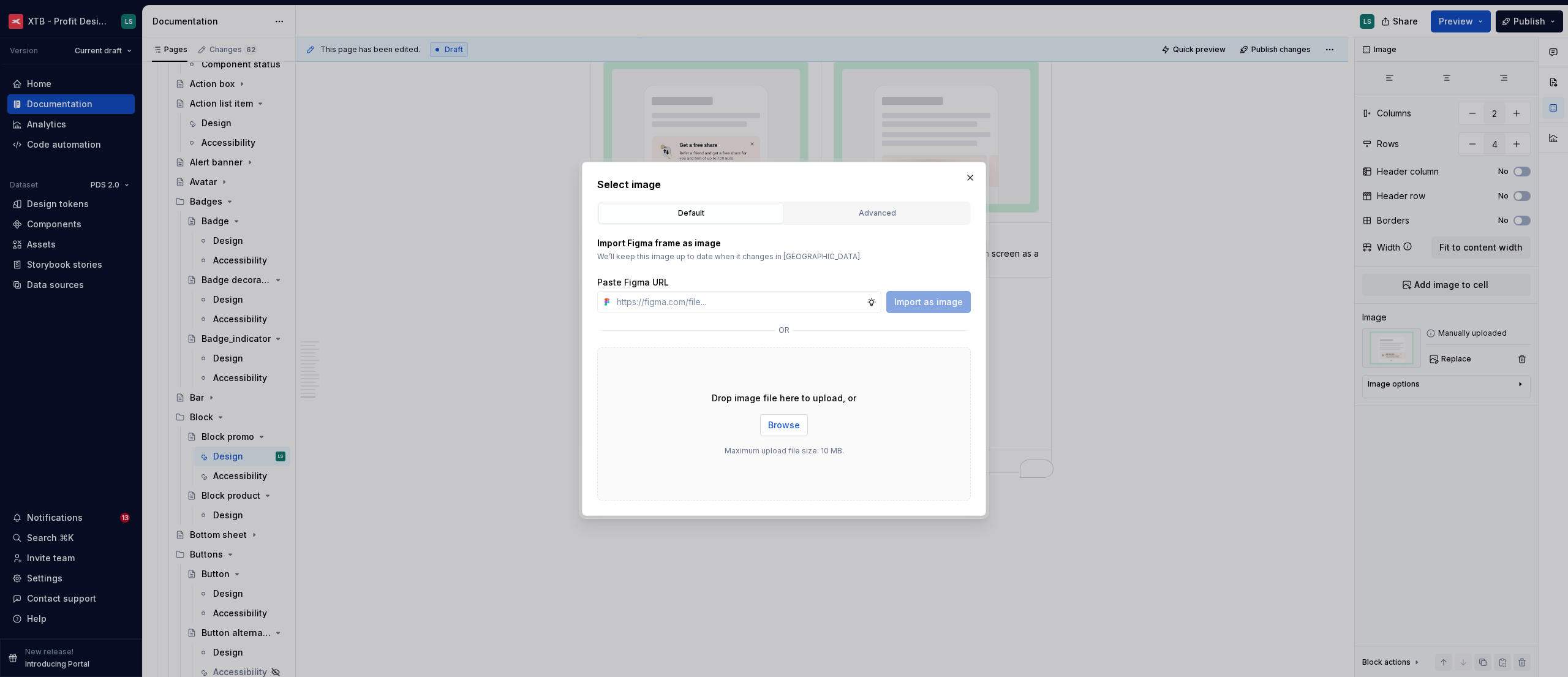
click at [780, 418] on button "Browse" at bounding box center [784, 425] width 48 height 22
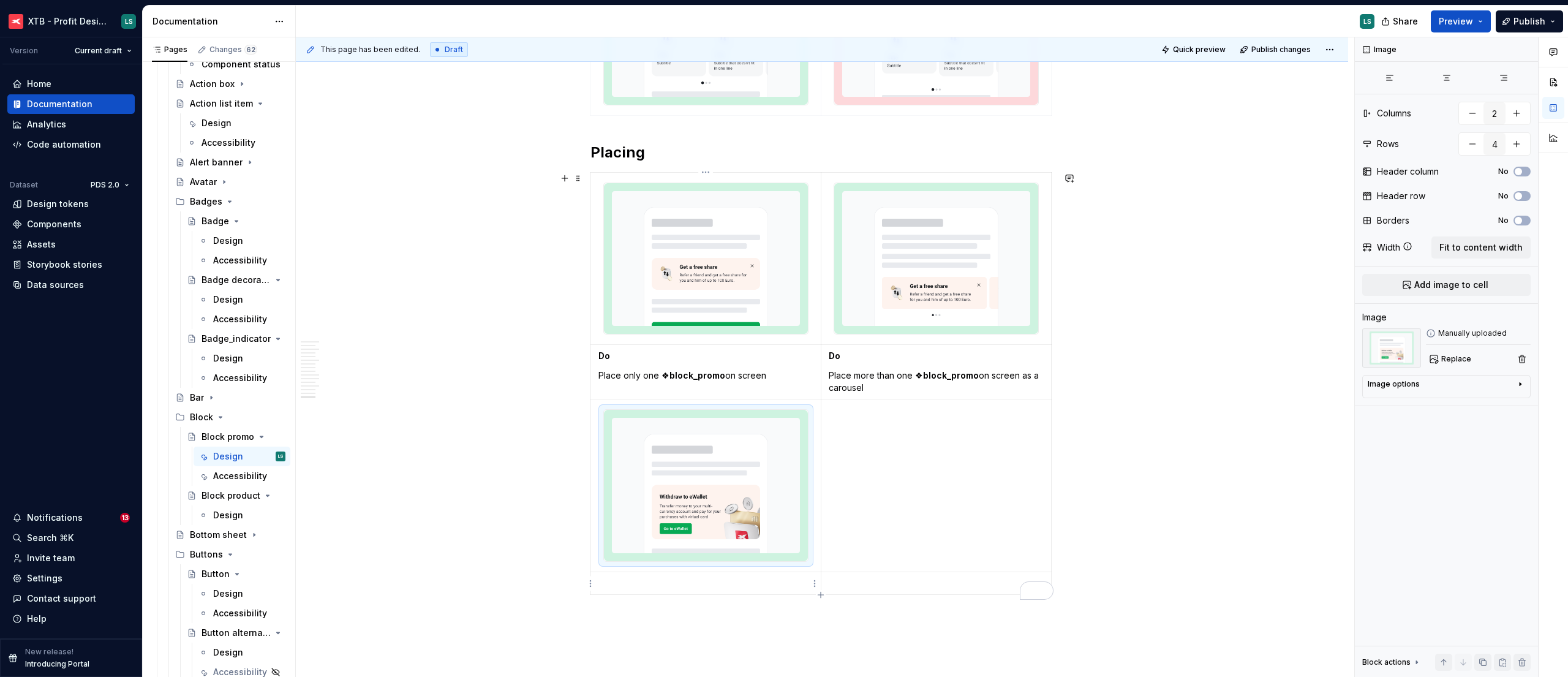
click at [661, 574] on td "To enrich screen reader interactions, please activate Accessibility in Grammarl…" at bounding box center [706, 583] width 230 height 23
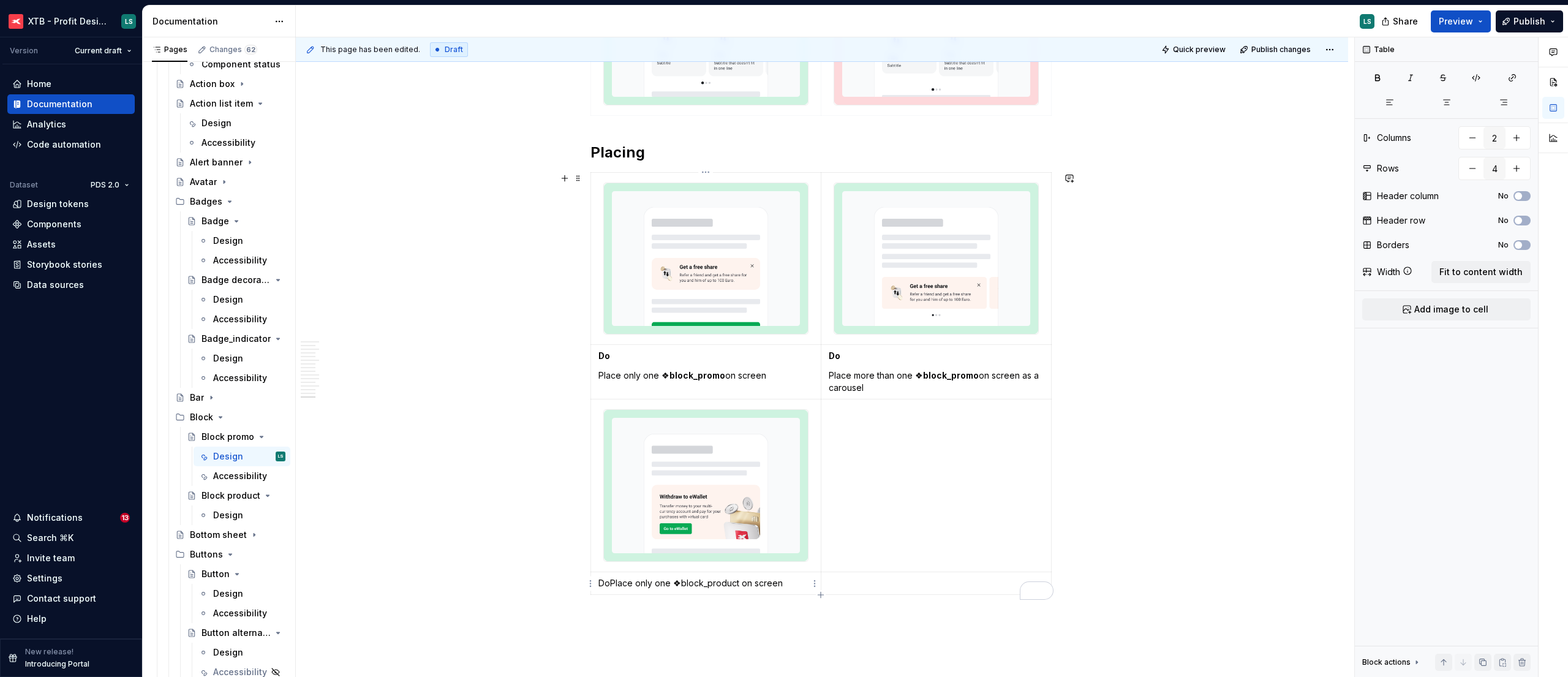
drag, startPoint x: 609, startPoint y: 585, endPoint x: 618, endPoint y: 584, distance: 9.1
click at [609, 585] on p "Do Place only one ❖block_product on screen" at bounding box center [706, 583] width 215 height 12
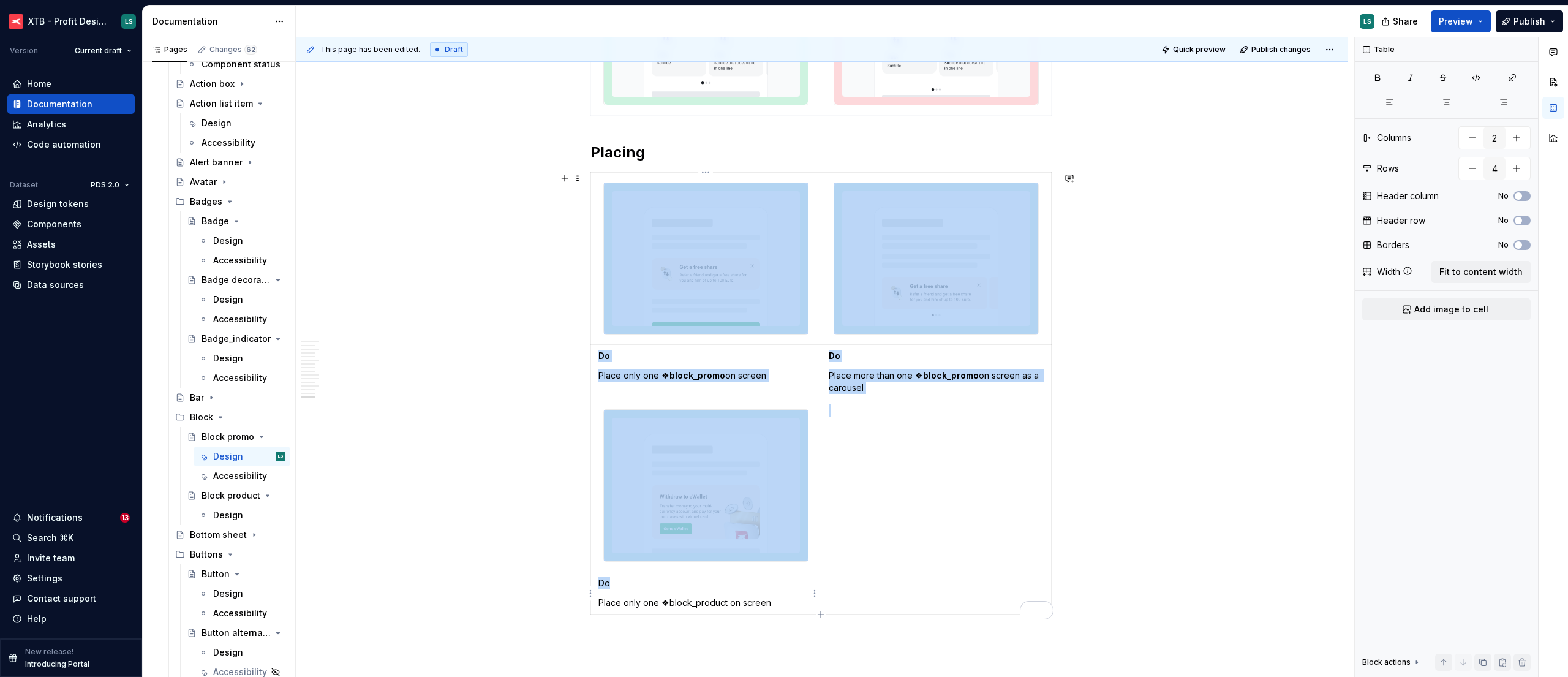
drag, startPoint x: 613, startPoint y: 584, endPoint x: 586, endPoint y: 584, distance: 27.0
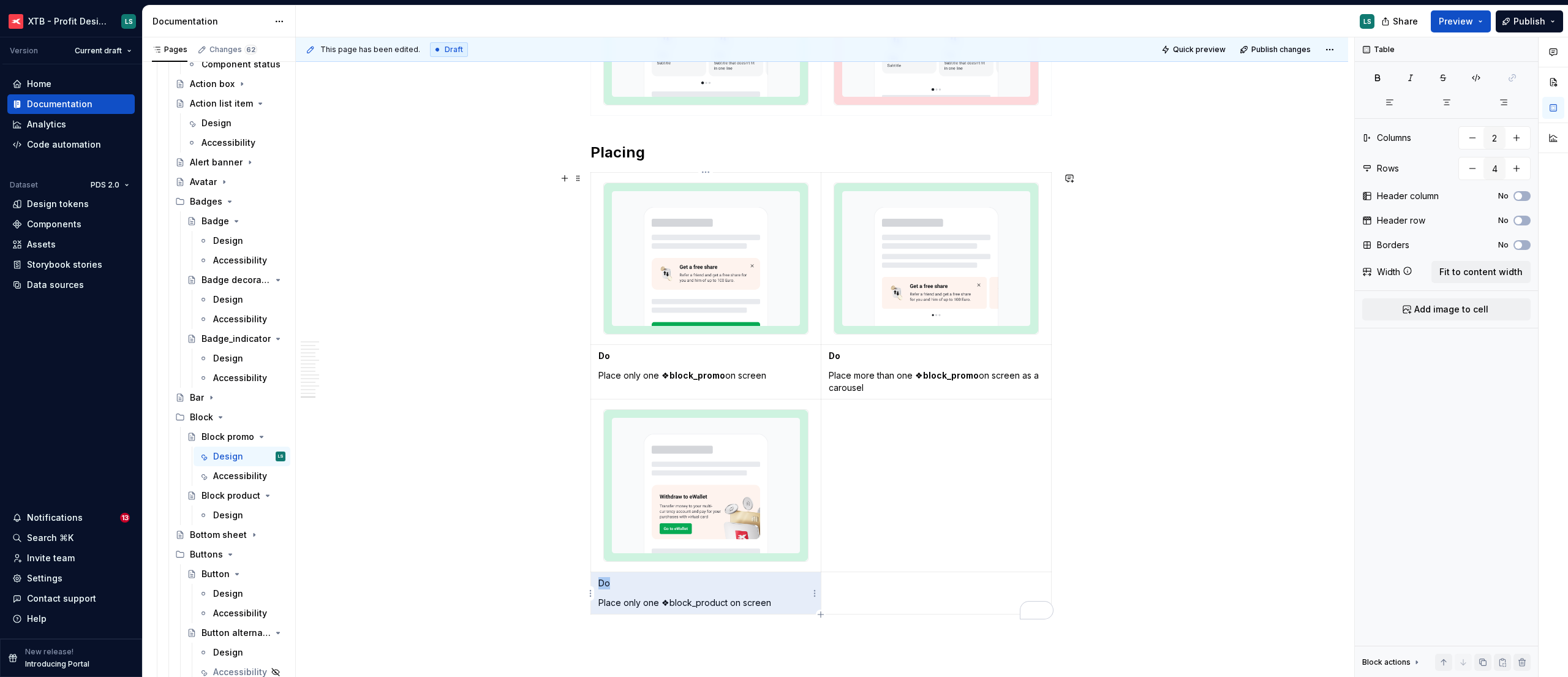
click at [611, 586] on p "Do" at bounding box center [706, 583] width 215 height 12
click at [604, 584] on p "Do" at bounding box center [706, 583] width 215 height 12
click at [604, 584] on p "Do" at bounding box center [706, 583] width 215 height 12
click at [902, 514] on td "To enrich screen reader interactions, please activate Accessibility in Grammarl…" at bounding box center [936, 486] width 230 height 173
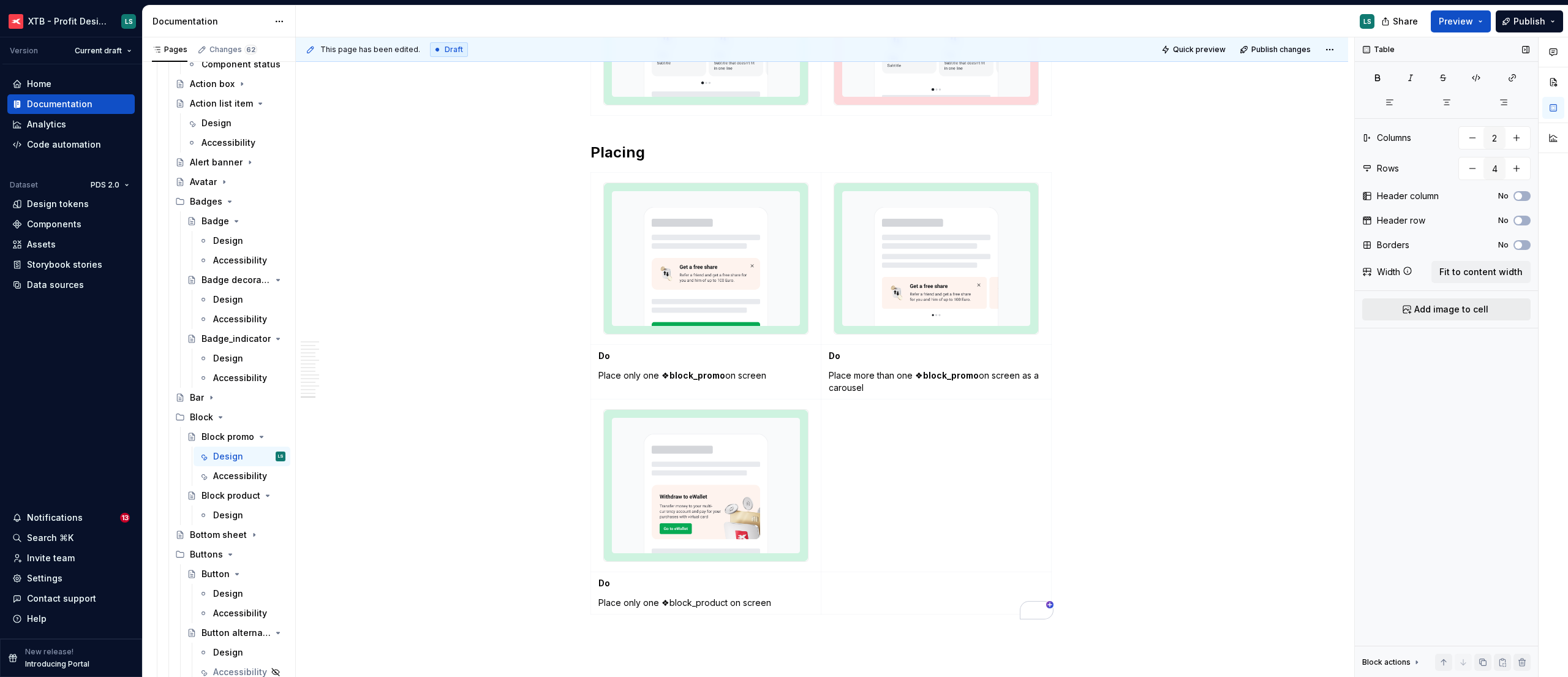
click at [1438, 301] on button "Add image to cell" at bounding box center [1446, 309] width 168 height 22
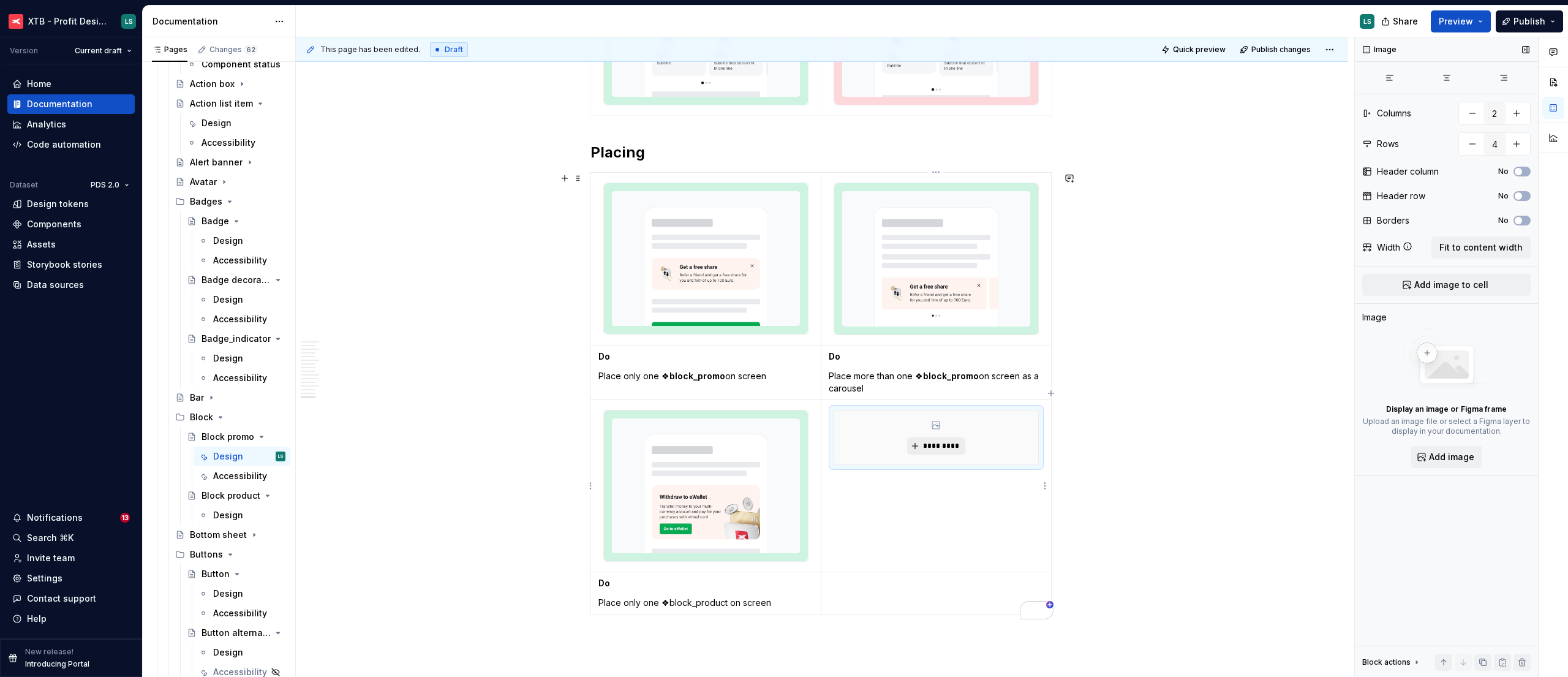
click at [939, 454] on button "*********" at bounding box center [936, 445] width 58 height 17
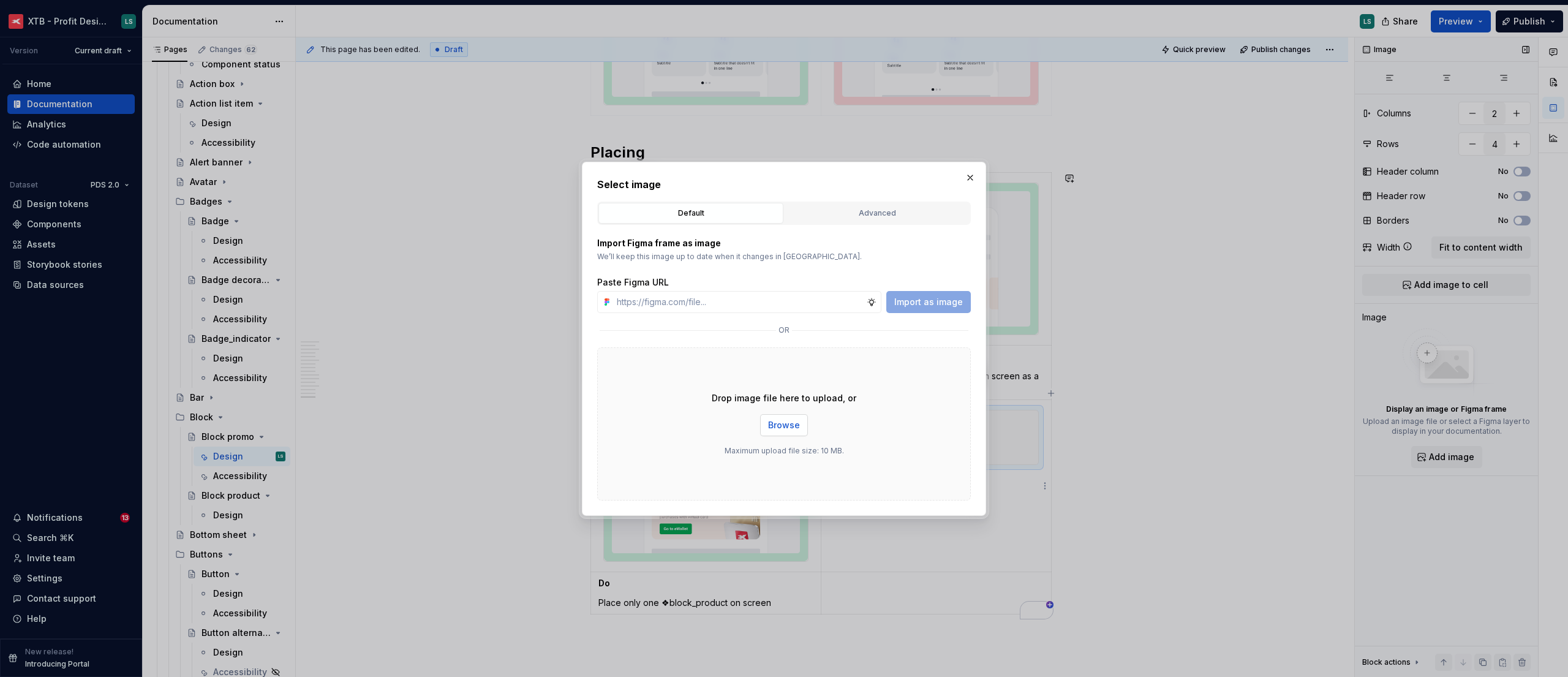
click at [807, 428] on div "Drop image file here to upload, or Browse Maximum upload file size: 10 MB." at bounding box center [784, 424] width 373 height 153
click at [778, 420] on span "Browse" at bounding box center [784, 424] width 32 height 12
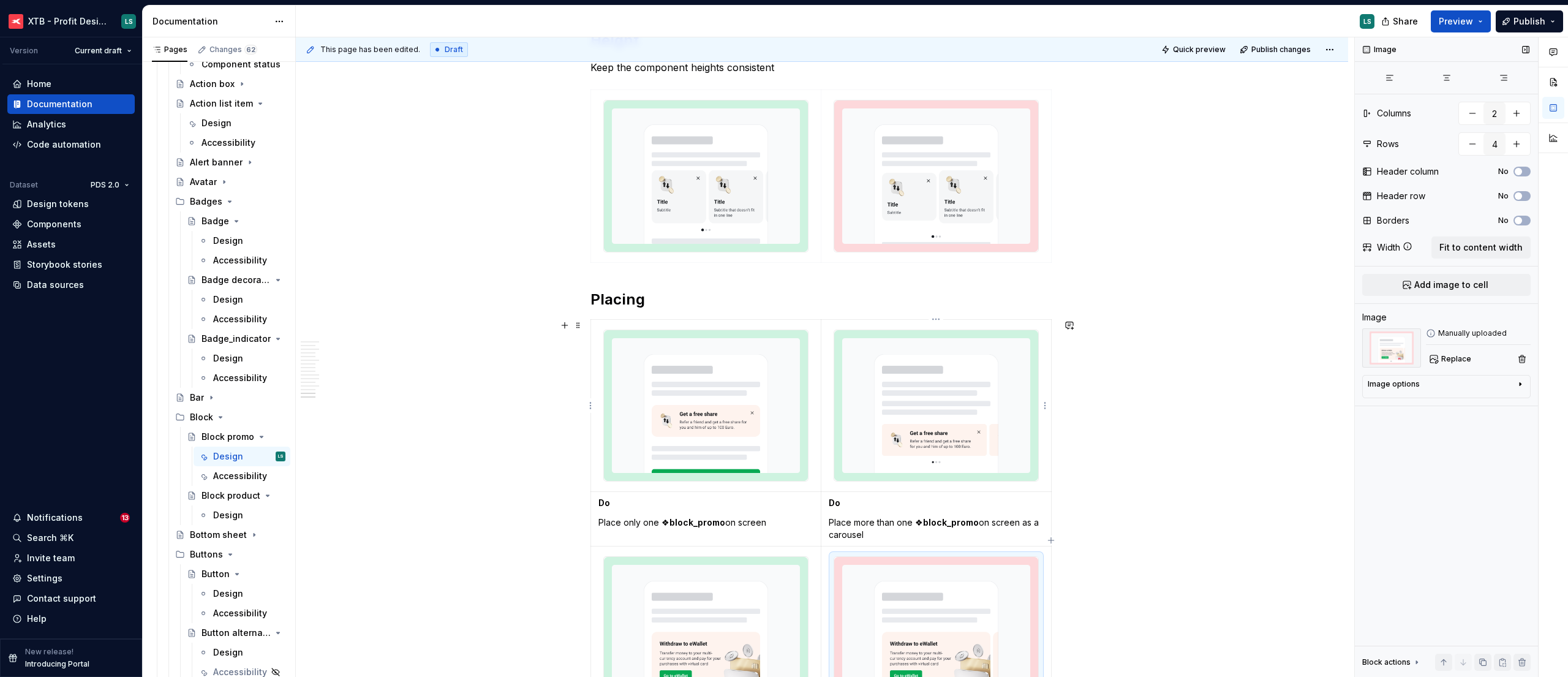
scroll to position [3465, 0]
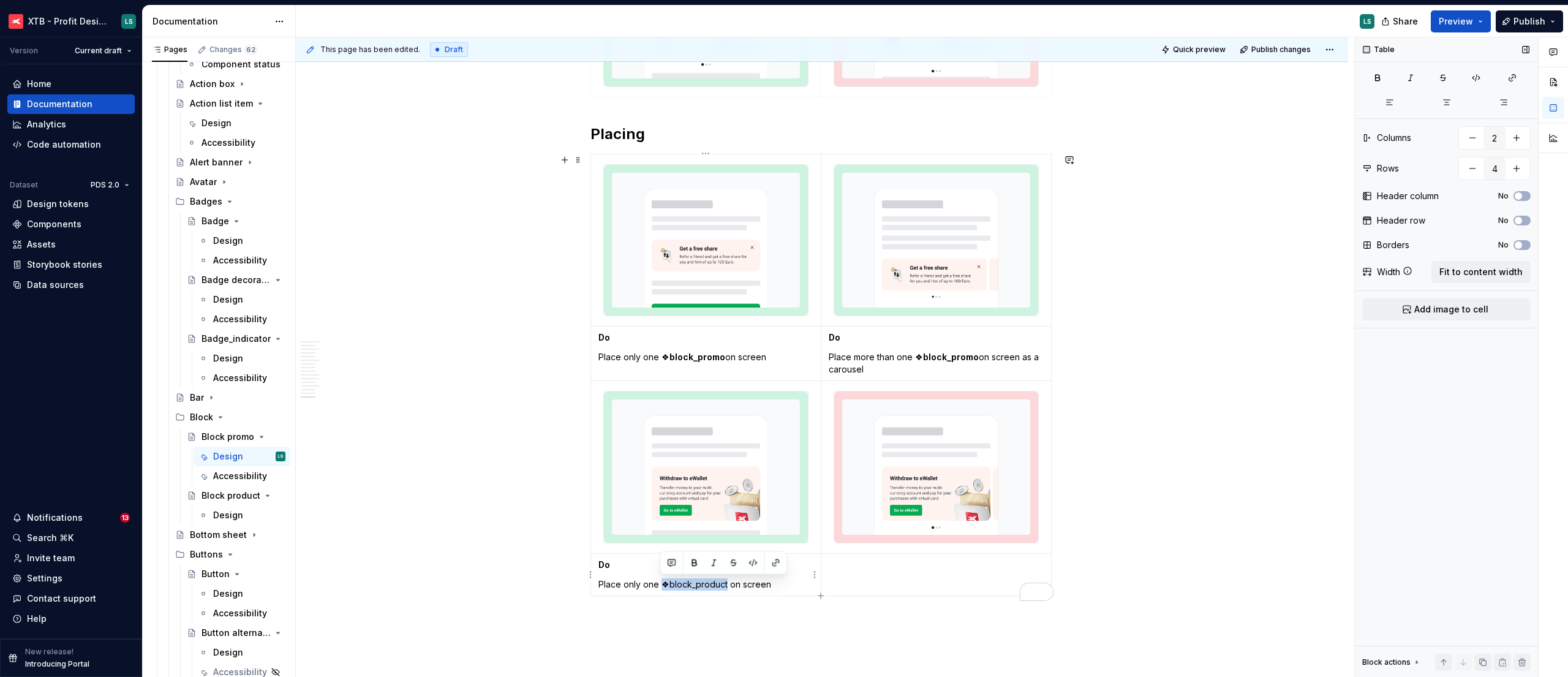
drag, startPoint x: 724, startPoint y: 583, endPoint x: 662, endPoint y: 583, distance: 62.0
click at [662, 583] on p "Place only one ❖block_product on screen" at bounding box center [706, 584] width 215 height 12
click at [869, 569] on p "To enrich screen reader interactions, please activate Accessibility in Grammarl…" at bounding box center [936, 564] width 215 height 12
click at [851, 576] on td "Dont" at bounding box center [936, 575] width 230 height 42
click at [851, 567] on p "Don’t Place more than one ❖block_product on screen as a carousel" at bounding box center [936, 570] width 215 height 24
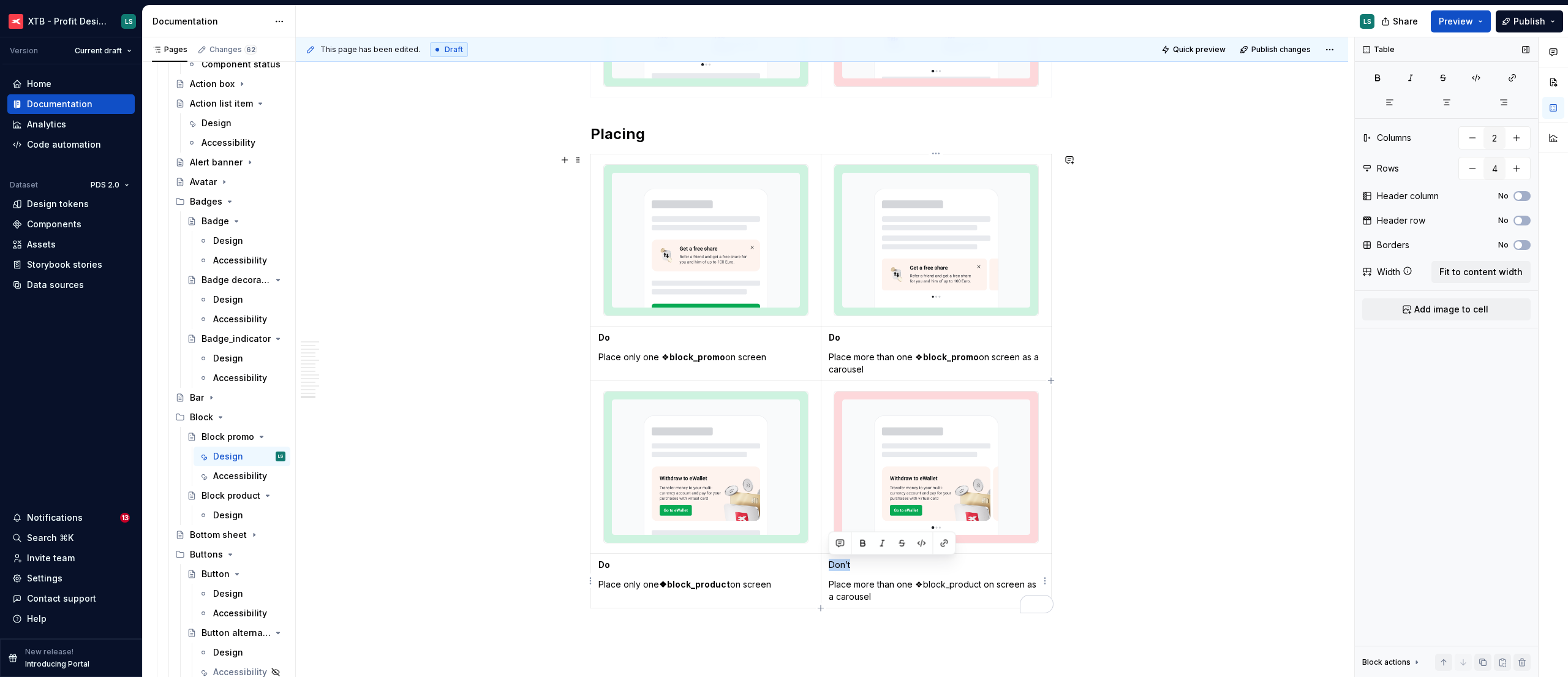
drag, startPoint x: 861, startPoint y: 562, endPoint x: 829, endPoint y: 567, distance: 32.4
click at [829, 567] on p "Don’t" at bounding box center [936, 564] width 215 height 12
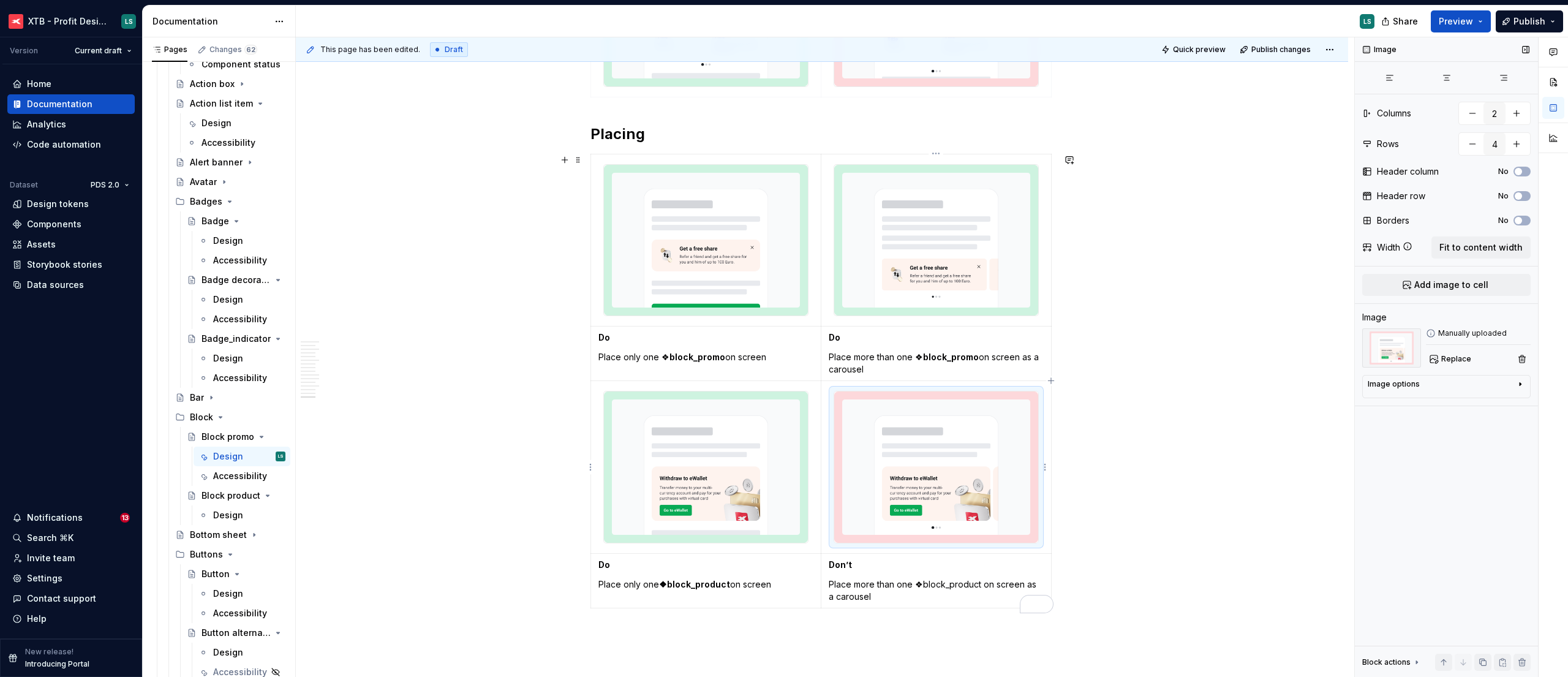
click at [1006, 487] on img "To enrich screen reader interactions, please activate Accessibility in Grammarl…" at bounding box center [936, 466] width 204 height 151
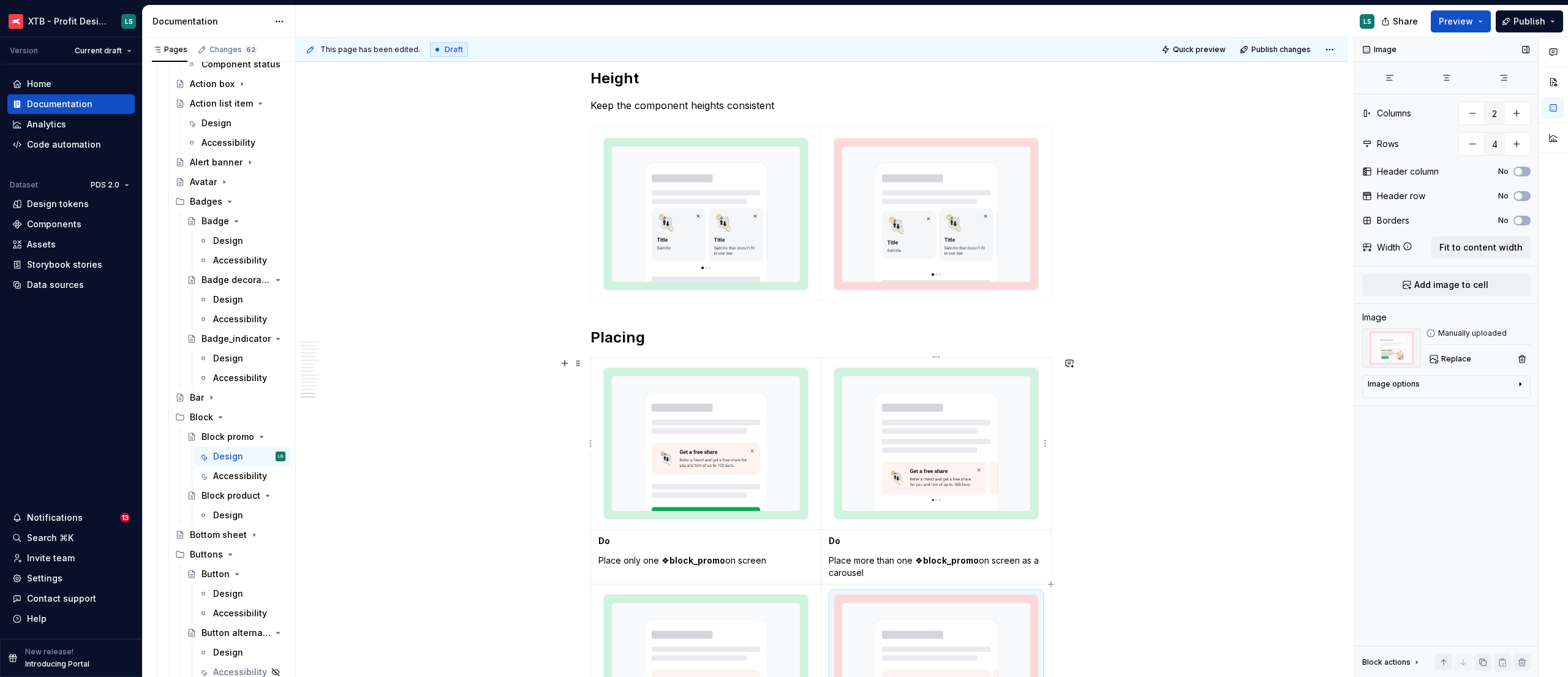
click at [1280, 57] on div "Quick preview Publish changes" at bounding box center [1248, 49] width 181 height 17
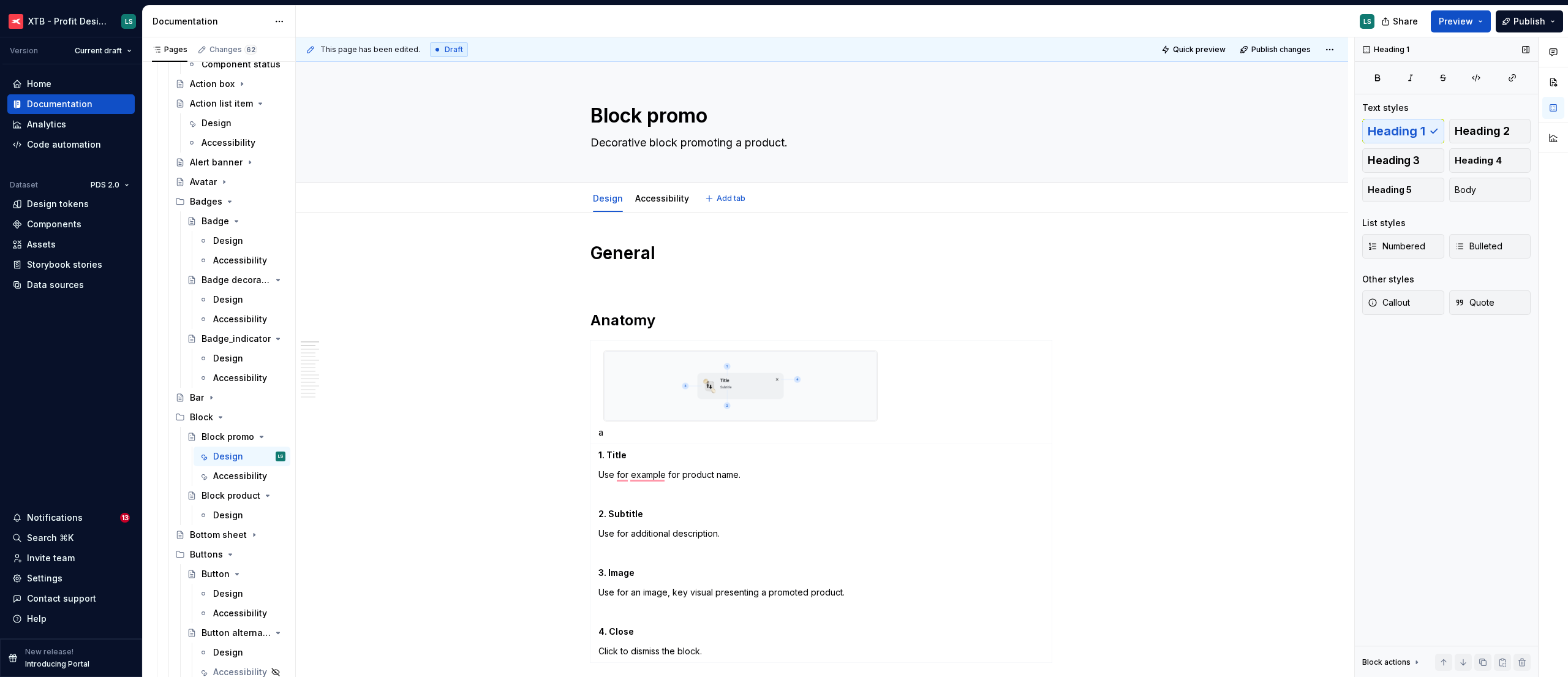
type textarea "*"
click at [1285, 50] on span "Publish changes" at bounding box center [1281, 49] width 59 height 10
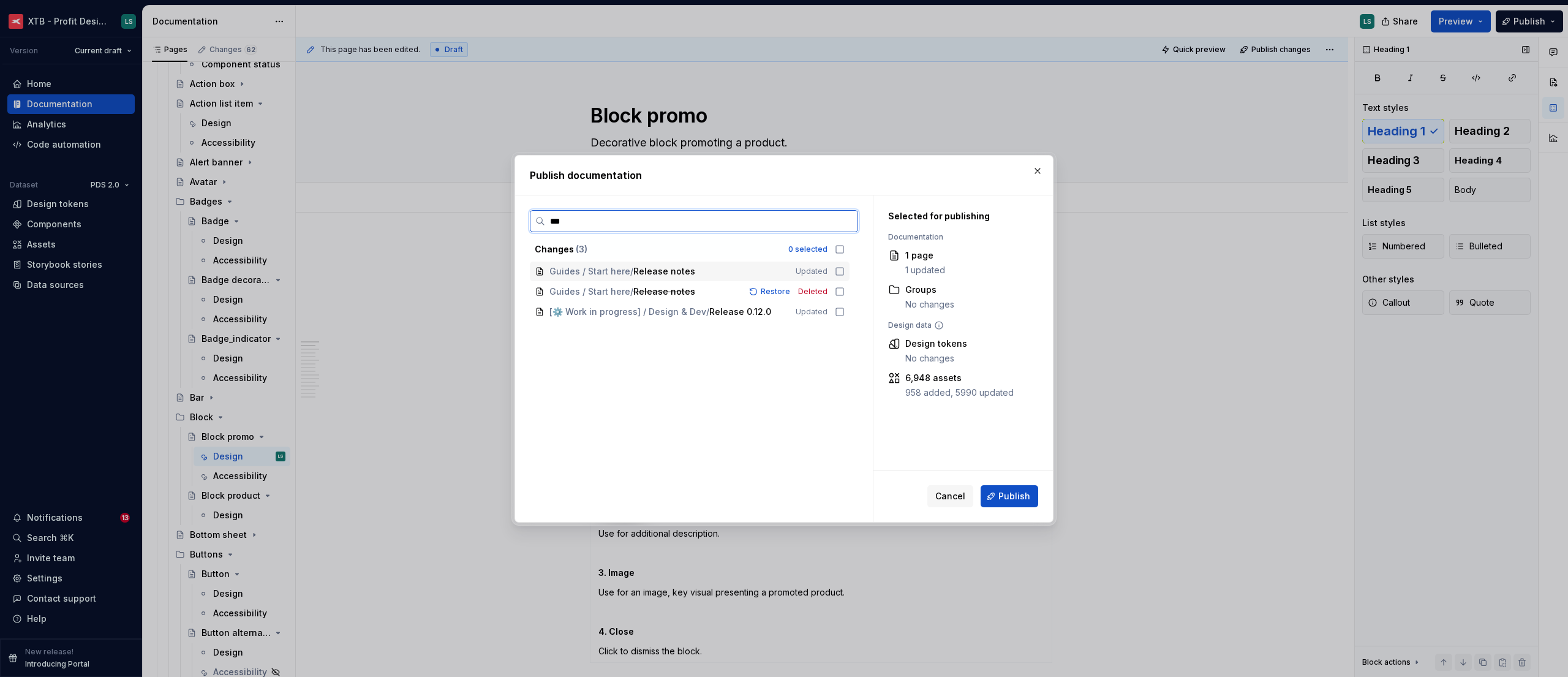
click at [842, 270] on icon at bounding box center [839, 271] width 10 height 10
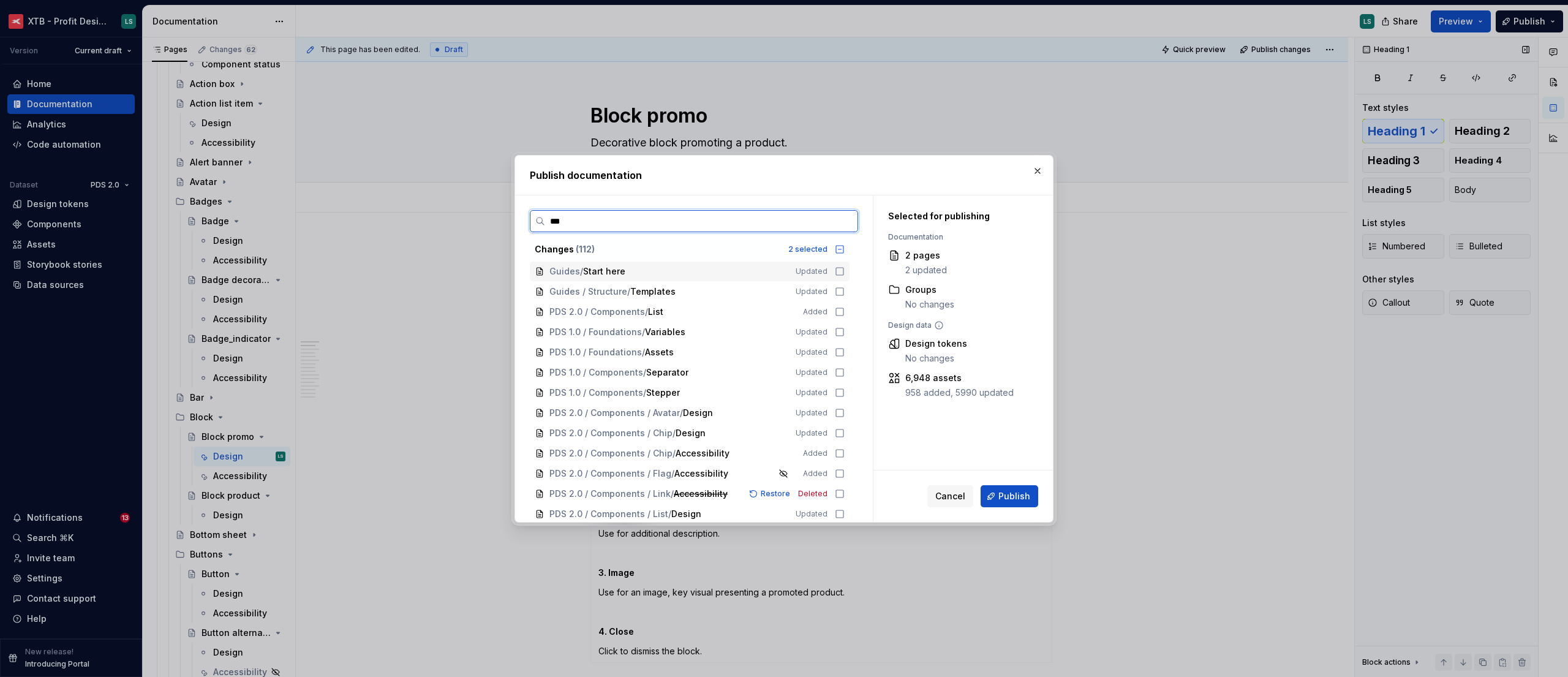
type input "****"
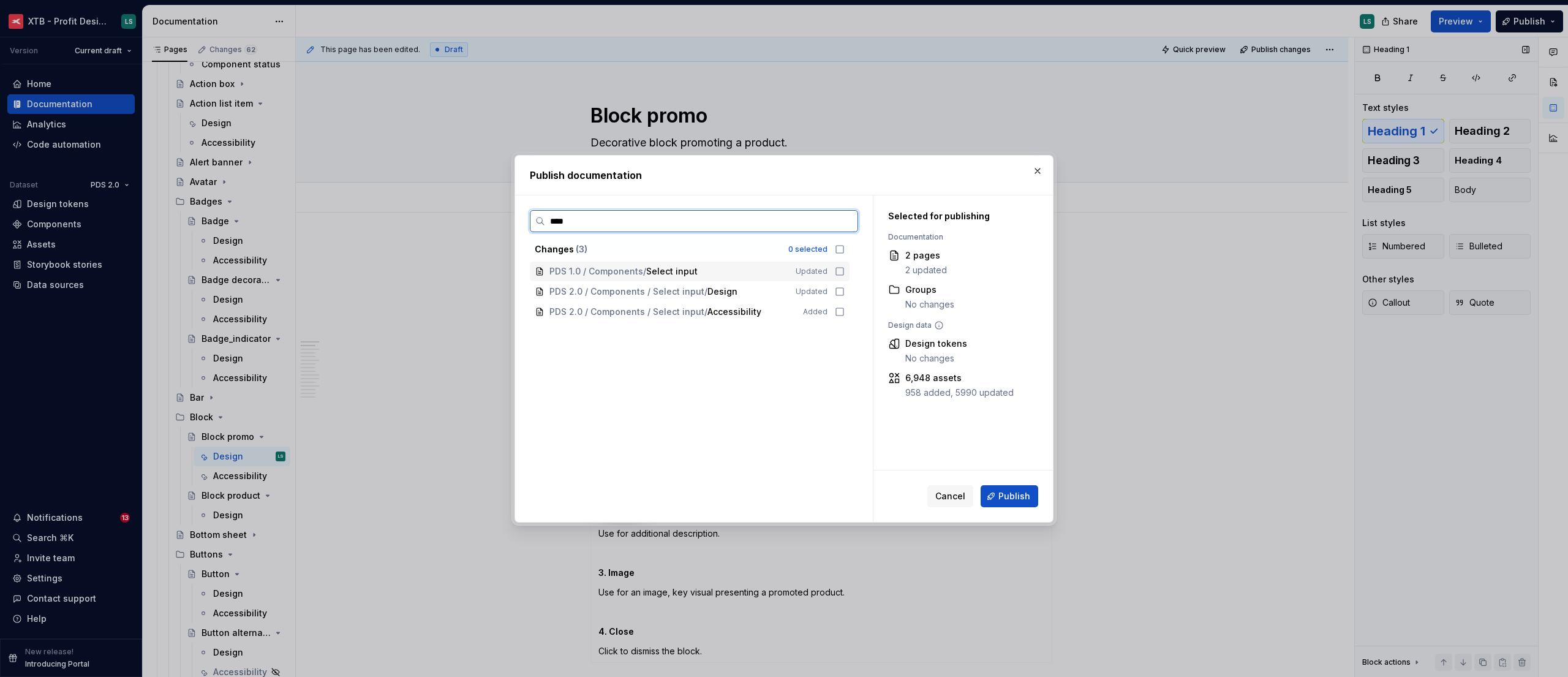
click at [833, 269] on div "PDS 1.0 / Components / Select input Updated" at bounding box center [689, 271] width 320 height 20
click at [838, 284] on div "PDS 2.0 / Components / Select input / Design Updated" at bounding box center [689, 291] width 320 height 20
click at [853, 219] on input "****" at bounding box center [701, 221] width 312 height 12
click at [850, 221] on input "****" at bounding box center [701, 221] width 312 height 12
click at [846, 221] on input "****" at bounding box center [701, 221] width 312 height 12
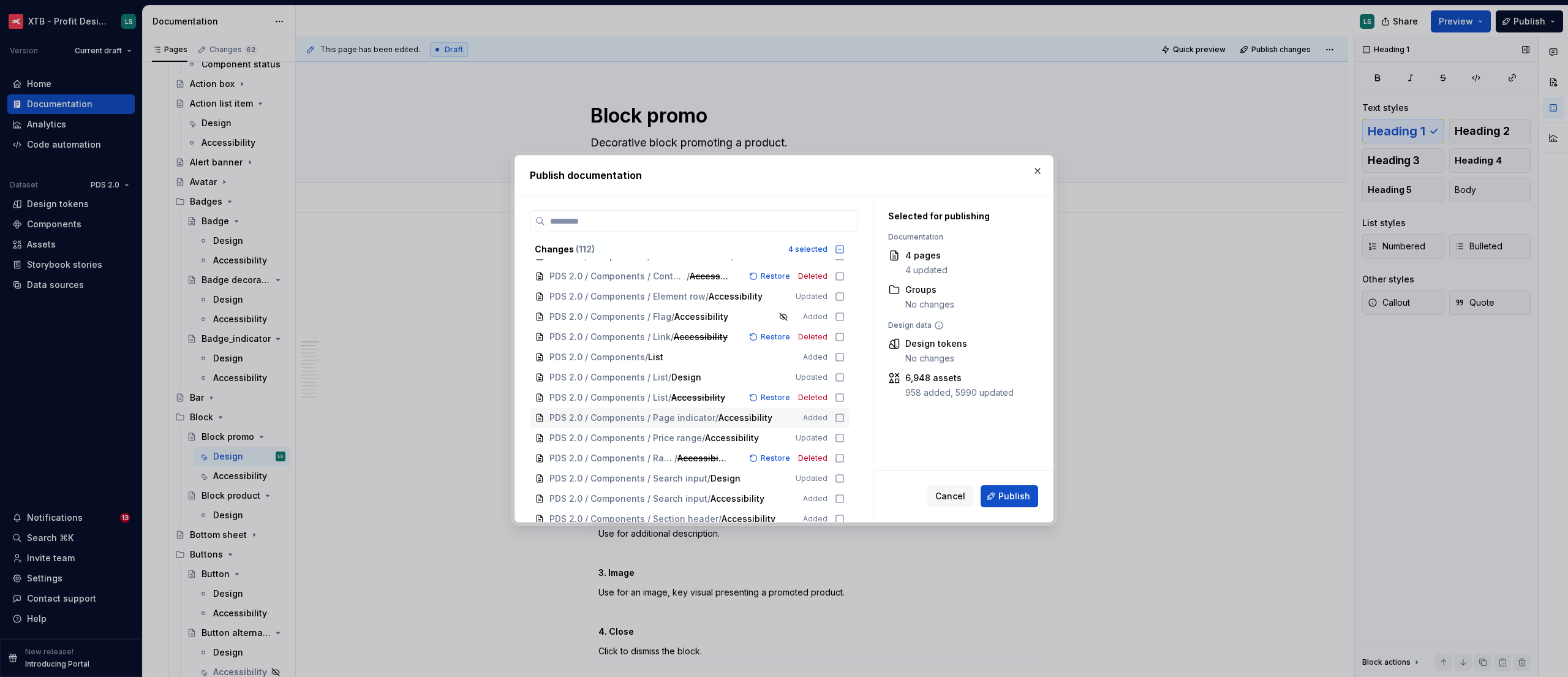
scroll to position [656, 0]
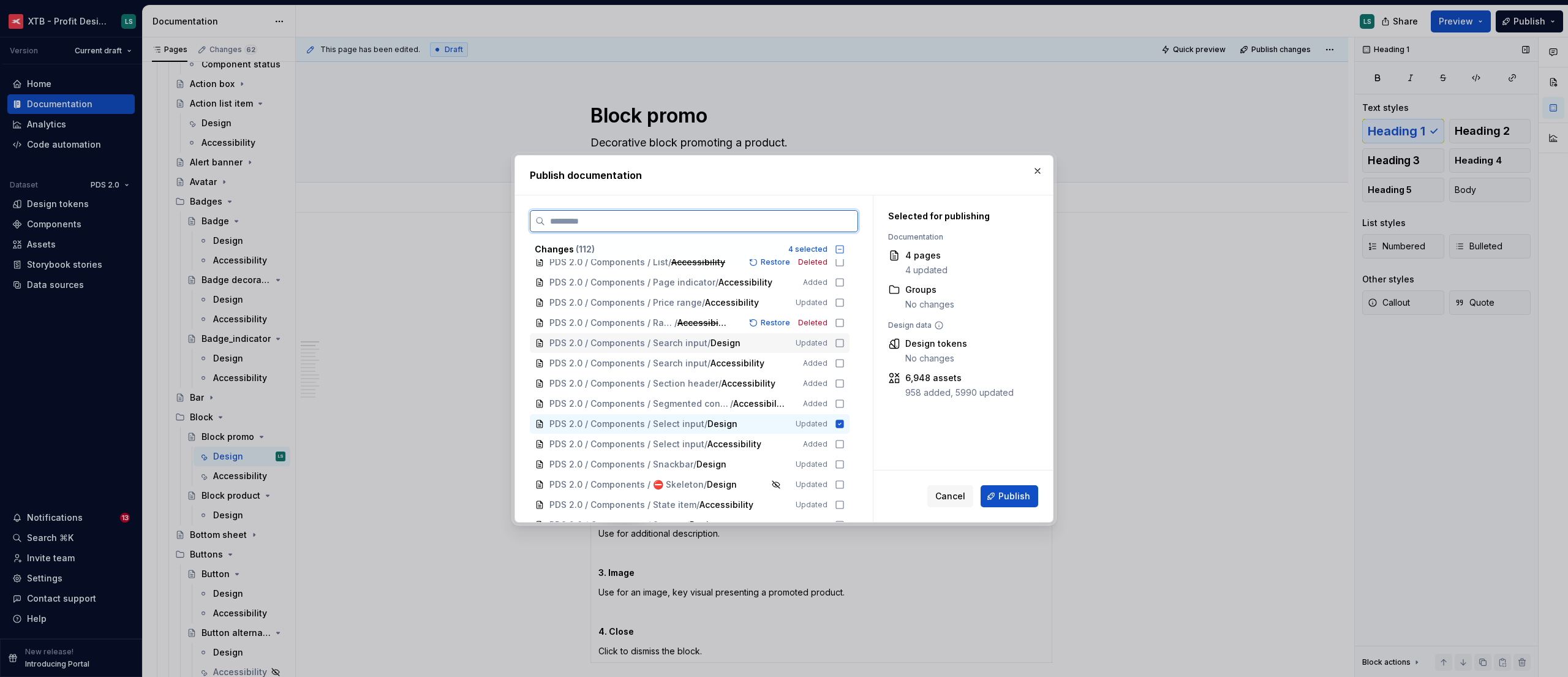
click at [837, 341] on icon at bounding box center [839, 343] width 10 height 10
click at [839, 360] on icon at bounding box center [839, 362] width 10 height 10
click at [839, 440] on icon at bounding box center [839, 441] width 10 height 10
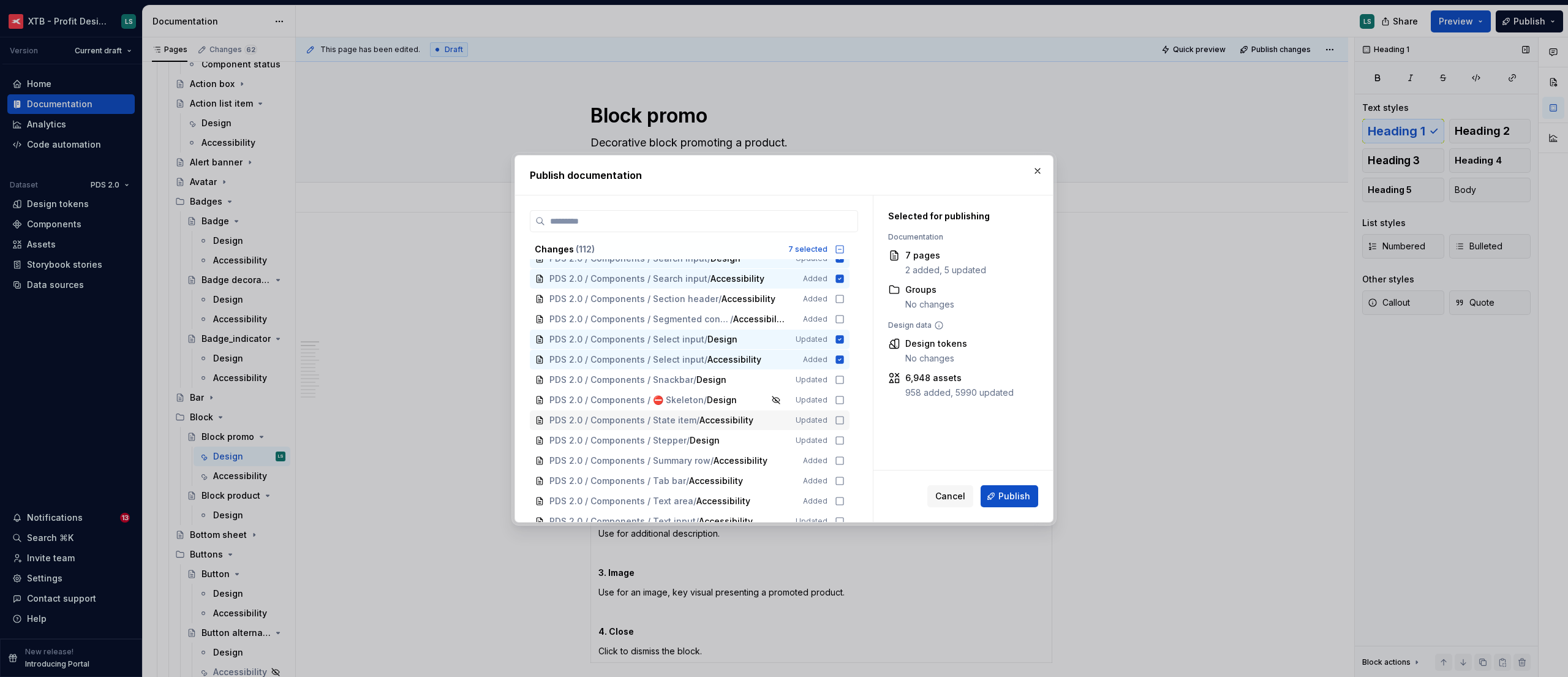
scroll to position [745, 0]
click at [833, 434] on div "PDS 2.0 / Components / Stepper / Design Updated" at bounding box center [689, 436] width 320 height 20
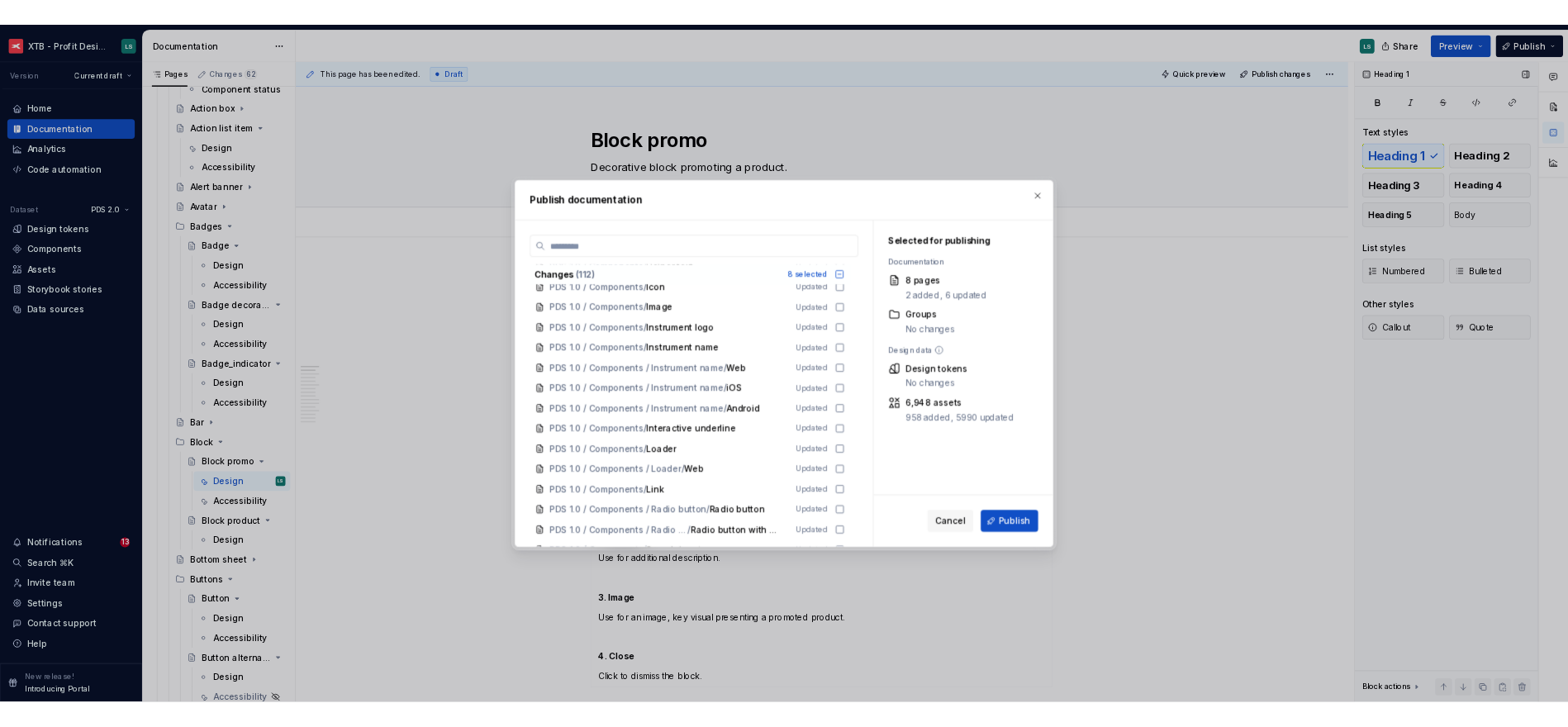
scroll to position [2078, 0]
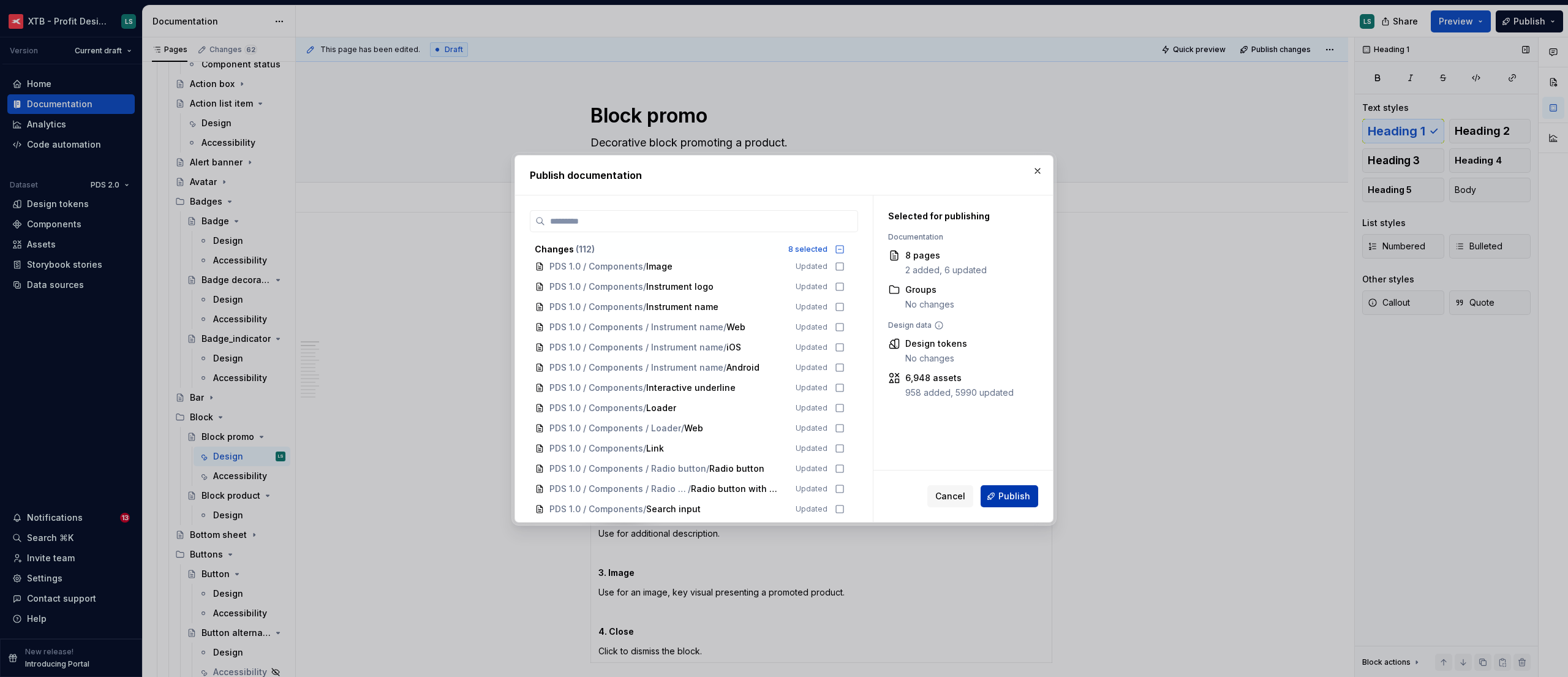
click at [1007, 490] on span "Publish" at bounding box center [1014, 496] width 32 height 12
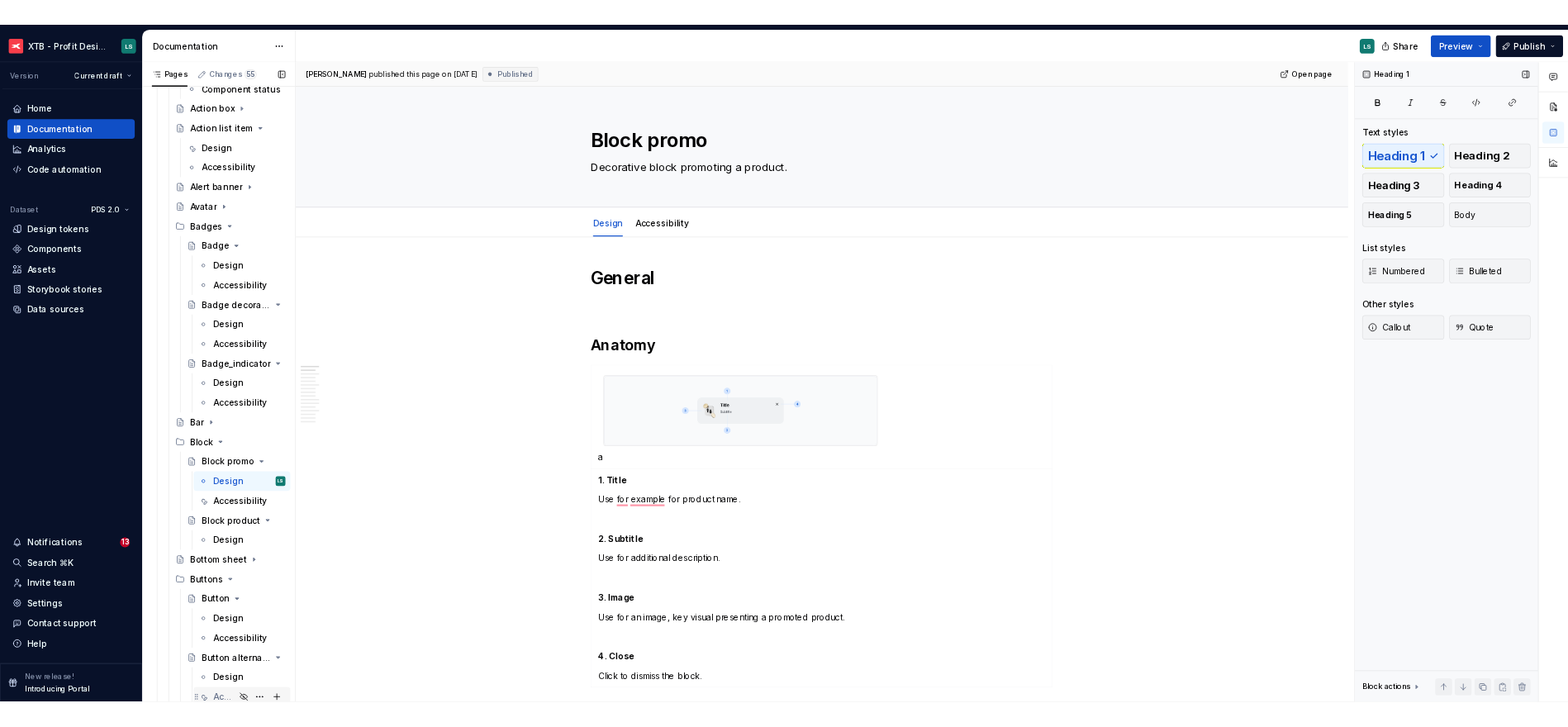
scroll to position [1077, 0]
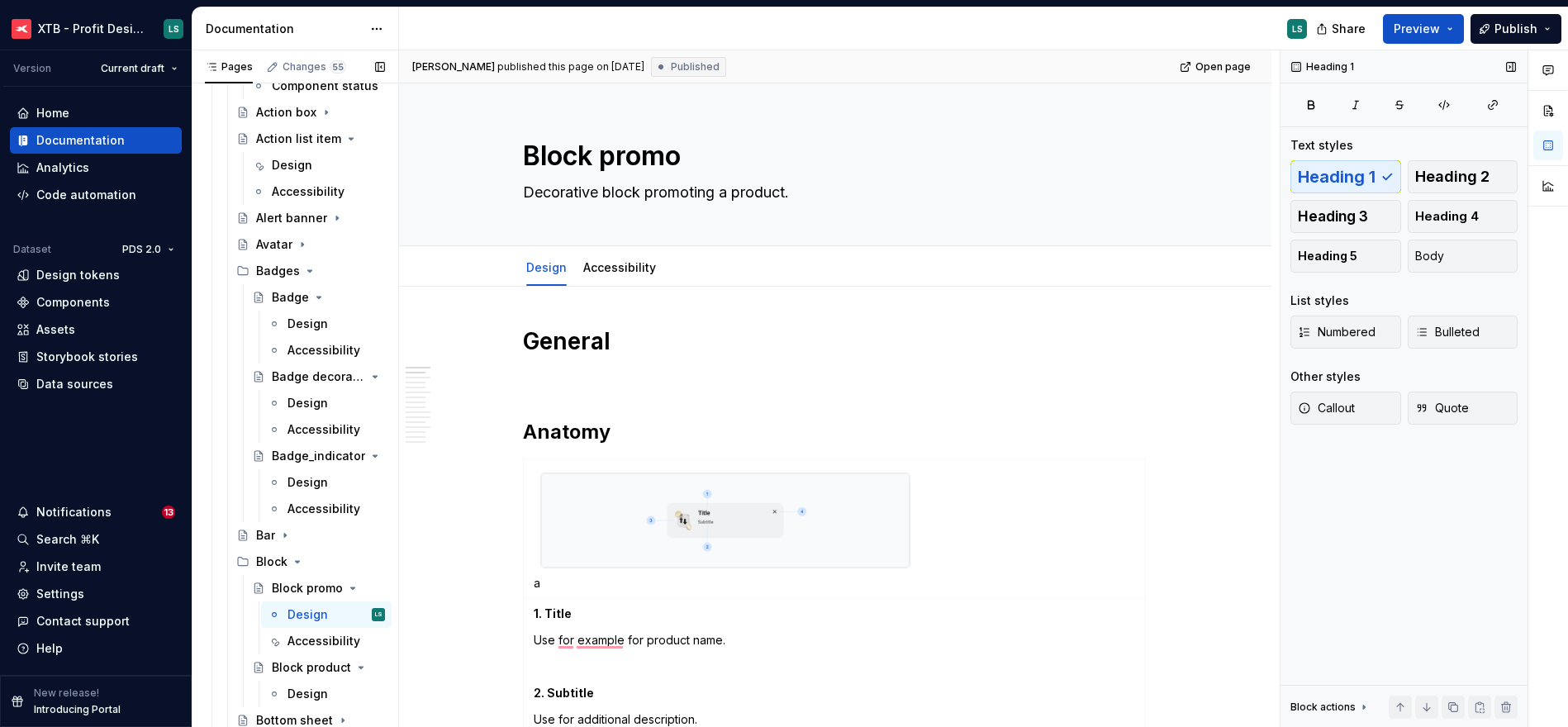
type textarea "*"
